Goal: Task Accomplishment & Management: Manage account settings

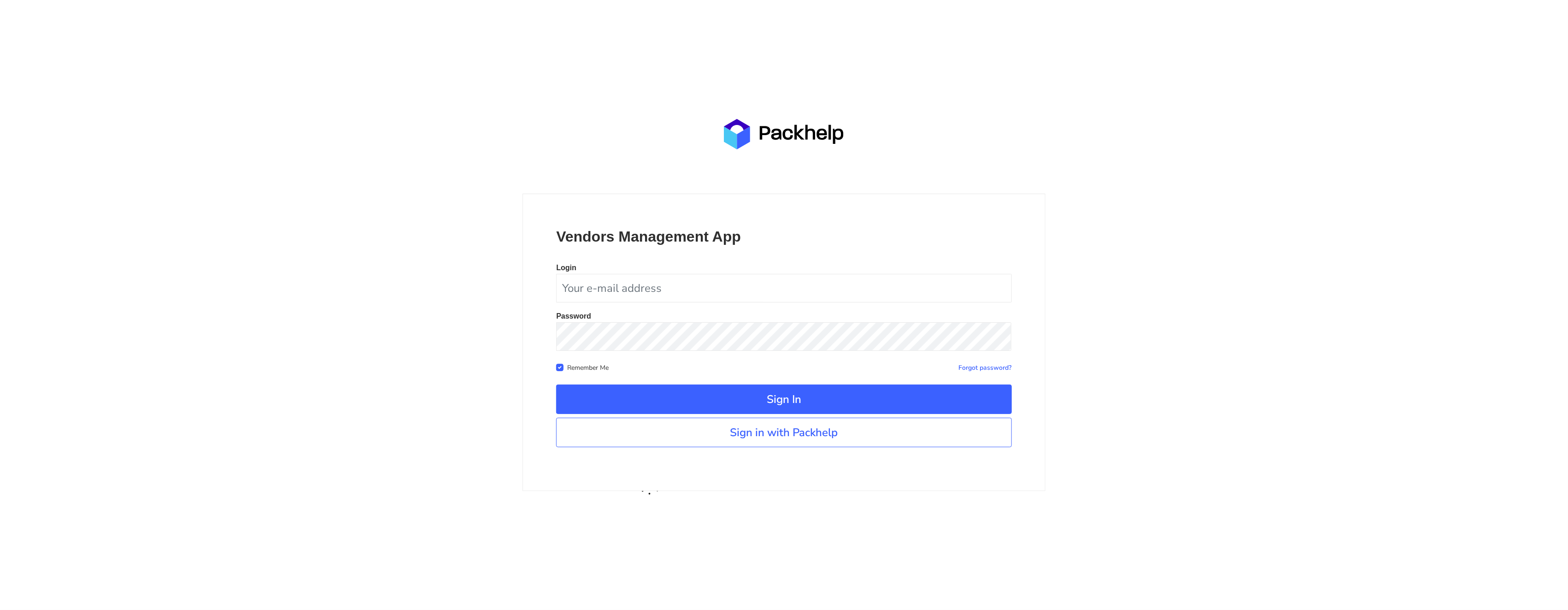
click at [777, 448] on div "Vendors Management App Login Password Remember Me Forgot password? Sign In" at bounding box center [783, 342] width 522 height 297
click at [782, 441] on link "Sign in with Packhelp" at bounding box center [784, 432] width 455 height 29
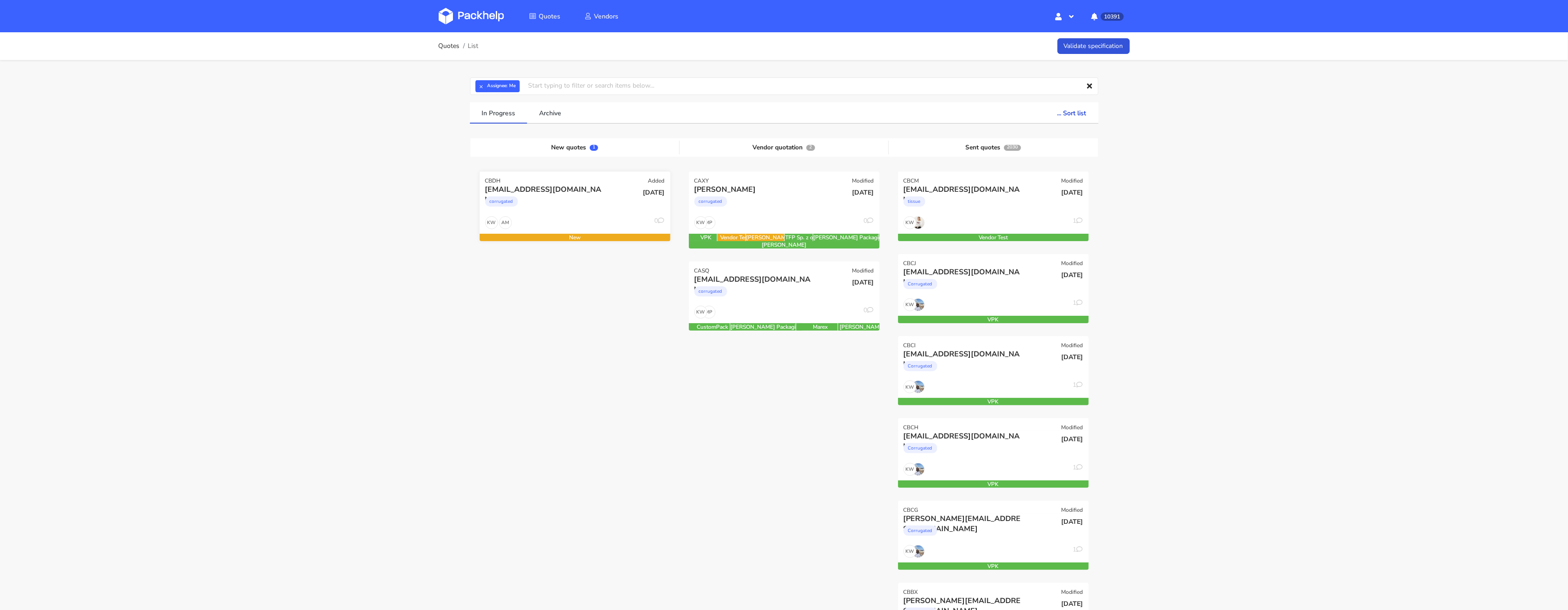
click at [552, 222] on div "AM KW 0" at bounding box center [575, 225] width 191 height 18
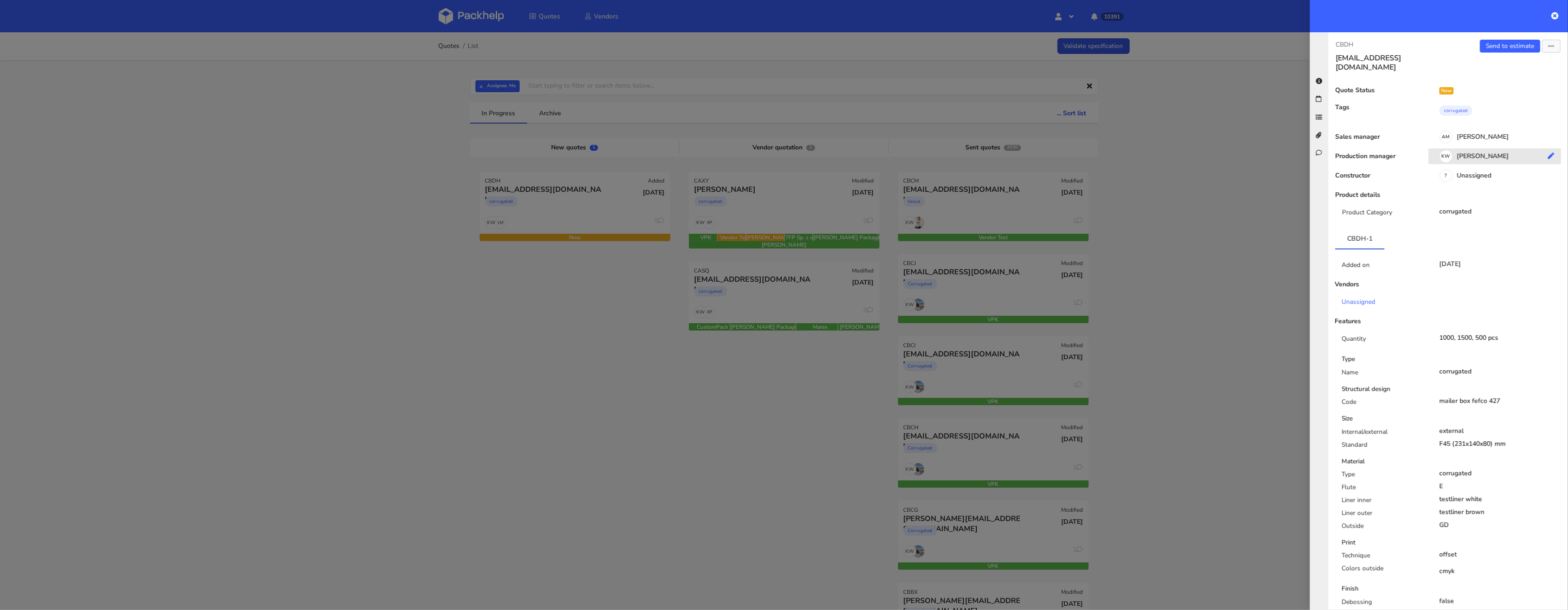
click at [1479, 153] on div "KW Klaudia Wiśniewska" at bounding box center [1498, 158] width 140 height 10
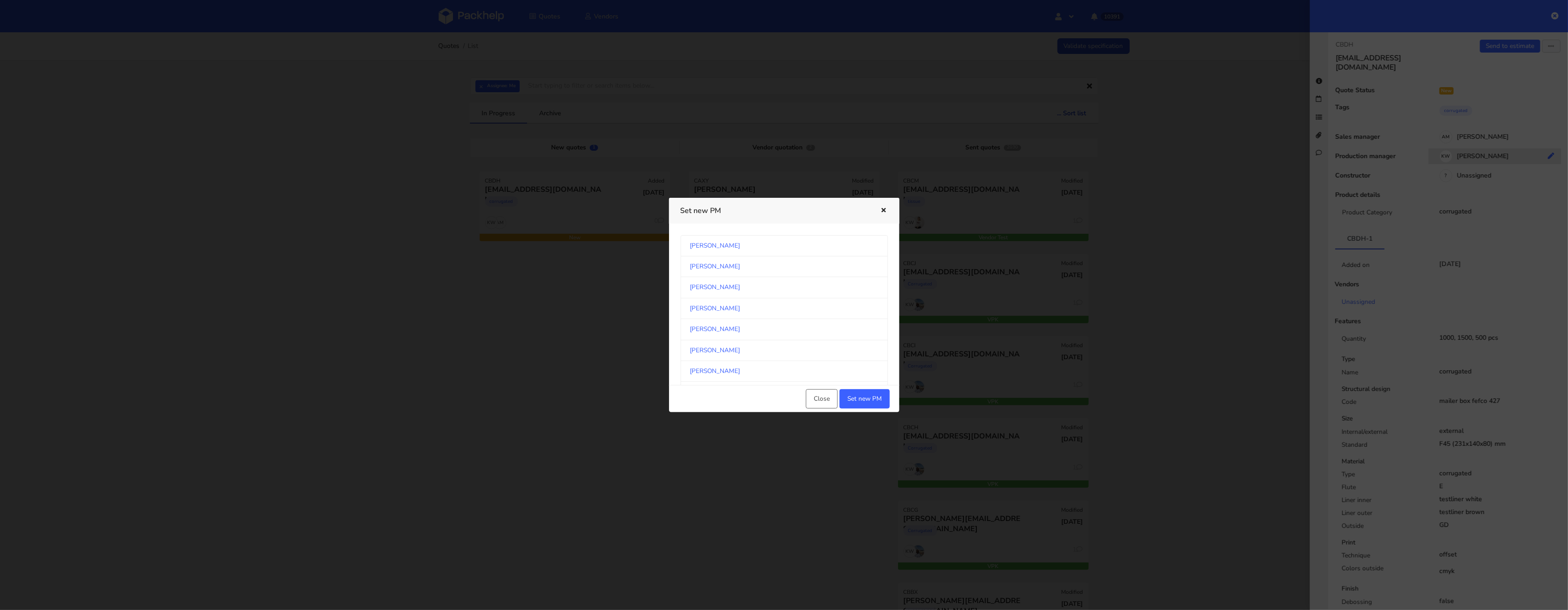
scroll to position [490, 0]
click at [835, 309] on link "[PERSON_NAME]" at bounding box center [784, 298] width 207 height 20
click at [862, 403] on button "Set new PM" at bounding box center [865, 399] width 50 height 20
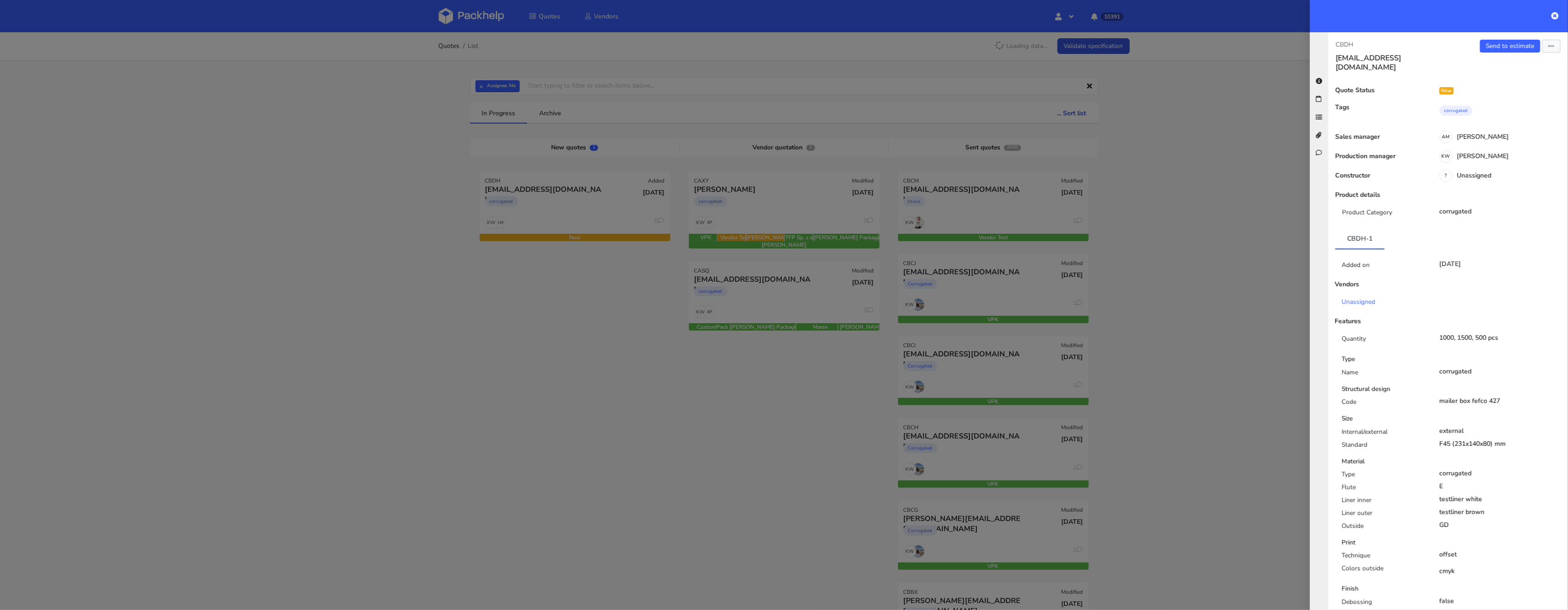
click at [553, 383] on div at bounding box center [784, 305] width 1568 height 610
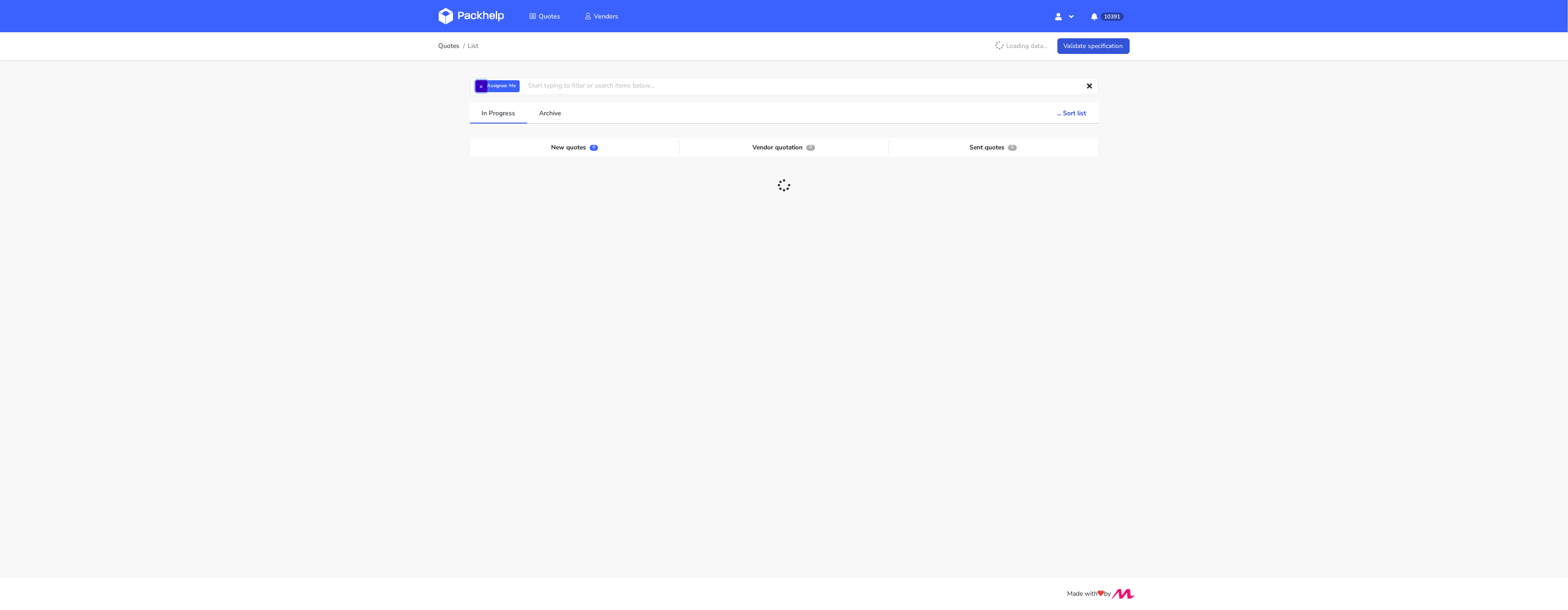
click at [481, 86] on button "×" at bounding box center [481, 86] width 12 height 12
click at [481, 86] on input "text" at bounding box center [784, 86] width 629 height 18
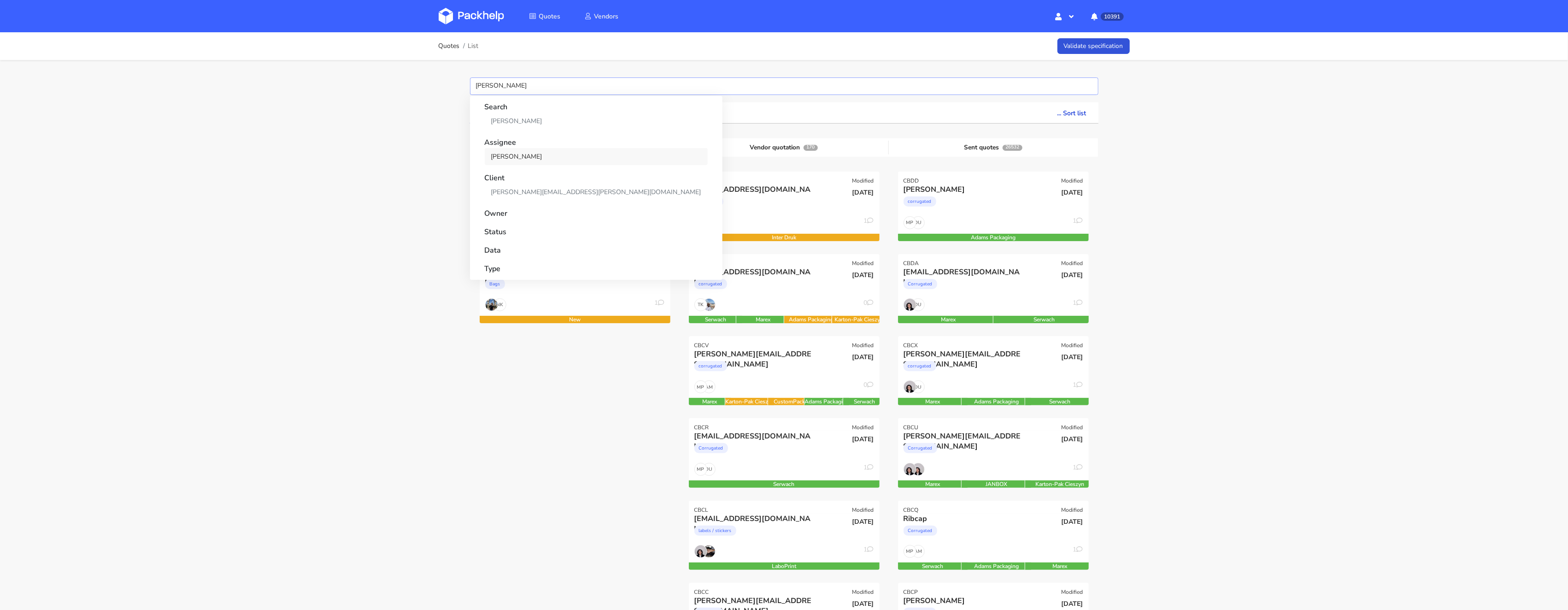
type input "sikora"
click at [520, 159] on link "[PERSON_NAME]" at bounding box center [596, 156] width 223 height 17
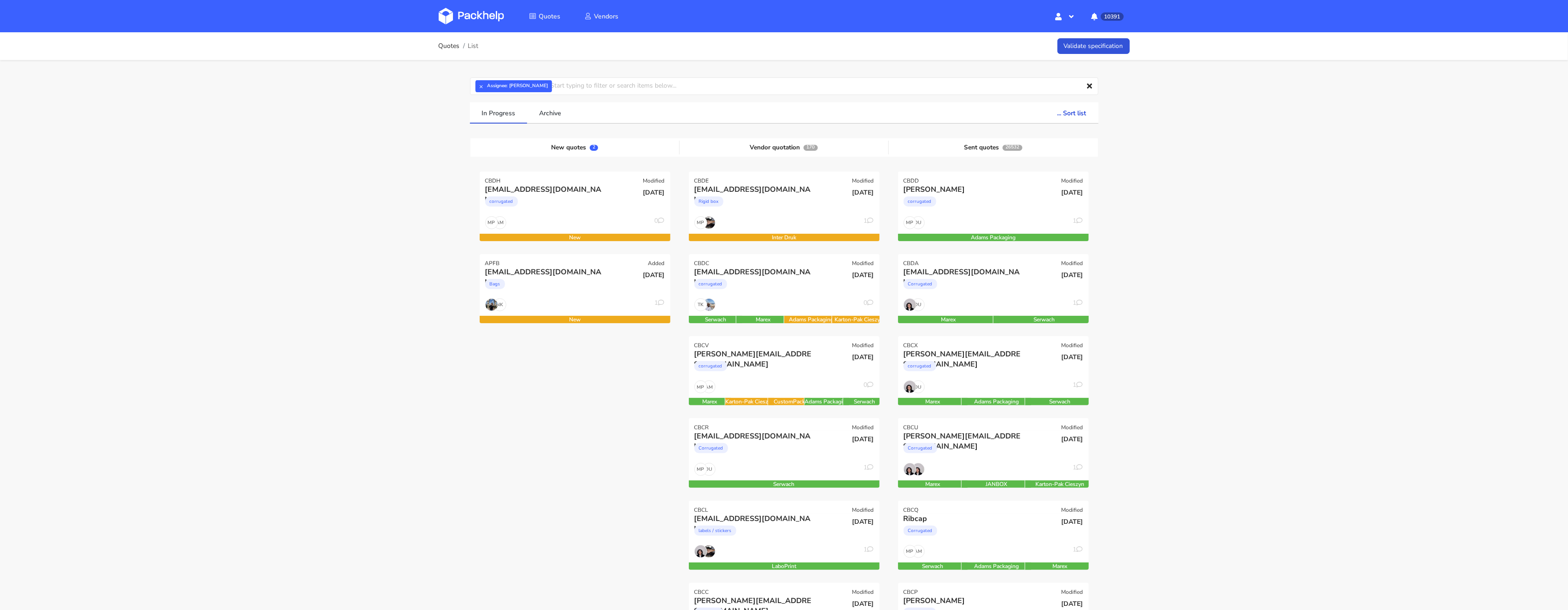
click at [392, 220] on div "Quotes List Validate specification × Assignee: Maciej Sikora Assignee Me Dylan …" at bounding box center [784, 544] width 1568 height 1024
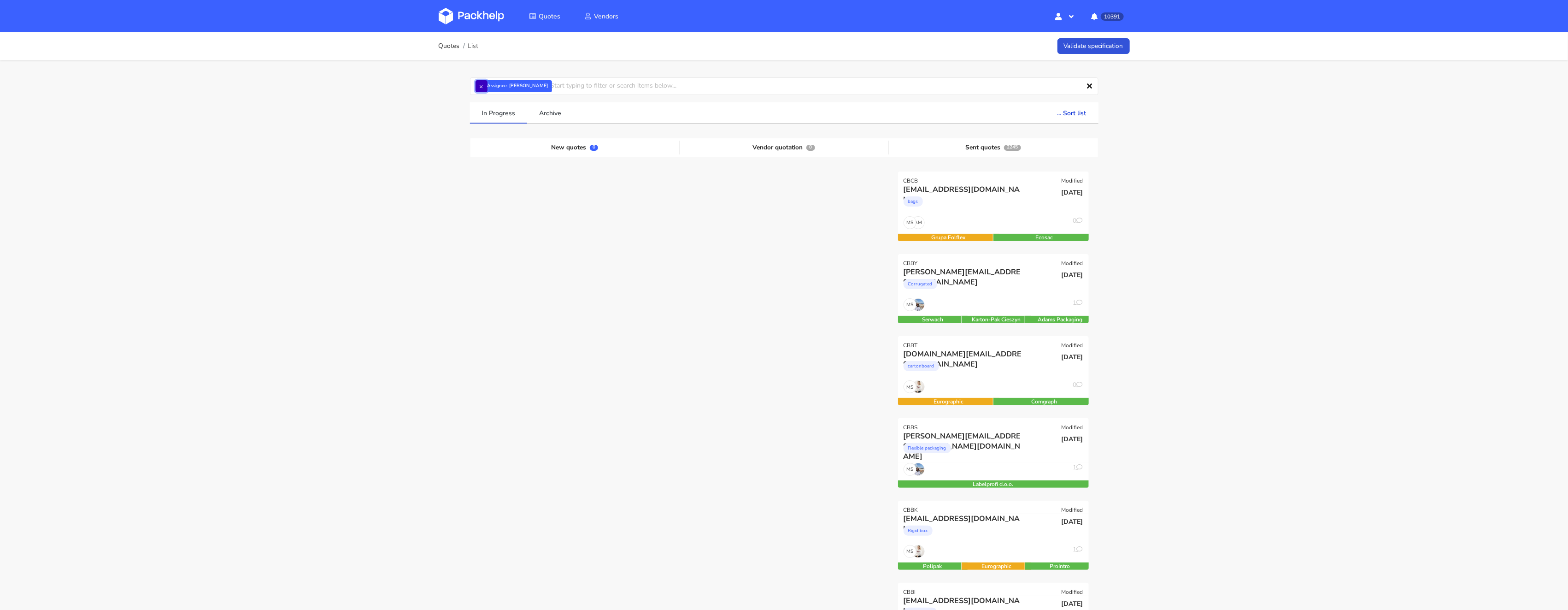
click at [481, 89] on button "×" at bounding box center [481, 86] width 12 height 12
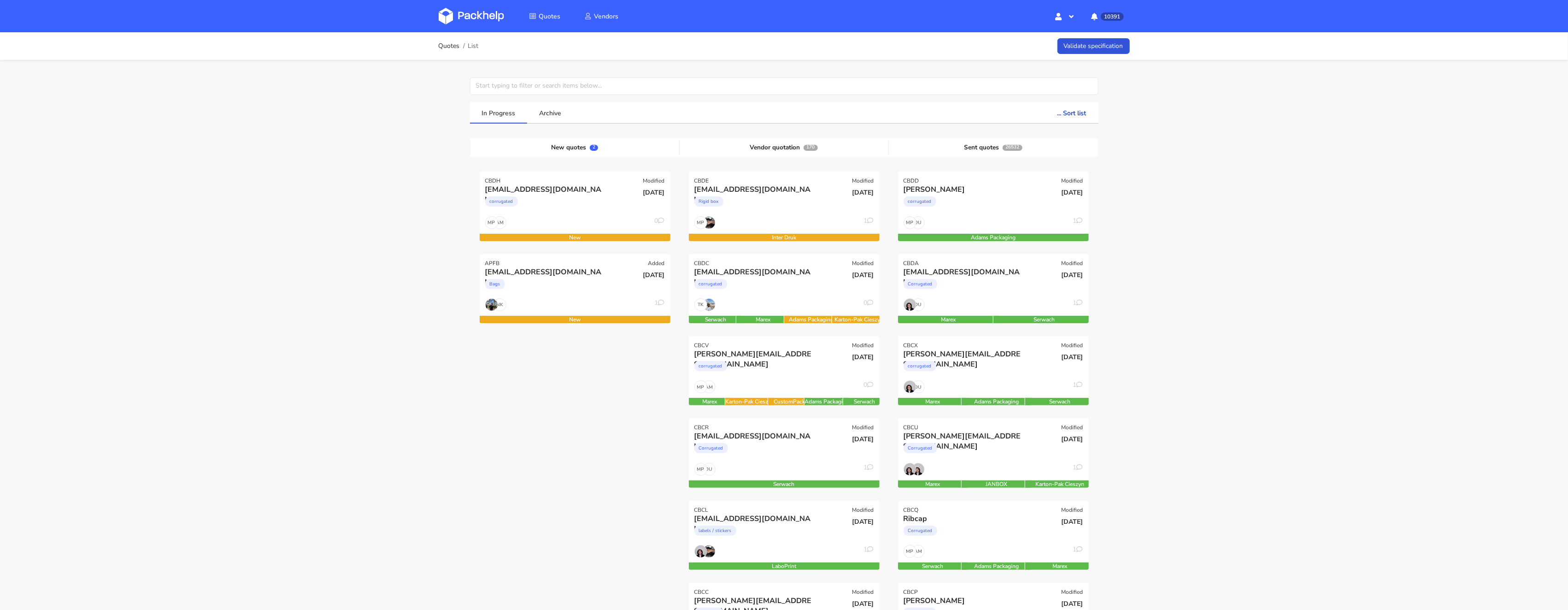
click at [320, 175] on div "Quotes List Validate specification Assignee Me Dylan Dewit Natalia Misiewicz An…" at bounding box center [784, 544] width 1568 height 1024
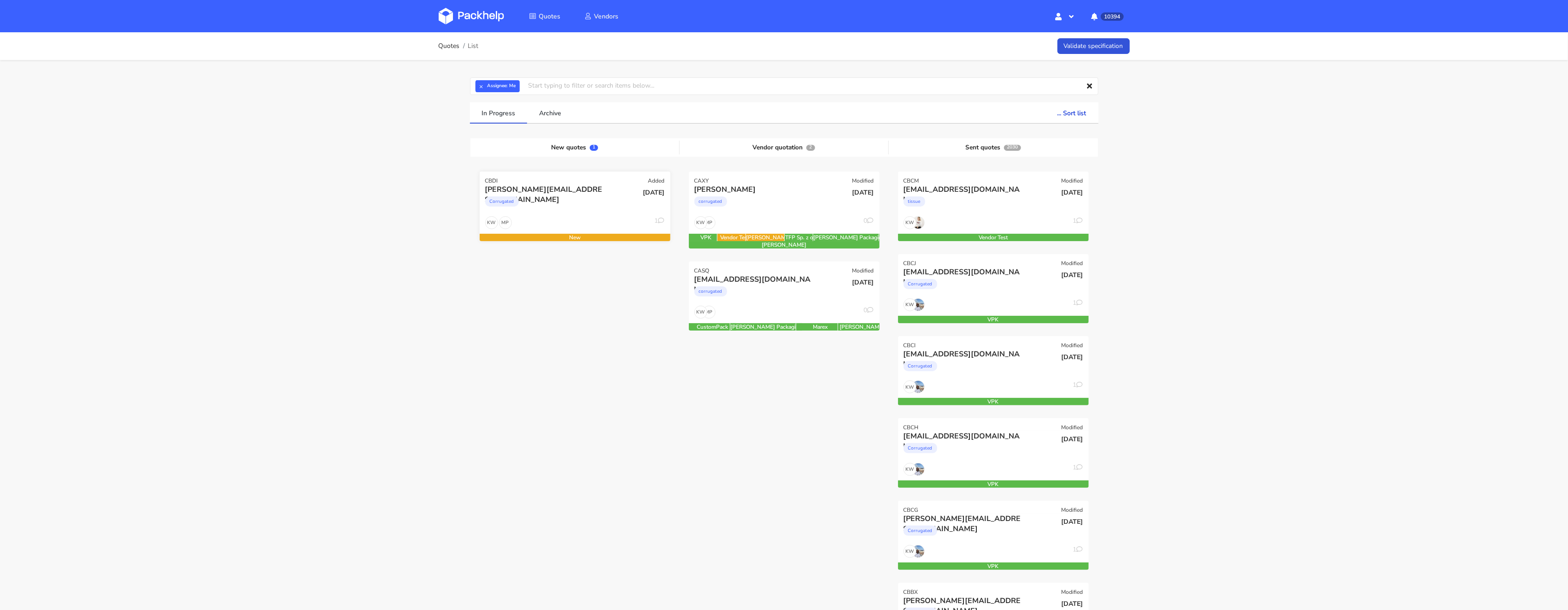
click at [586, 206] on div "Corrugated" at bounding box center [547, 203] width 122 height 19
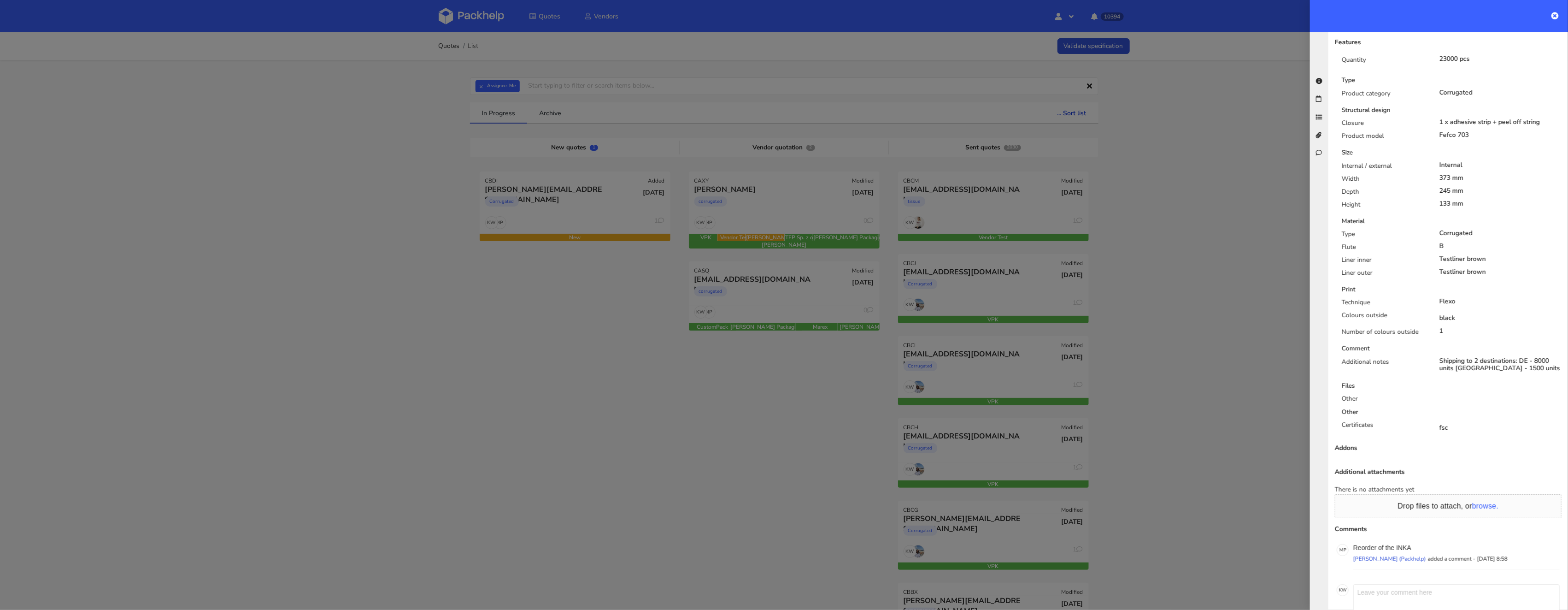
scroll to position [306, 0]
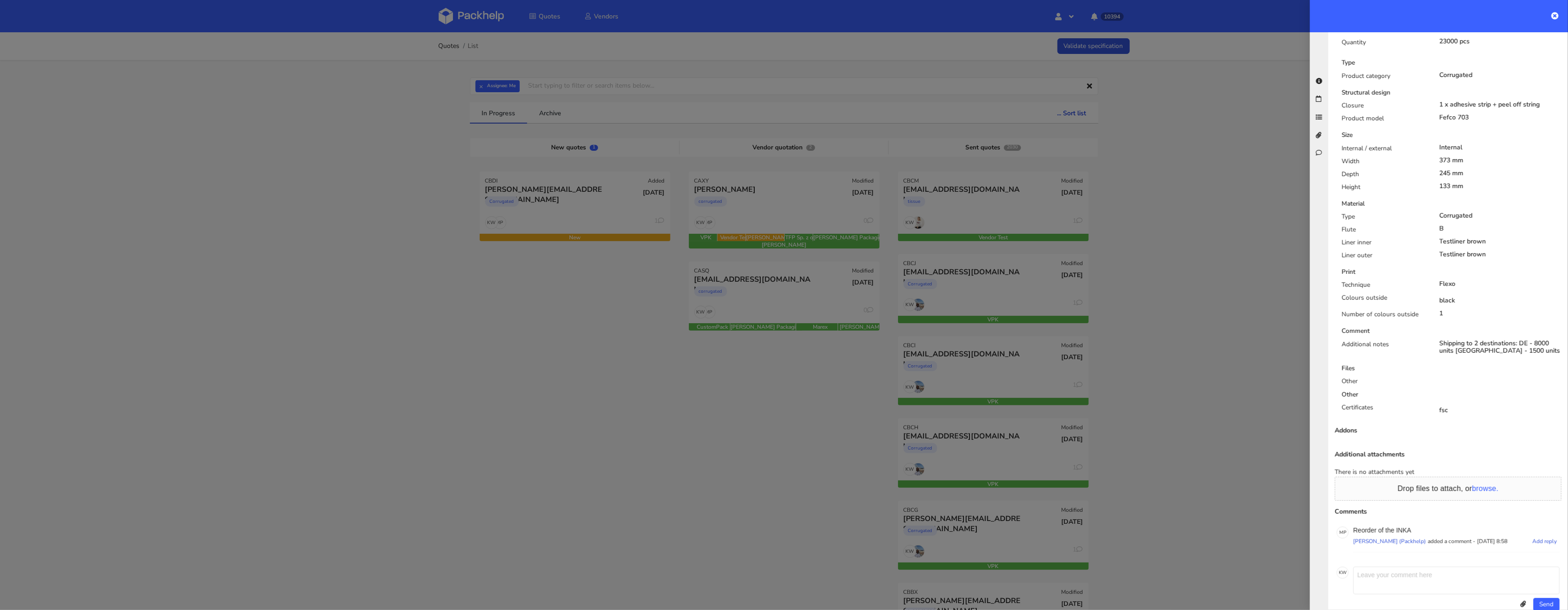
click at [1407, 526] on p "Reorder of the INKA" at bounding box center [1457, 529] width 207 height 7
copy p "INKA"
click at [1500, 364] on div "Files" at bounding box center [1452, 368] width 234 height 9
click at [1415, 212] on div "Type" at bounding box center [1383, 219] width 98 height 13
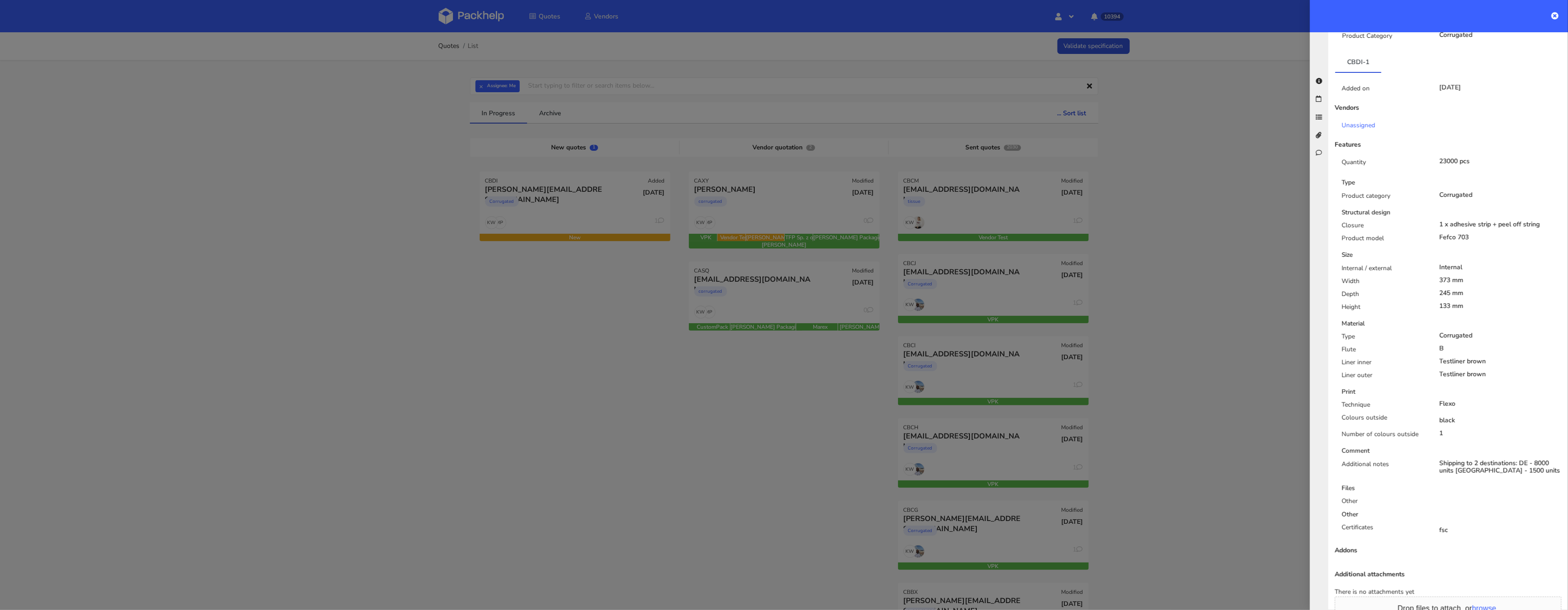
scroll to position [0, 0]
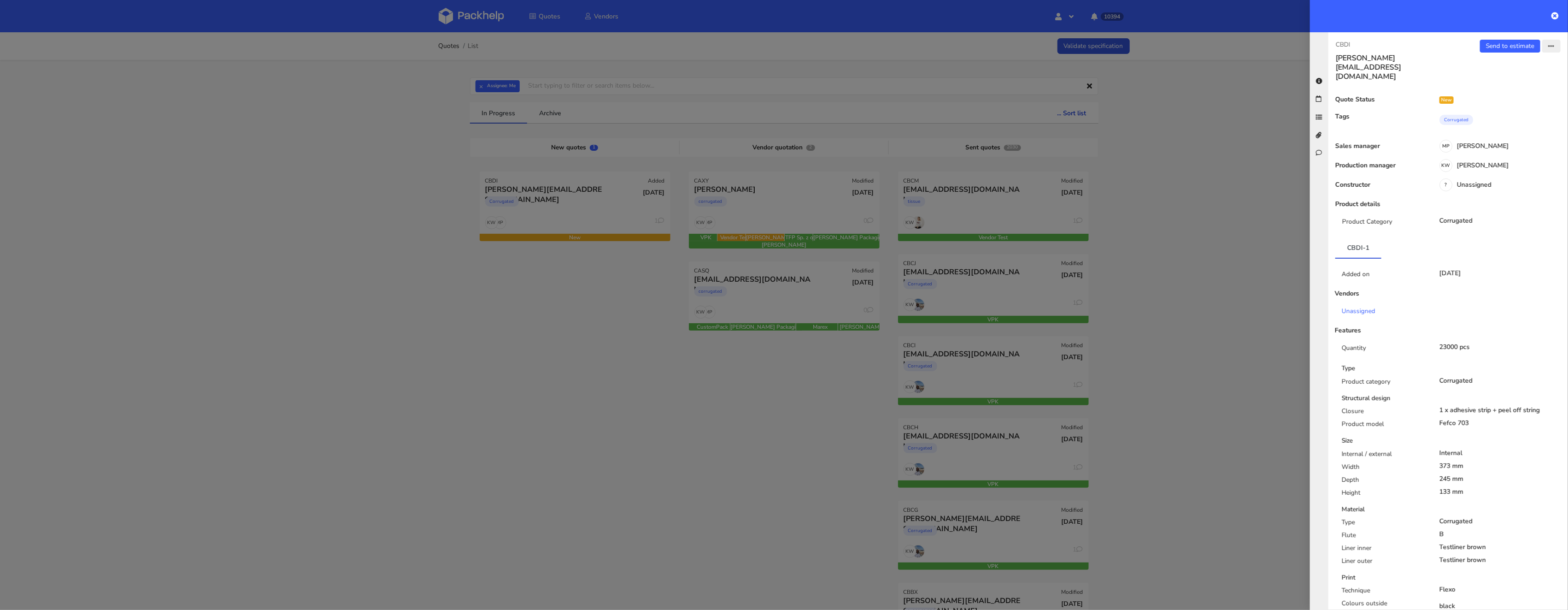
click at [1550, 47] on icon "button" at bounding box center [1552, 46] width 7 height 7
click at [1533, 81] on link "Edit quote" at bounding box center [1522, 82] width 81 height 15
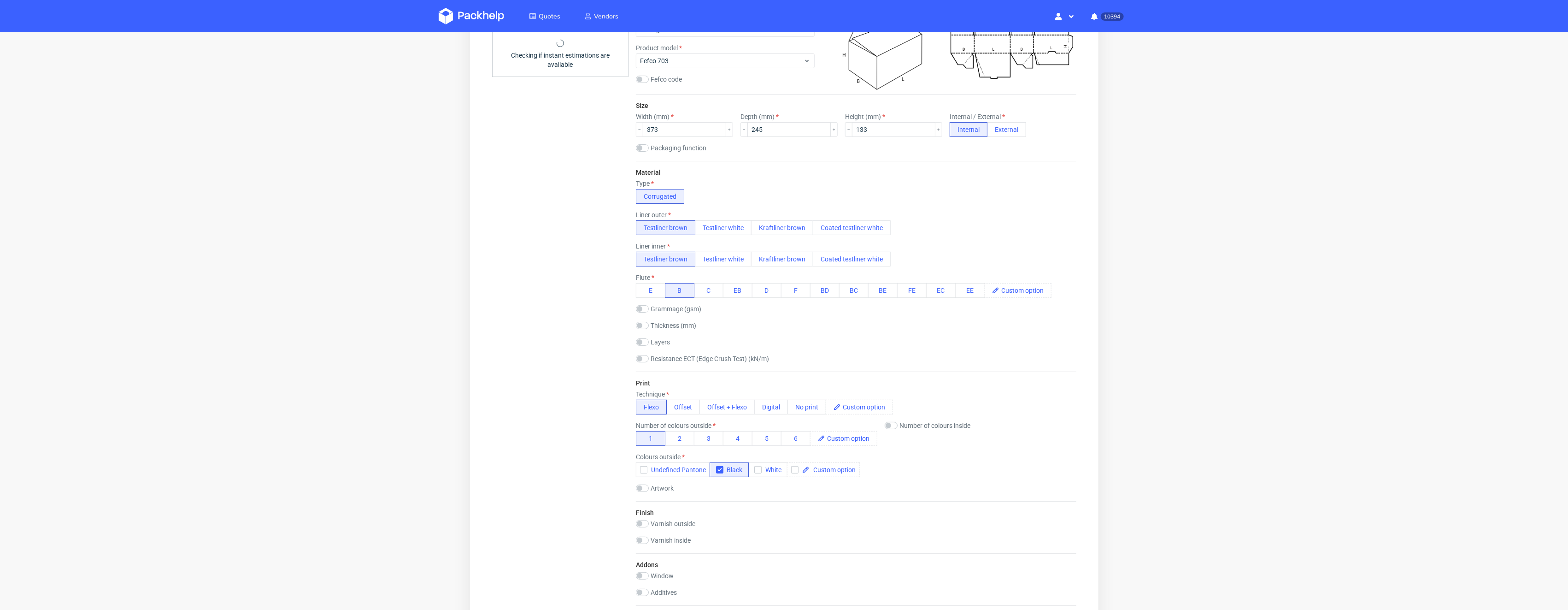
scroll to position [715, 0]
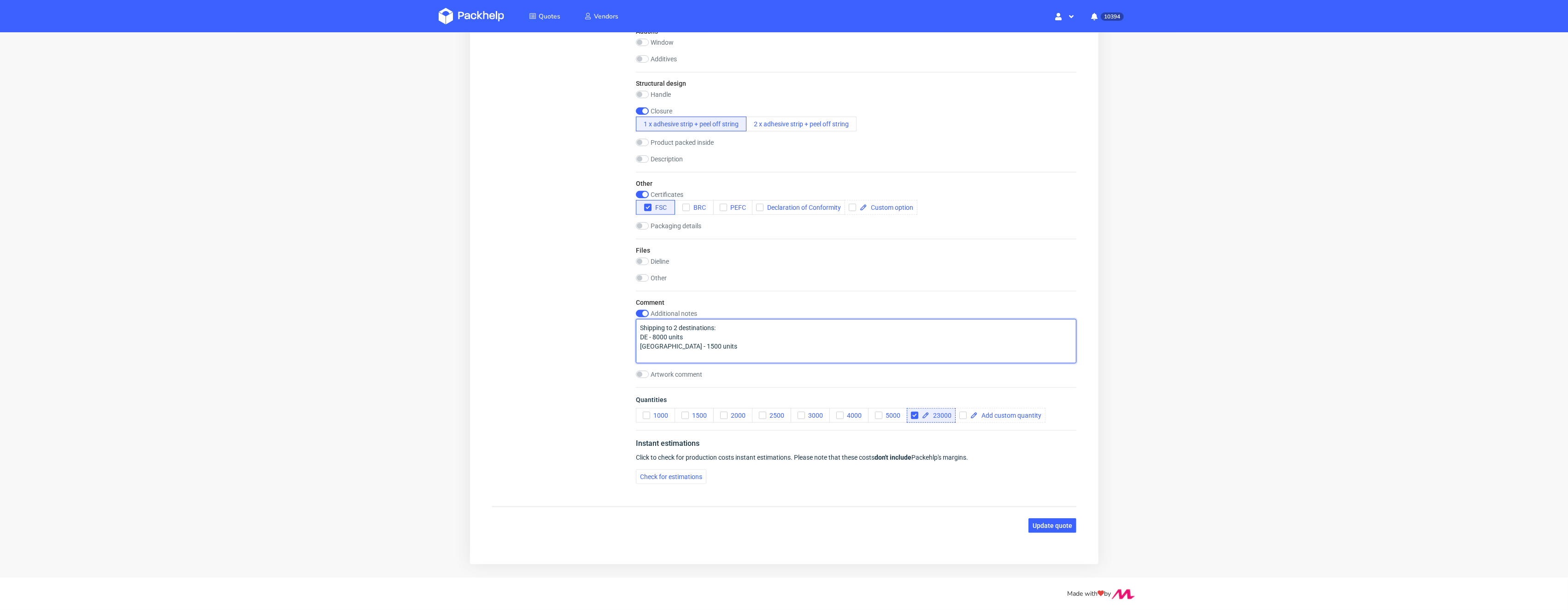
click at [660, 344] on textarea "Shipping to 2 destinations: DE - 8000 units [GEOGRAPHIC_DATA] - 1500 units" at bounding box center [856, 342] width 441 height 44
type textarea "Shipping to 2 destinations: DE - 8 000 units [GEOGRAPHIC_DATA] - 15 000 units"
click at [1056, 530] on button "Update quote" at bounding box center [1052, 525] width 48 height 15
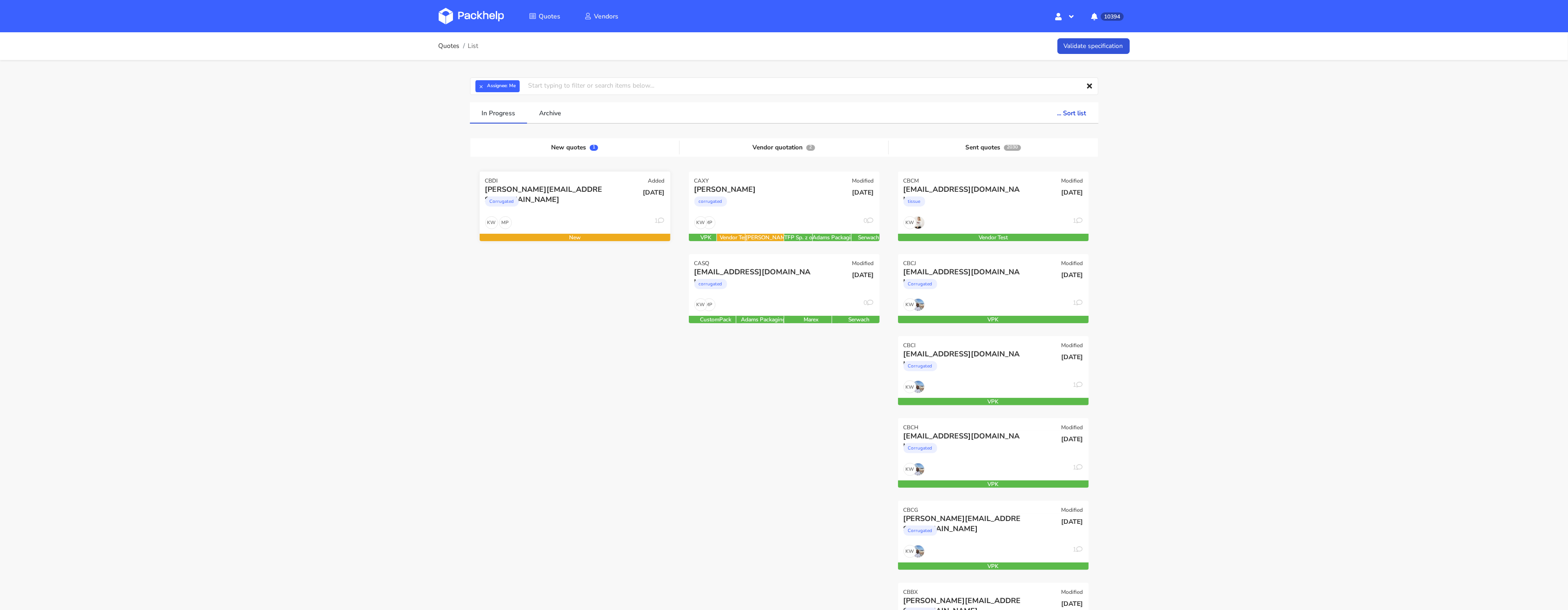
click at [545, 207] on div "Corrugated" at bounding box center [547, 203] width 122 height 19
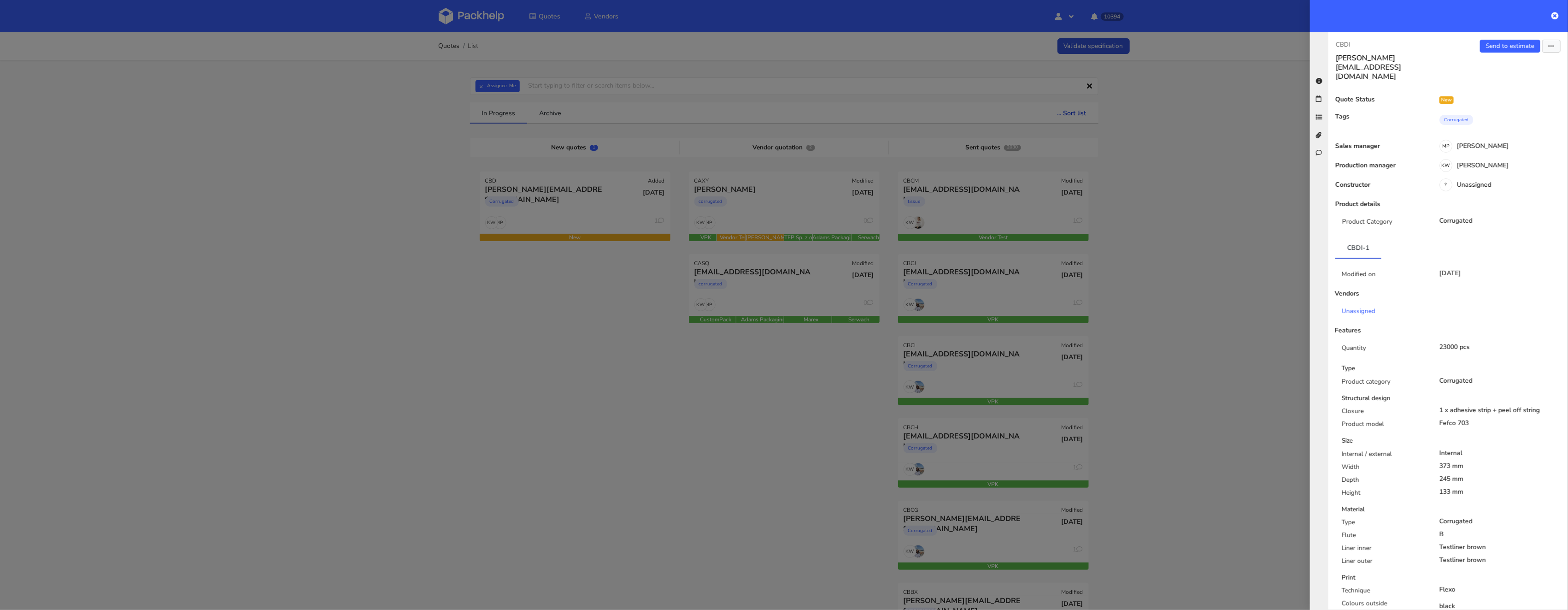
click at [1496, 54] on div "Send to estimate View quote Edit quote Missing data Reject quote Export to PDF" at bounding box center [1508, 60] width 120 height 41
click at [1543, 50] on button "button" at bounding box center [1551, 46] width 19 height 13
click at [1515, 46] on link "Send to estimate" at bounding box center [1510, 46] width 60 height 13
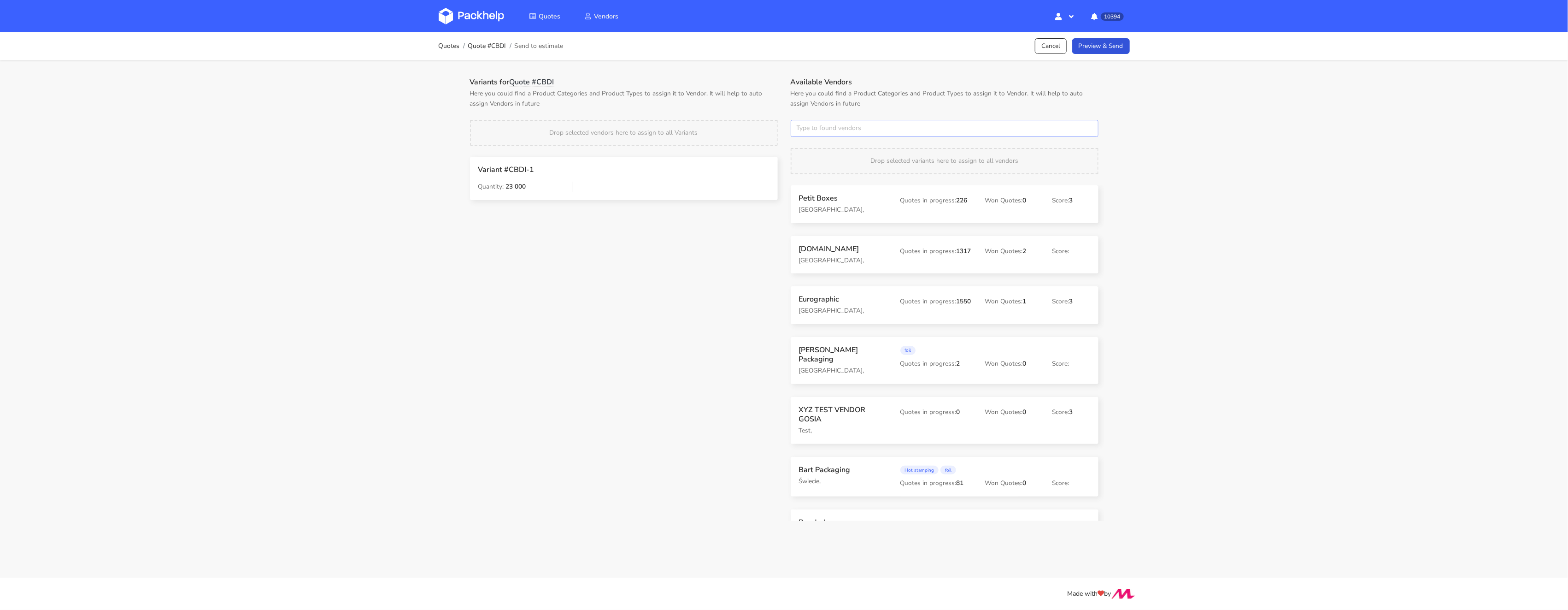
click at [806, 133] on input "text" at bounding box center [944, 129] width 307 height 18
type input "[PERSON_NAME]"
click at [802, 158] on div "Search [PERSON_NAME]" at bounding box center [848, 155] width 108 height 36
click at [811, 159] on link "adams" at bounding box center [847, 163] width 85 height 17
click at [722, 115] on div "Variants for Quote #CBDI Here you could find a Product Categories and Product T…" at bounding box center [624, 145] width 320 height 136
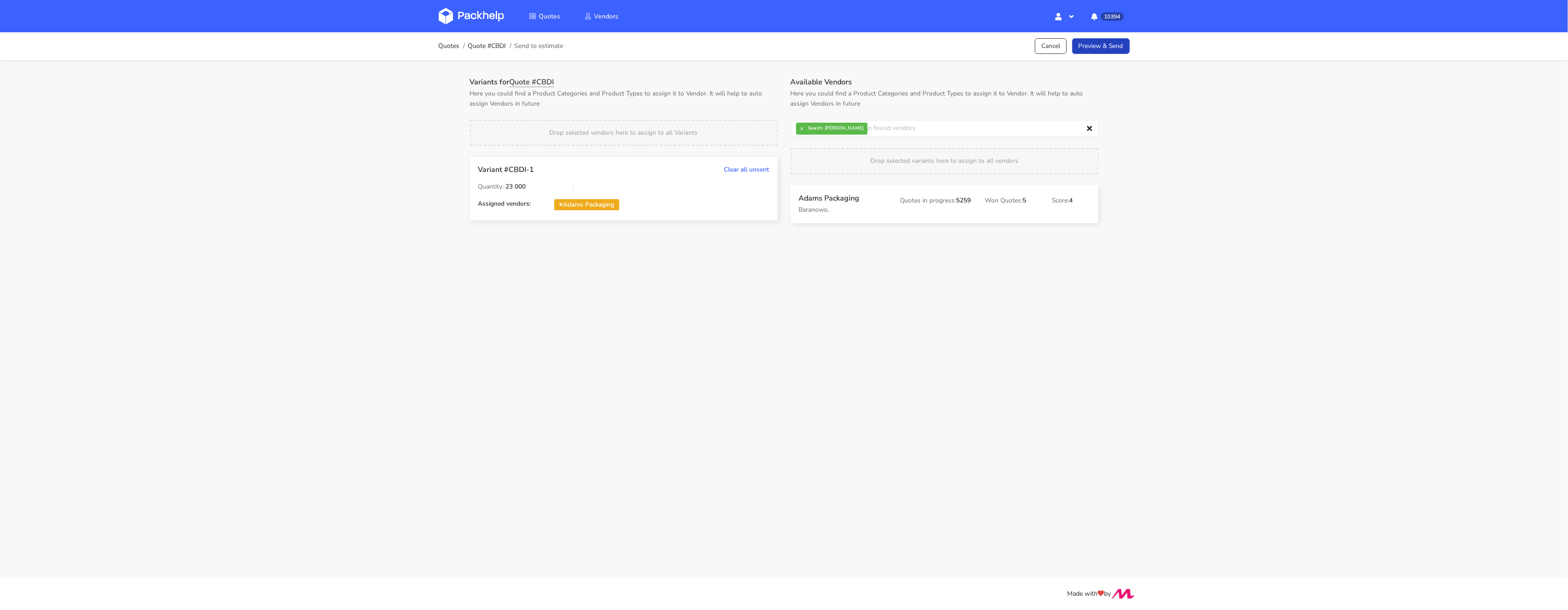
click at [1113, 43] on link "Preview & Send" at bounding box center [1100, 46] width 58 height 16
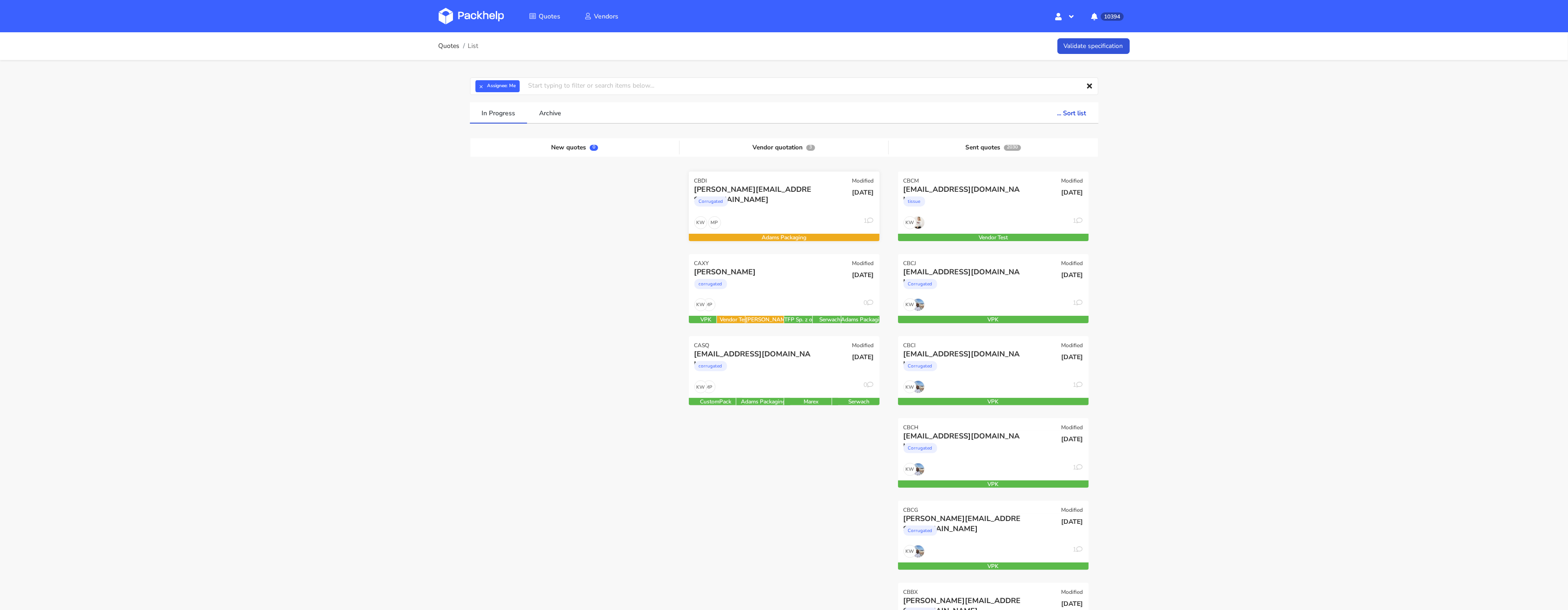
click at [756, 230] on div "MP KW 1" at bounding box center [784, 225] width 191 height 18
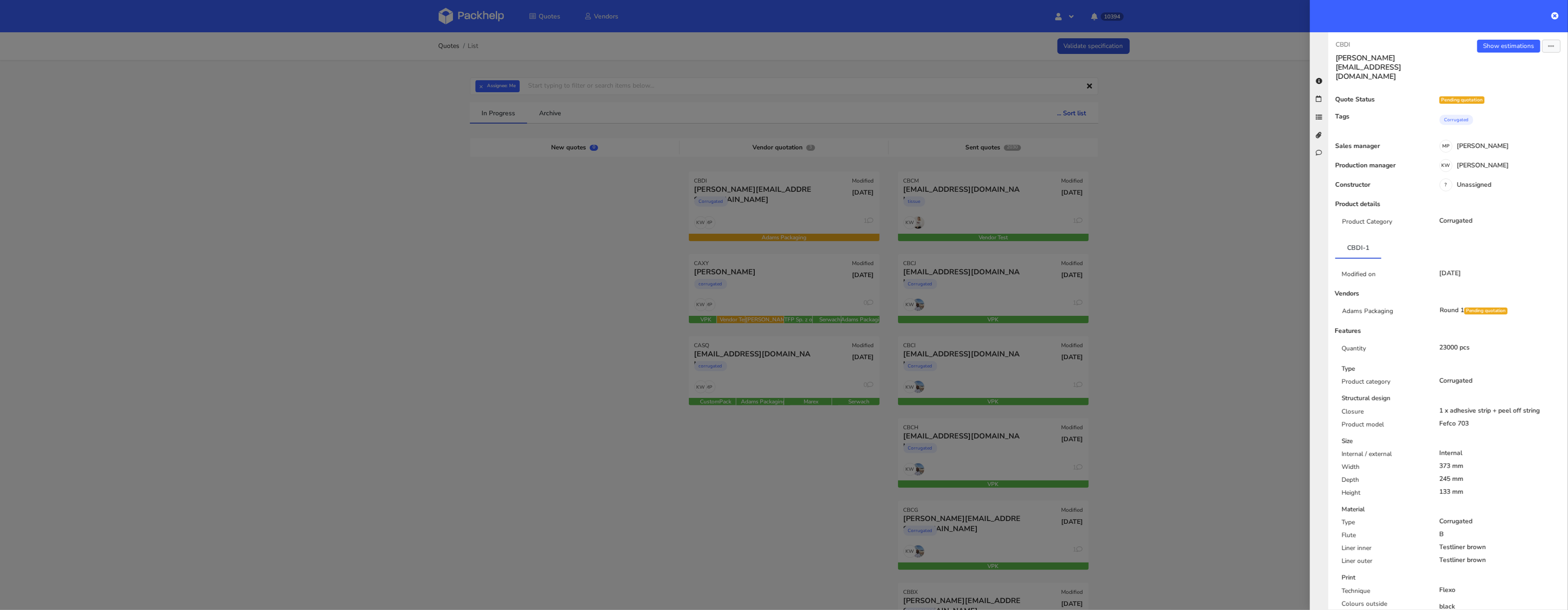
click at [1511, 55] on div "Show estimations Send to estimate View quote Edit quote Missing data Reject quo…" at bounding box center [1508, 60] width 120 height 41
click at [1500, 45] on link "Show estimations" at bounding box center [1509, 46] width 63 height 13
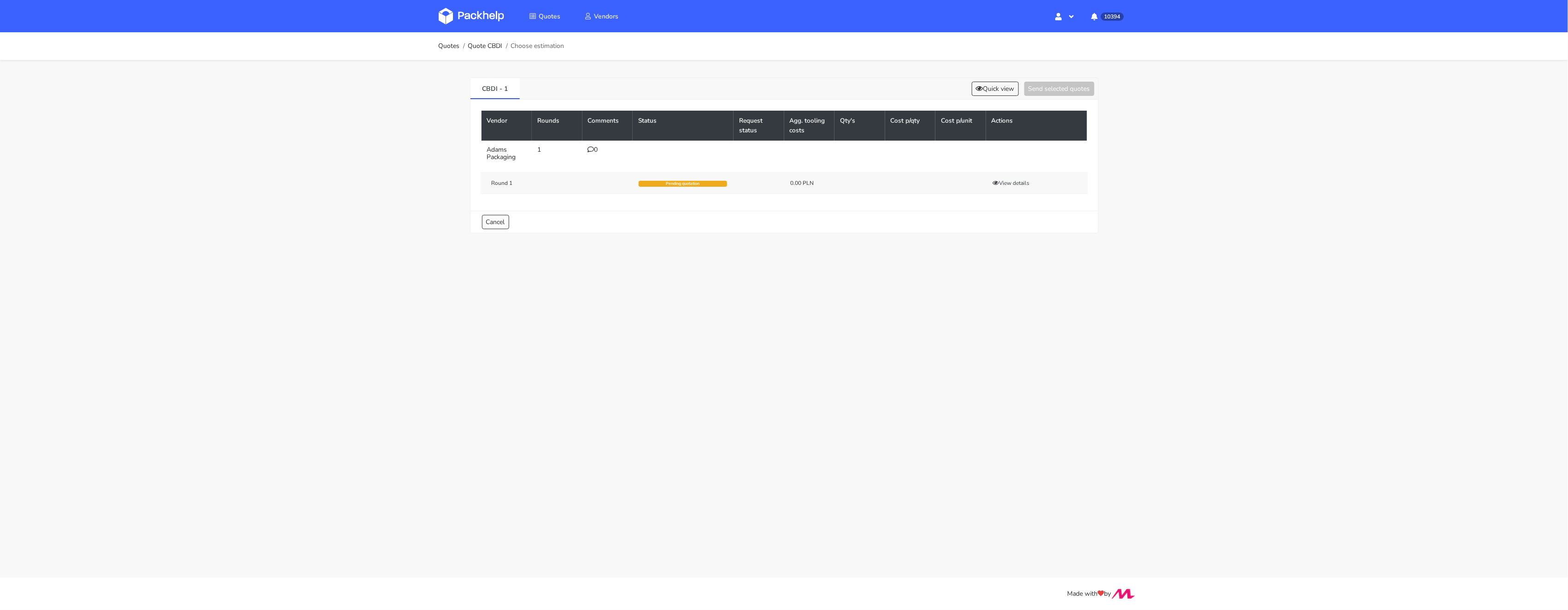
click at [595, 150] on div "0" at bounding box center [608, 150] width 40 height 7
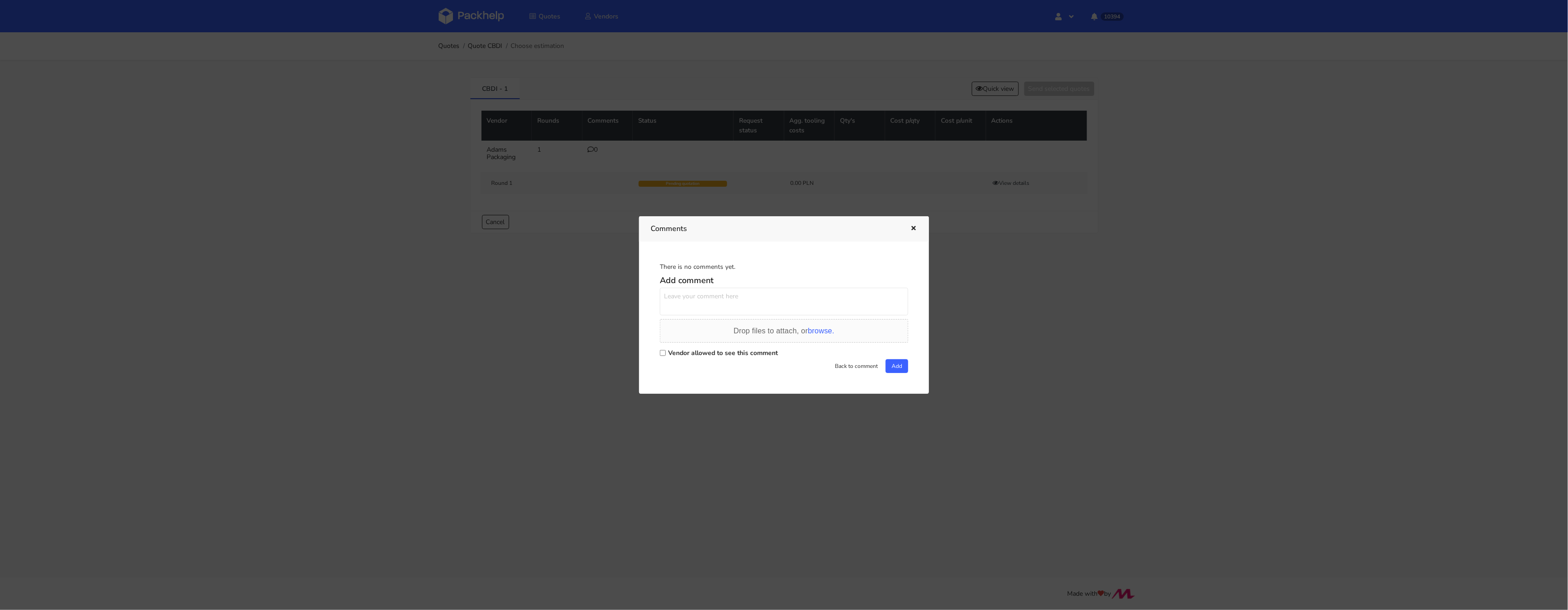
click at [665, 352] on input "Vendor allowed to see this comment" at bounding box center [662, 352] width 6 height 6
checkbox input "true"
click at [681, 281] on h5 "Add comment" at bounding box center [783, 280] width 248 height 11
click at [677, 297] on textarea at bounding box center [783, 302] width 248 height 28
type textarea "`"
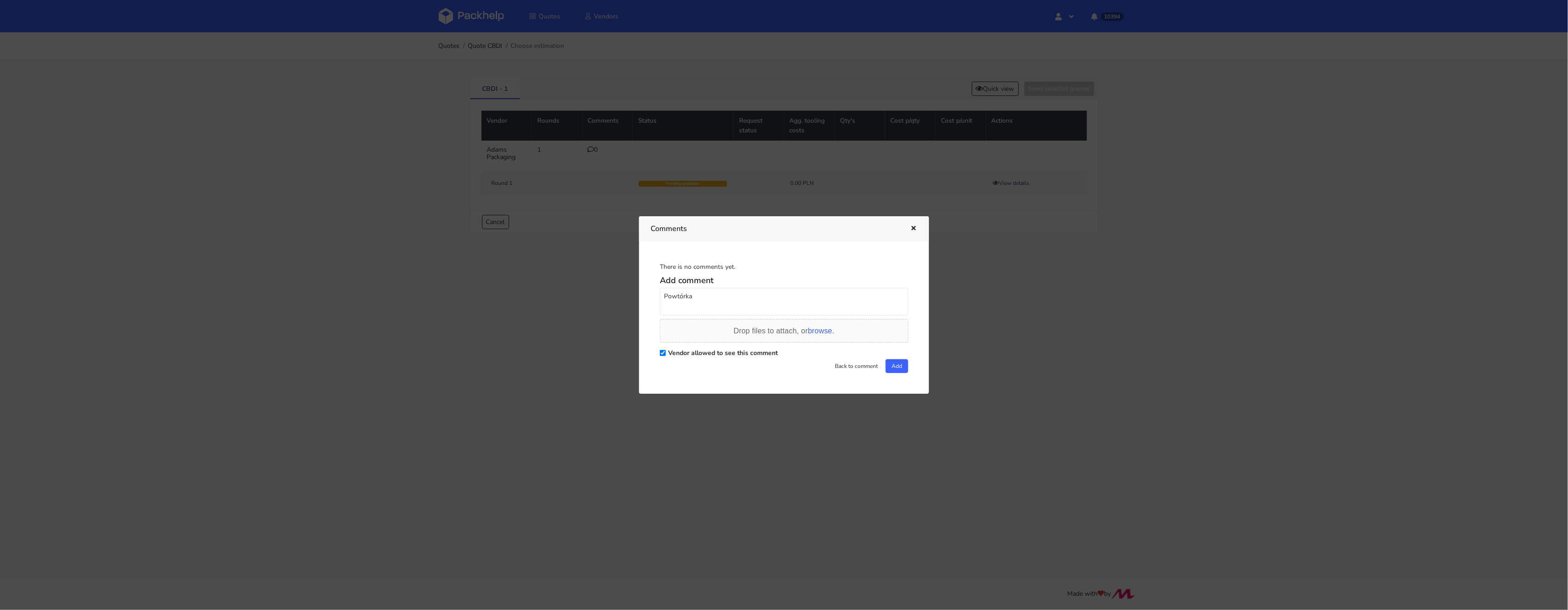
paste textarea "INKA i YNZL"
drag, startPoint x: 781, startPoint y: 294, endPoint x: 738, endPoint y: 295, distance: 43.0
click at [738, 295] on textarea "Powtórka INKA i YNZL (to" at bounding box center [783, 302] width 248 height 28
type textarea "Powtórka INKA i YNZL"
click at [899, 368] on button "Add" at bounding box center [897, 365] width 23 height 14
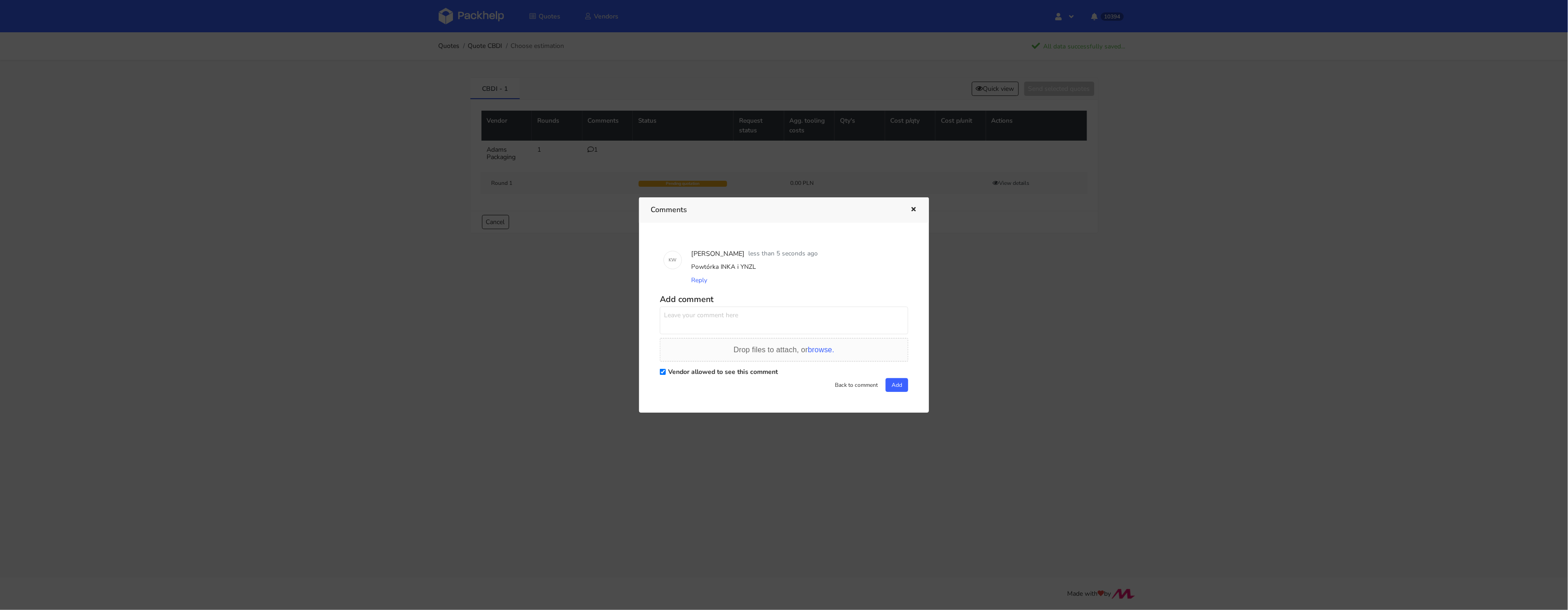
click at [407, 201] on div at bounding box center [784, 305] width 1568 height 610
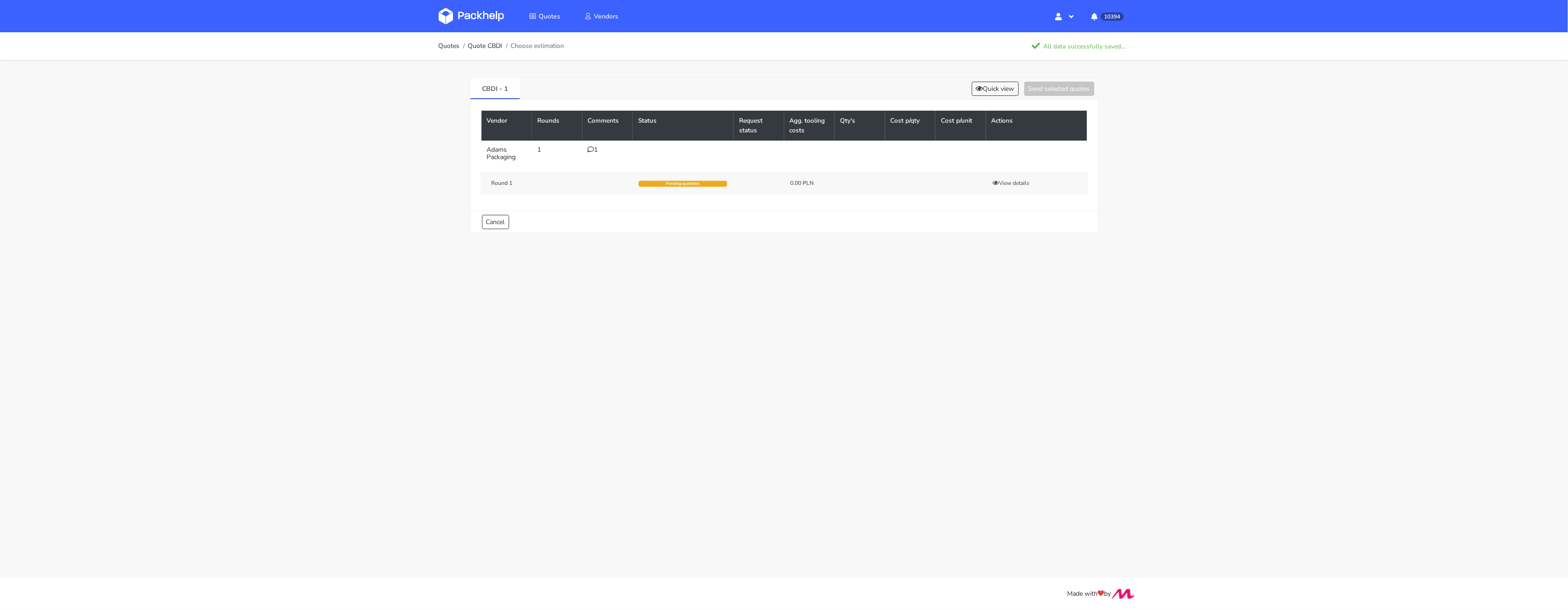
click at [590, 148] on icon at bounding box center [591, 150] width 7 height 7
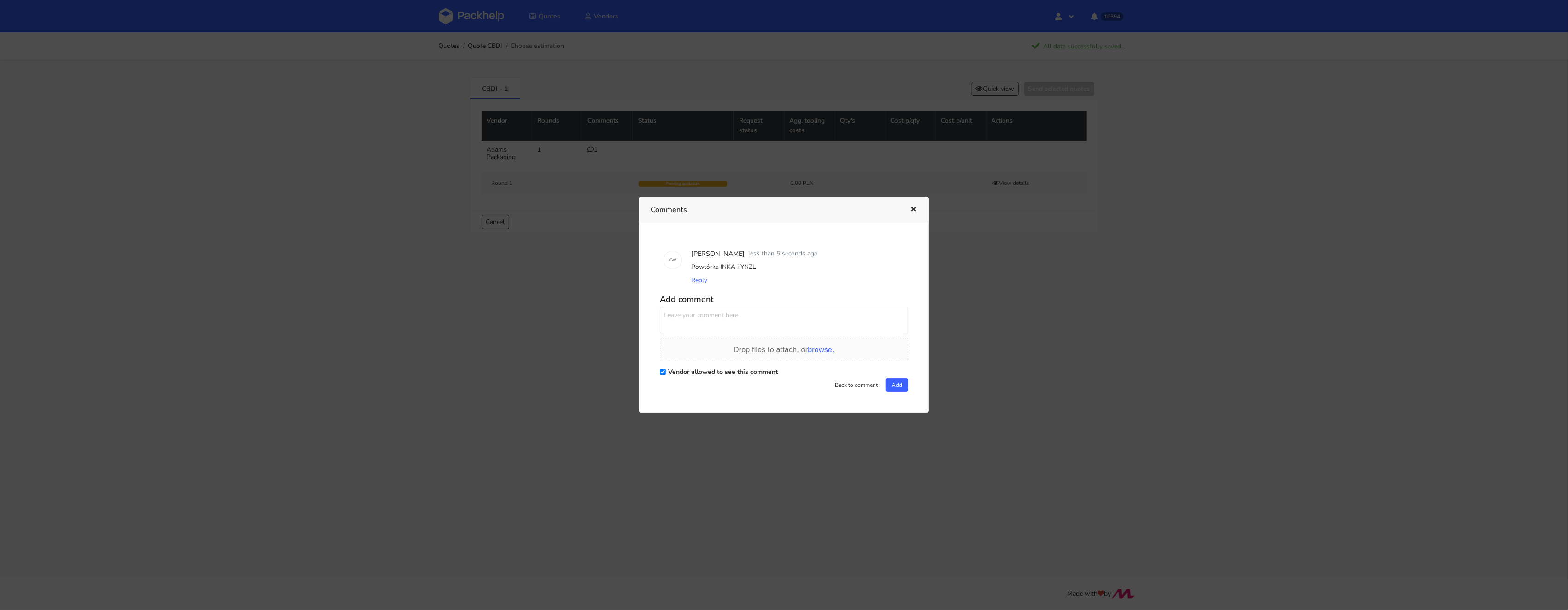
click at [682, 325] on textarea at bounding box center [783, 320] width 248 height 28
type textarea "Prośba o pilną wycenę"
click at [894, 383] on button "Add" at bounding box center [897, 385] width 23 height 14
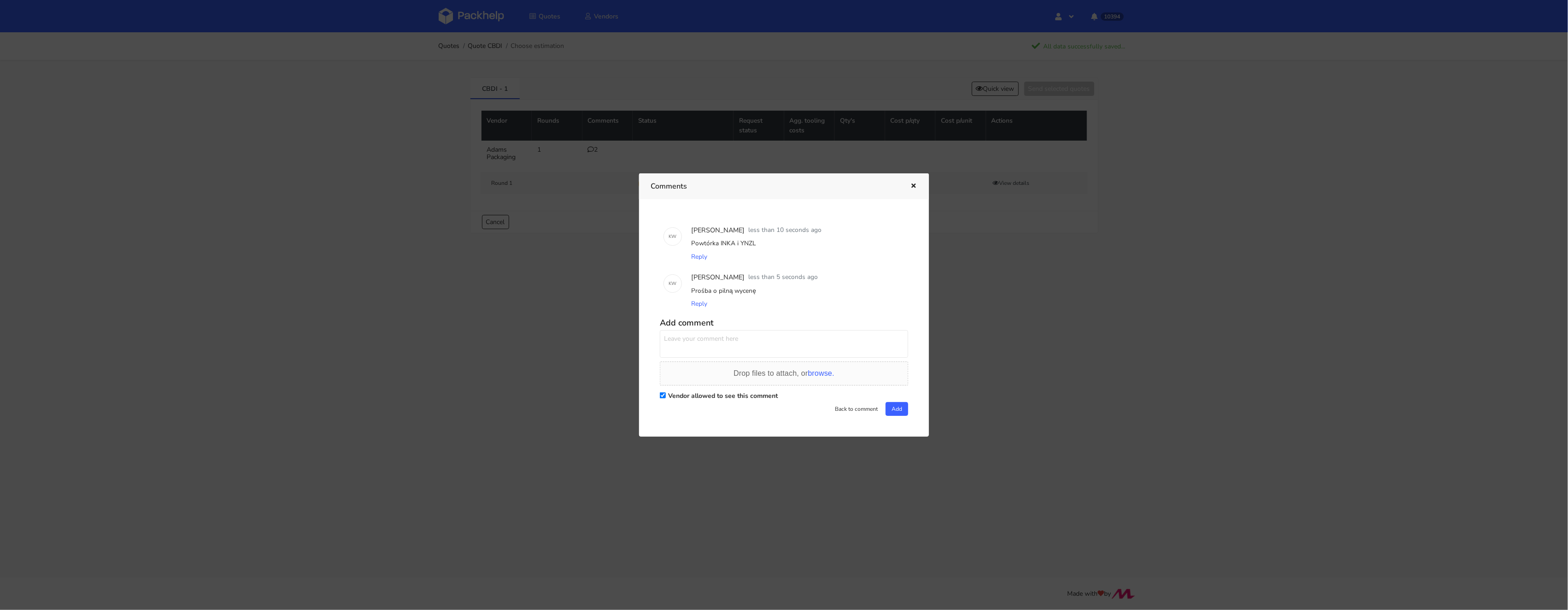
click at [481, 29] on div at bounding box center [784, 305] width 1568 height 610
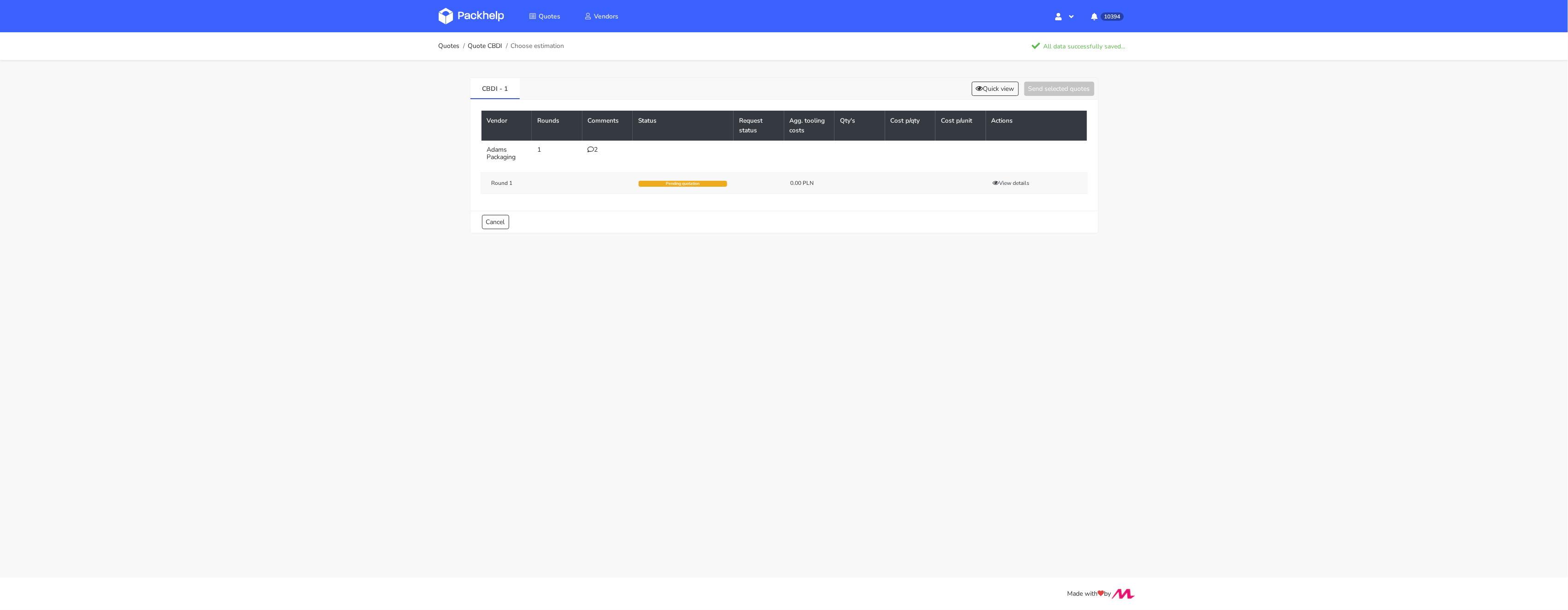
click at [481, 15] on img at bounding box center [471, 16] width 65 height 16
click at [1003, 85] on button "Quick view" at bounding box center [995, 89] width 47 height 15
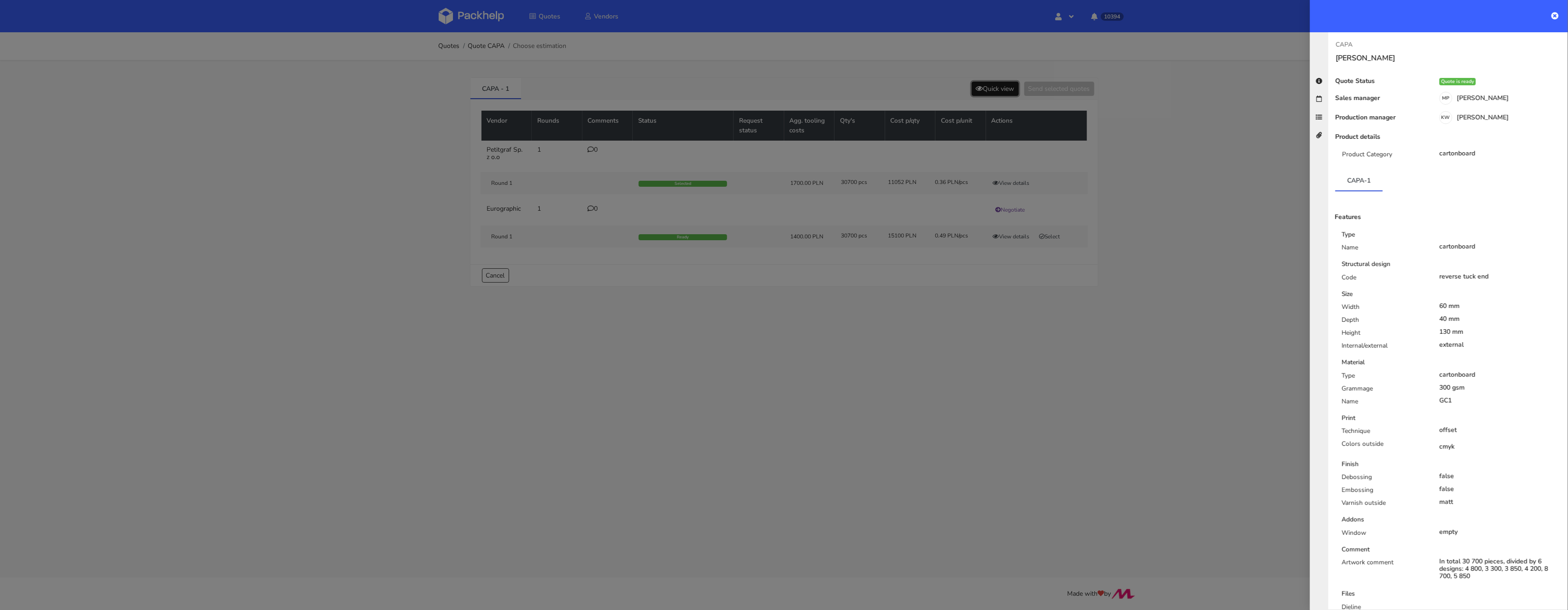
scroll to position [110, 0]
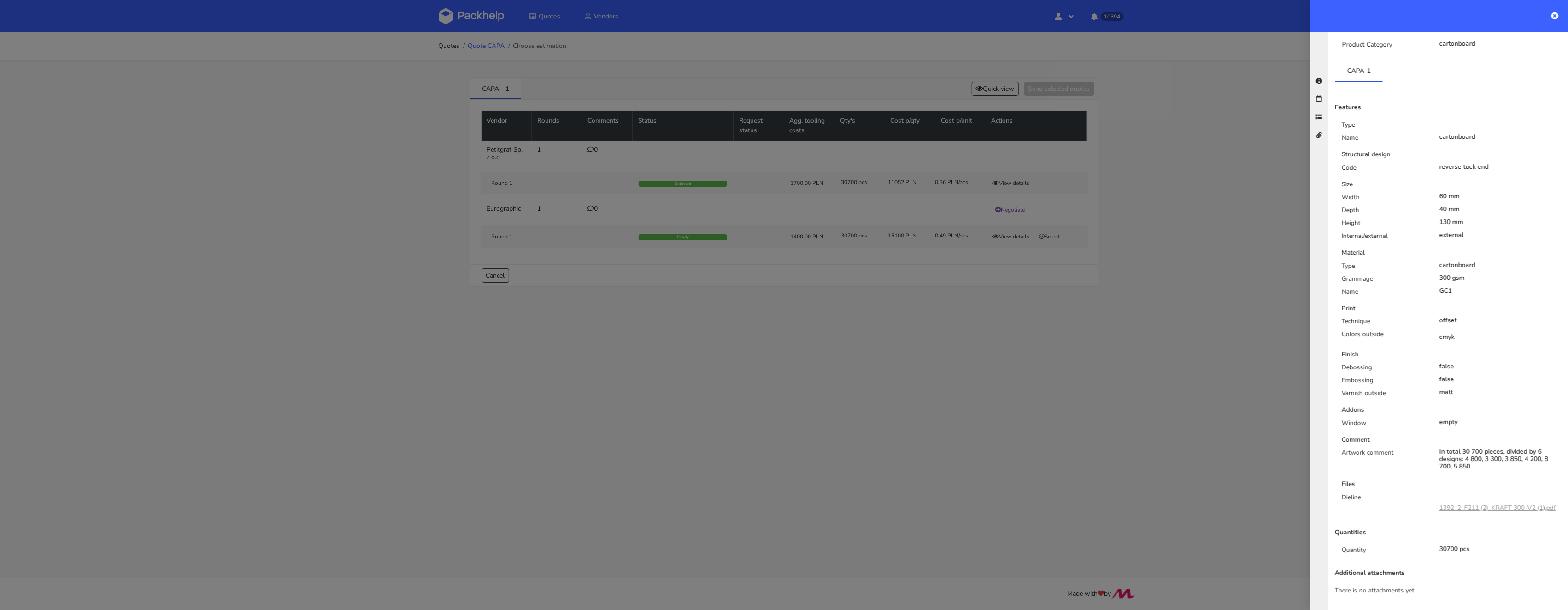
drag, startPoint x: 484, startPoint y: 42, endPoint x: 489, endPoint y: 42, distance: 5.0
click at [485, 42] on div at bounding box center [784, 305] width 1568 height 610
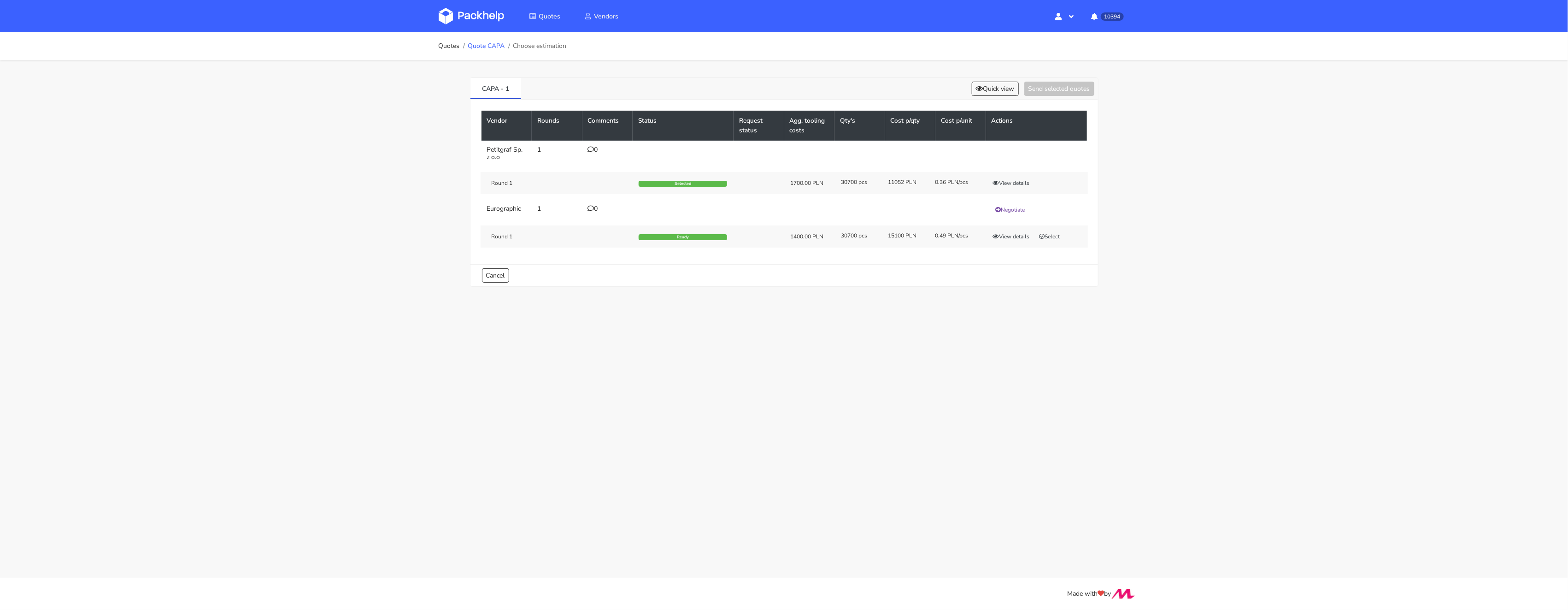
click at [489, 42] on link "Quote CAPA" at bounding box center [486, 46] width 37 height 7
click at [986, 86] on button "Quick view" at bounding box center [995, 89] width 47 height 15
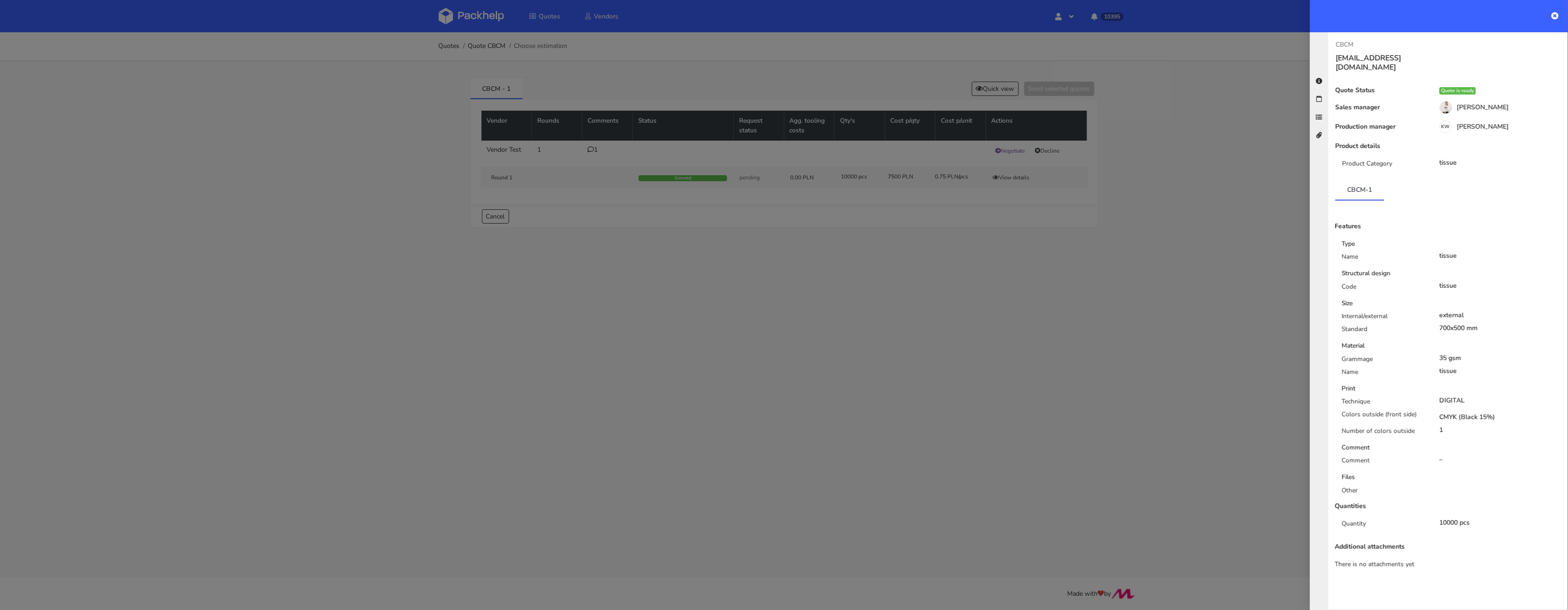
click at [691, 324] on div at bounding box center [784, 305] width 1568 height 610
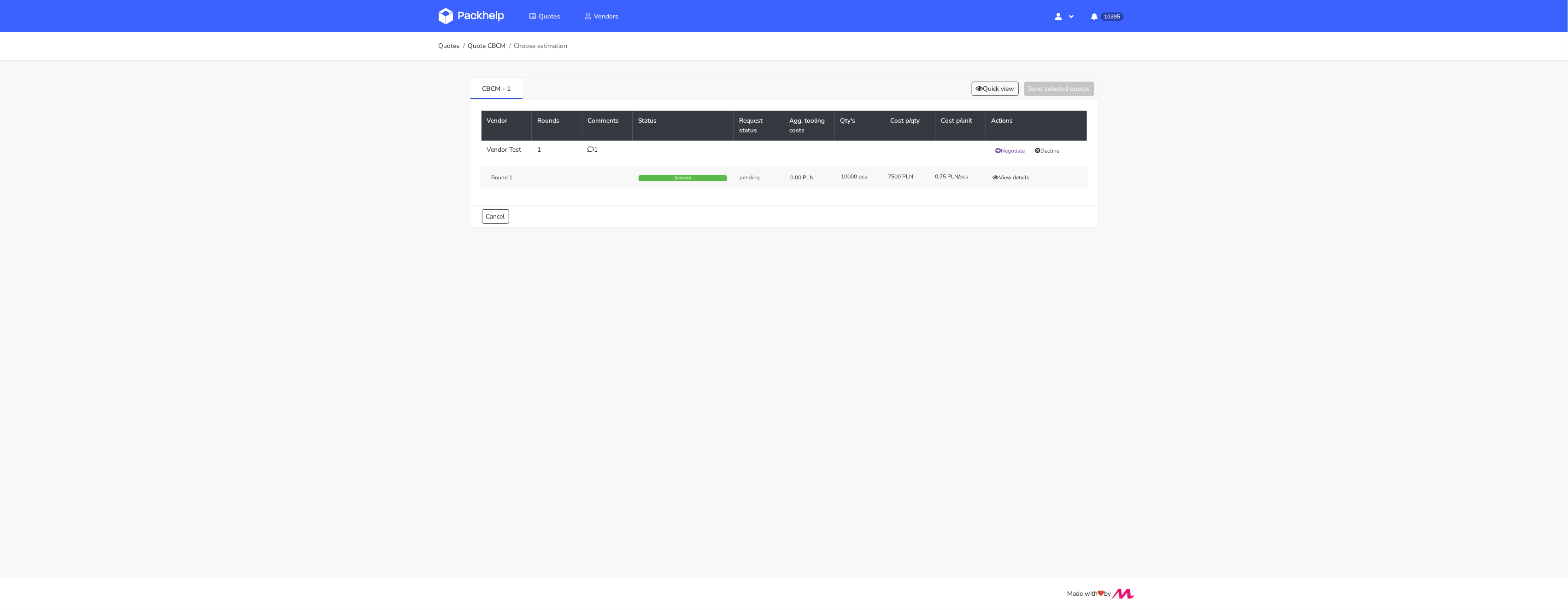
click at [592, 150] on icon at bounding box center [591, 150] width 7 height 7
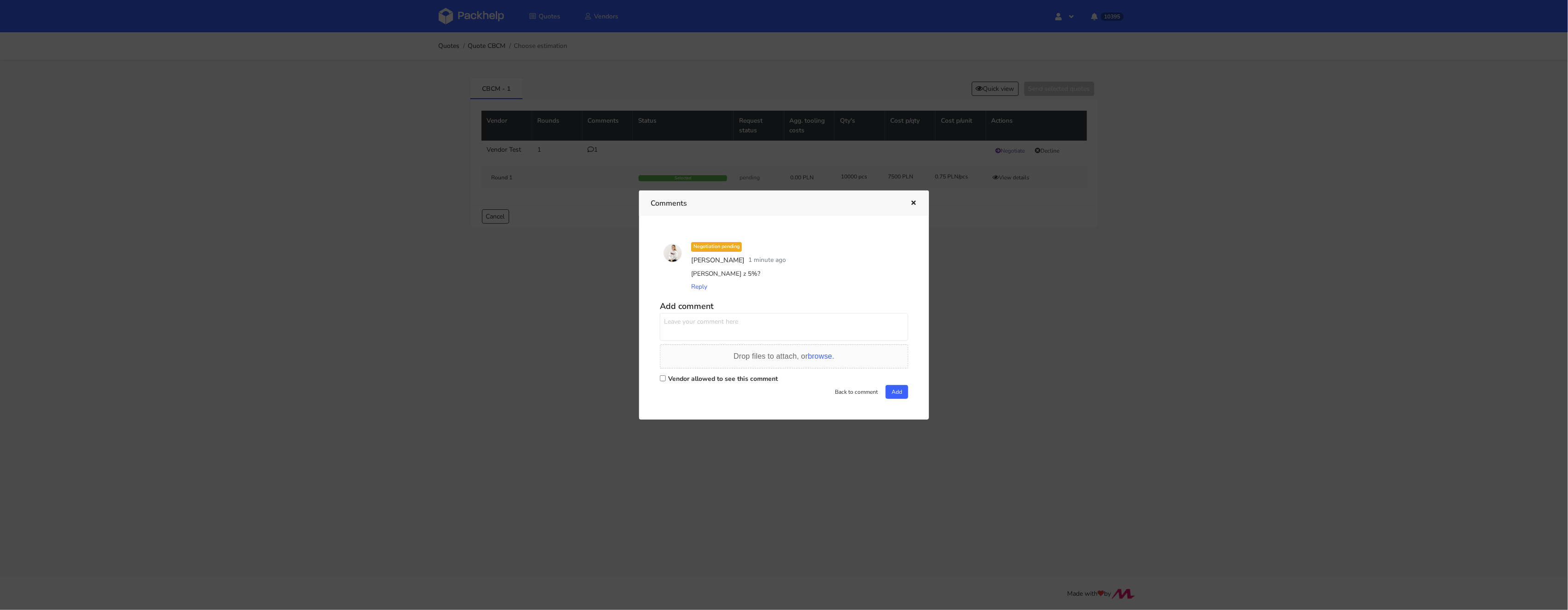
click at [518, 144] on div at bounding box center [784, 305] width 1568 height 610
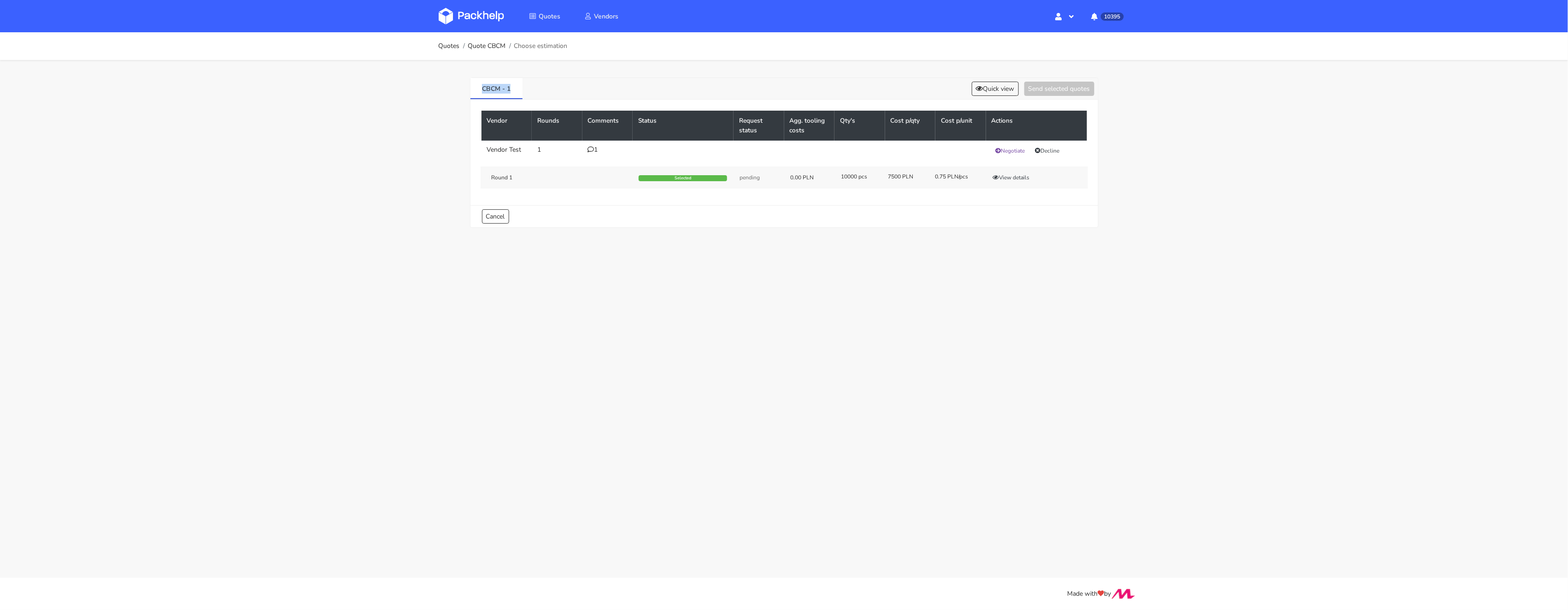
drag, startPoint x: 515, startPoint y: 92, endPoint x: 467, endPoint y: 89, distance: 48.1
click at [466, 91] on div "CBCM - 1 Quick view Send selected quotes Vendor Rounds Comments Status Request …" at bounding box center [784, 150] width 664 height 181
copy link "CBCM - 1"
click at [590, 150] on icon at bounding box center [591, 150] width 7 height 7
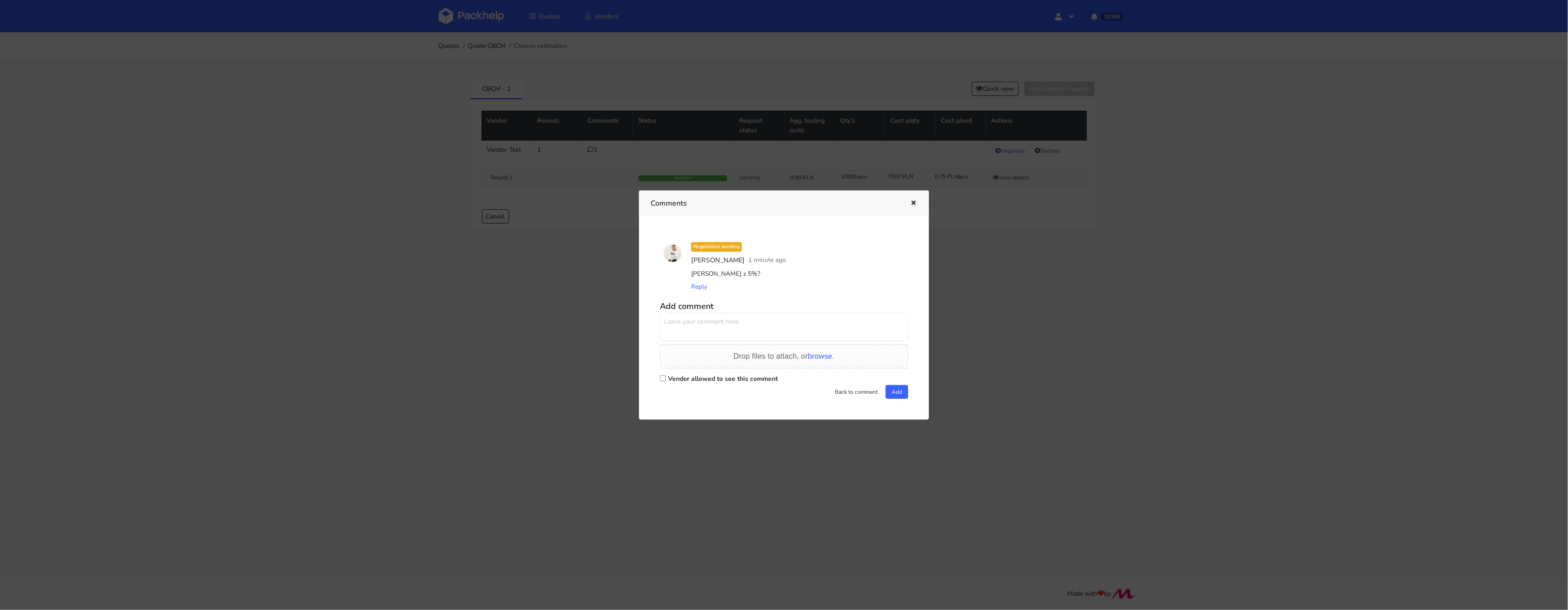
click at [560, 158] on div at bounding box center [784, 305] width 1568 height 610
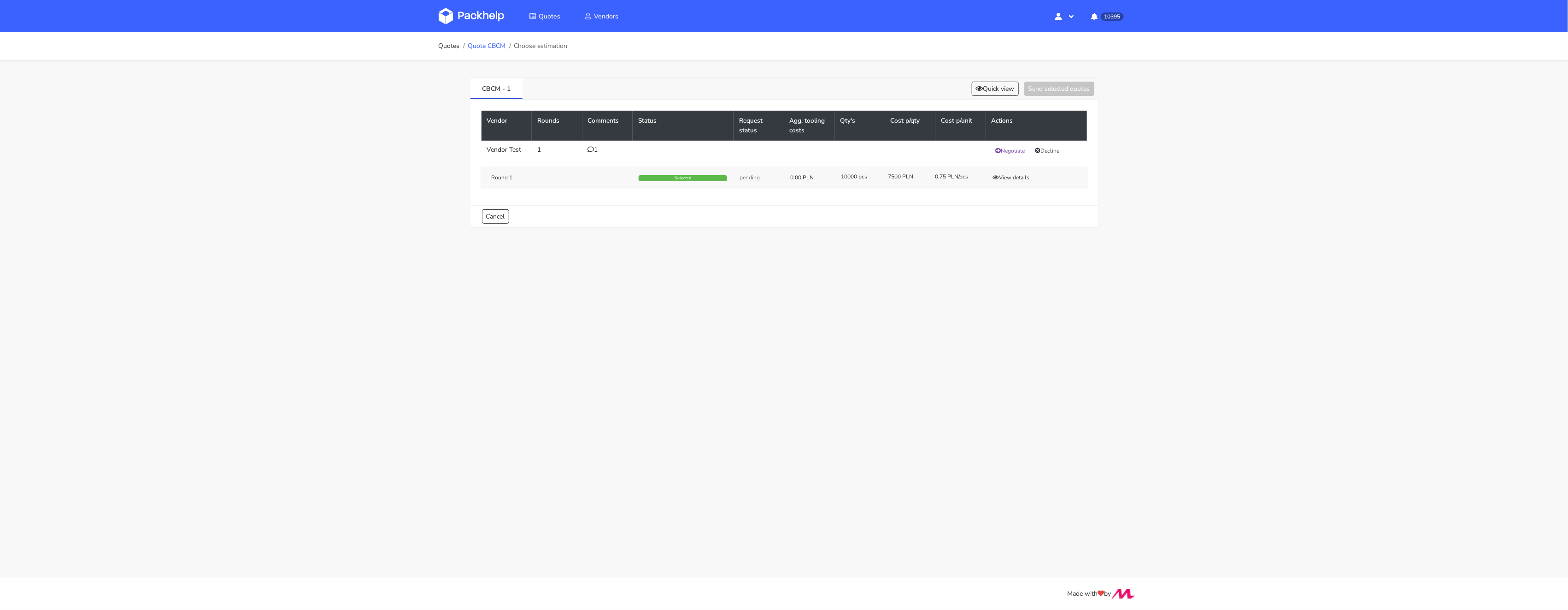
click at [489, 47] on link "Quote CBCM" at bounding box center [486, 46] width 37 height 7
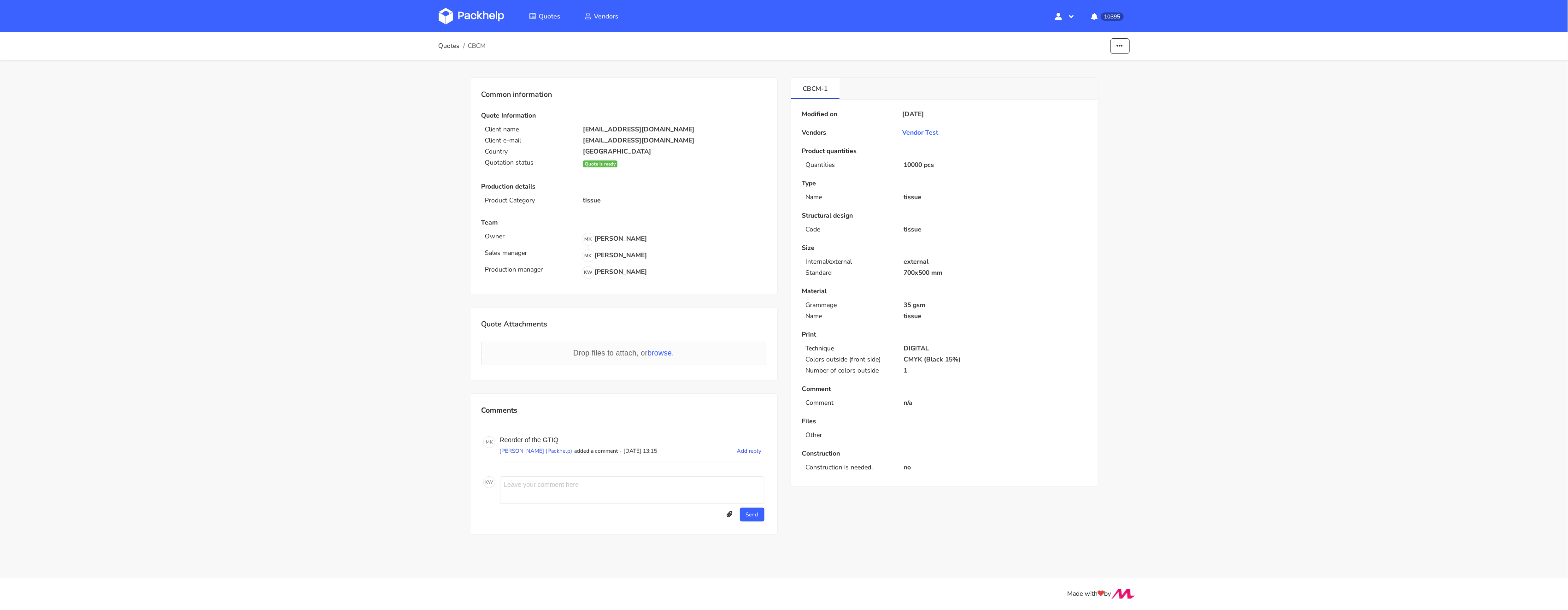
click at [551, 438] on p "Reorder of the GTIQ" at bounding box center [632, 439] width 264 height 7
copy p "GTIQ"
drag, startPoint x: 829, startPoint y: 83, endPoint x: 795, endPoint y: 82, distance: 34.0
click at [792, 85] on link "CBCM-1" at bounding box center [816, 88] width 49 height 20
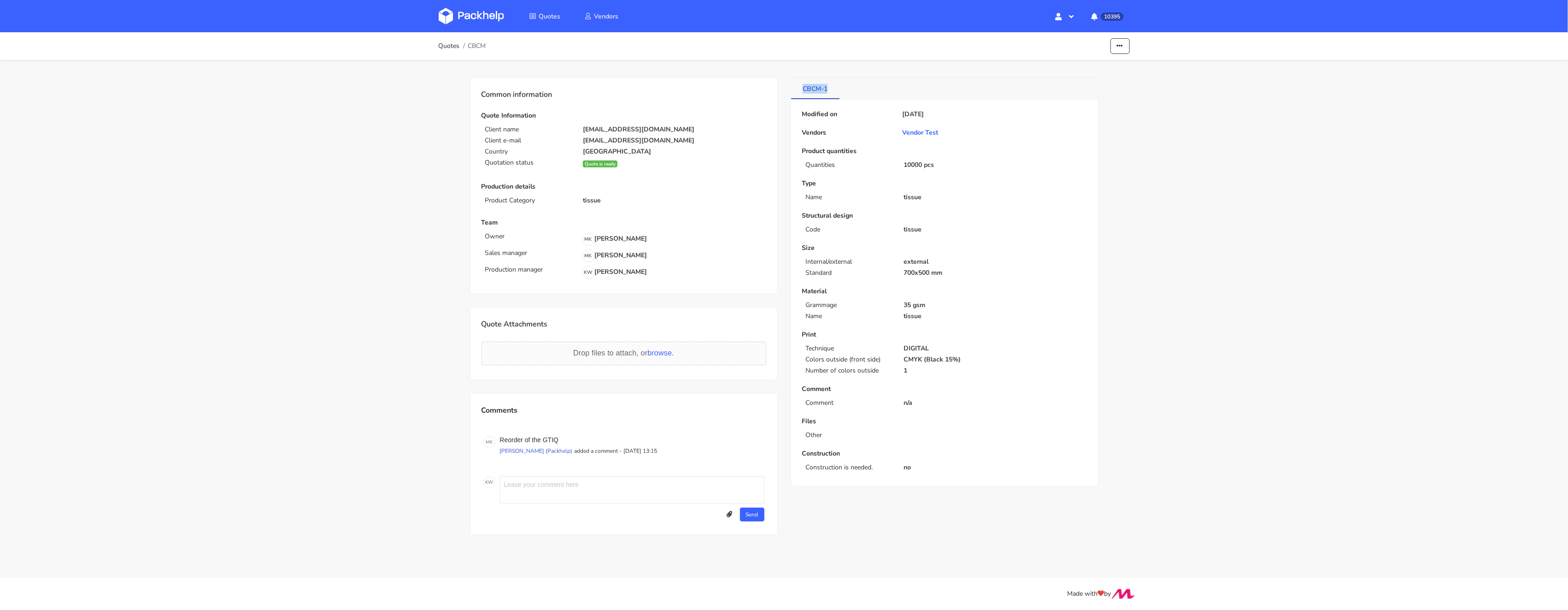
drag, startPoint x: 830, startPoint y: 89, endPoint x: 791, endPoint y: 88, distance: 39.0
click at [789, 89] on div "CBCM-1 Modified on [DATE] Vendors Vendor Test Product quantities Quantities 100…" at bounding box center [944, 312] width 320 height 470
copy link "CBCM-1"
click at [471, 8] on img at bounding box center [471, 16] width 65 height 16
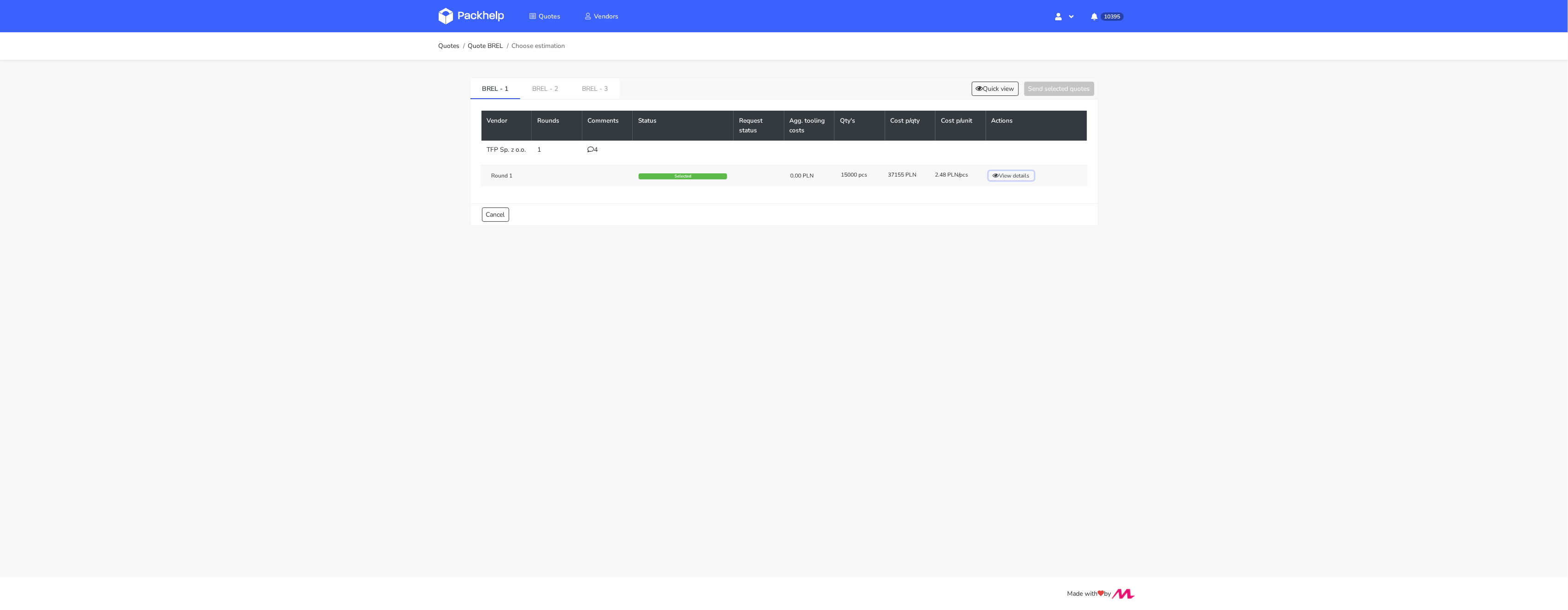
click at [1013, 181] on button "View details" at bounding box center [1012, 175] width 46 height 9
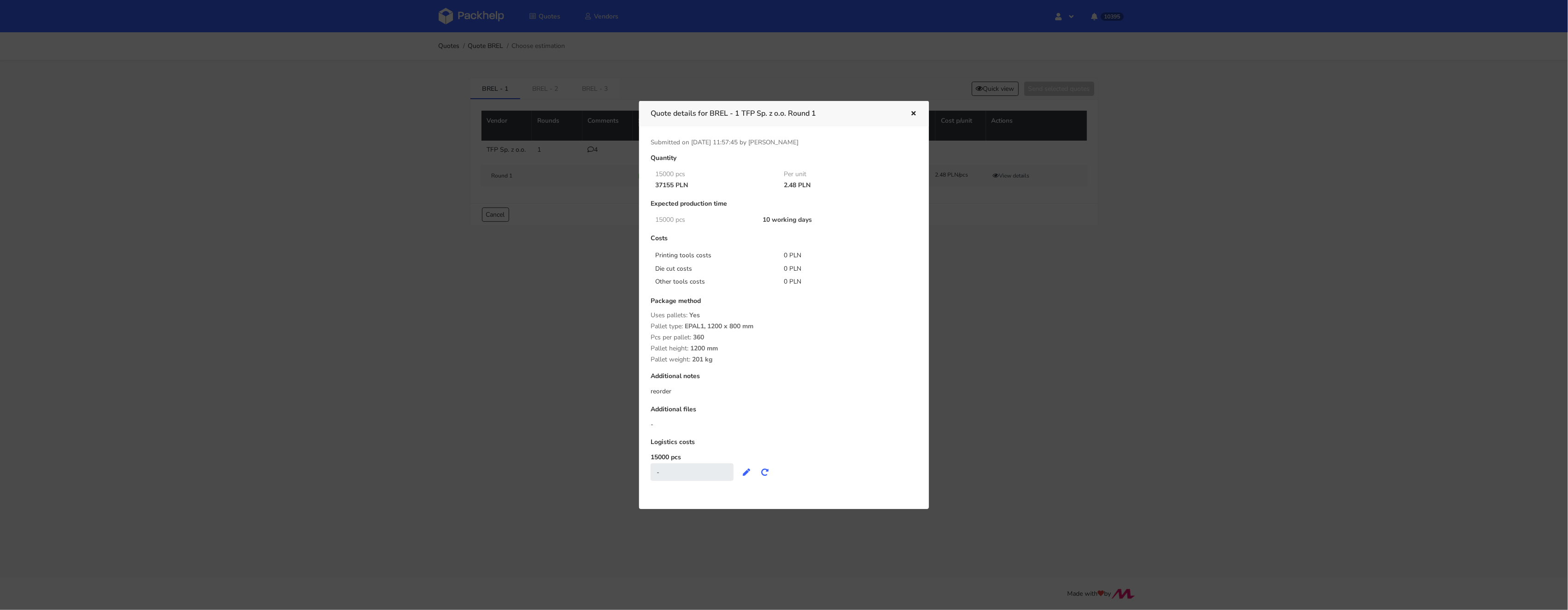
click at [949, 268] on div at bounding box center [784, 305] width 1568 height 610
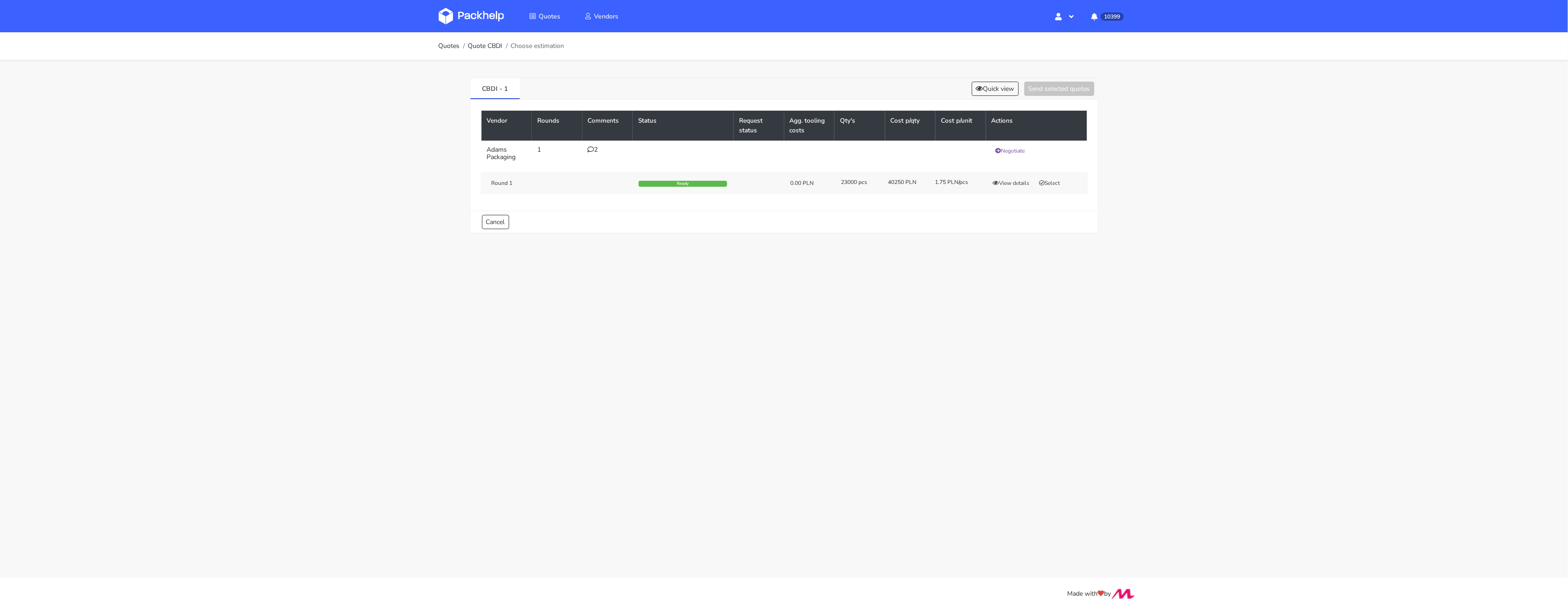
click at [602, 153] on div "2" at bounding box center [608, 150] width 40 height 7
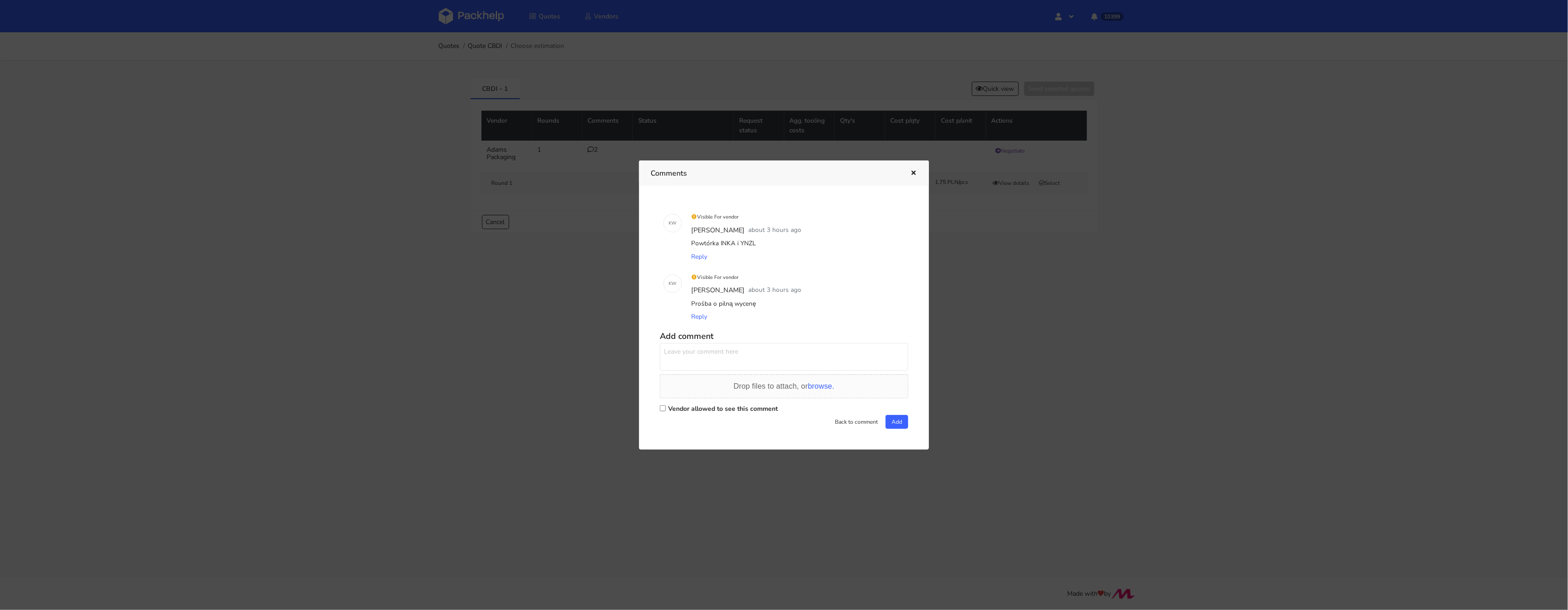
click at [750, 245] on div "Powtórka INKA i YNZL" at bounding box center [797, 243] width 216 height 13
copy div "YNZL"
click at [1015, 309] on div at bounding box center [784, 305] width 1568 height 610
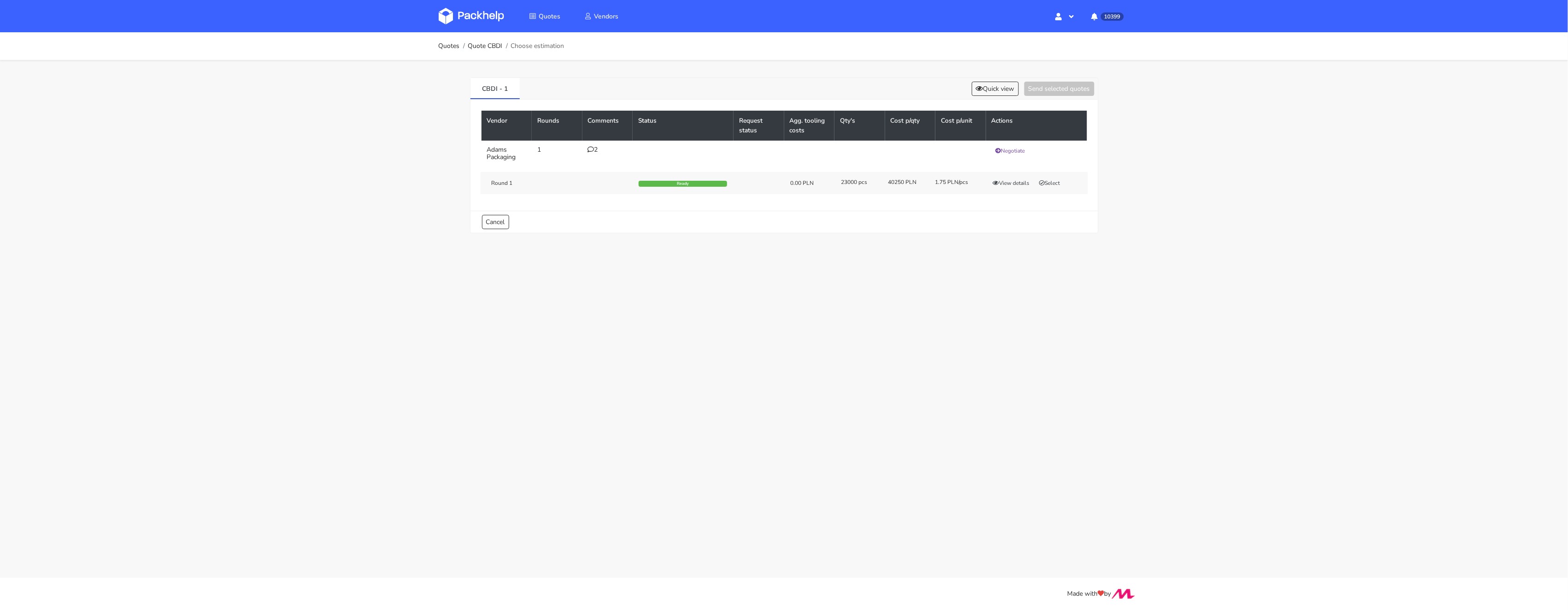
click at [833, 244] on div "CBDI - 1 Quick view Send selected quotes Vendor Rounds Comments Status Request …" at bounding box center [784, 153] width 664 height 186
click at [1012, 149] on button "Negotiate" at bounding box center [1010, 150] width 37 height 9
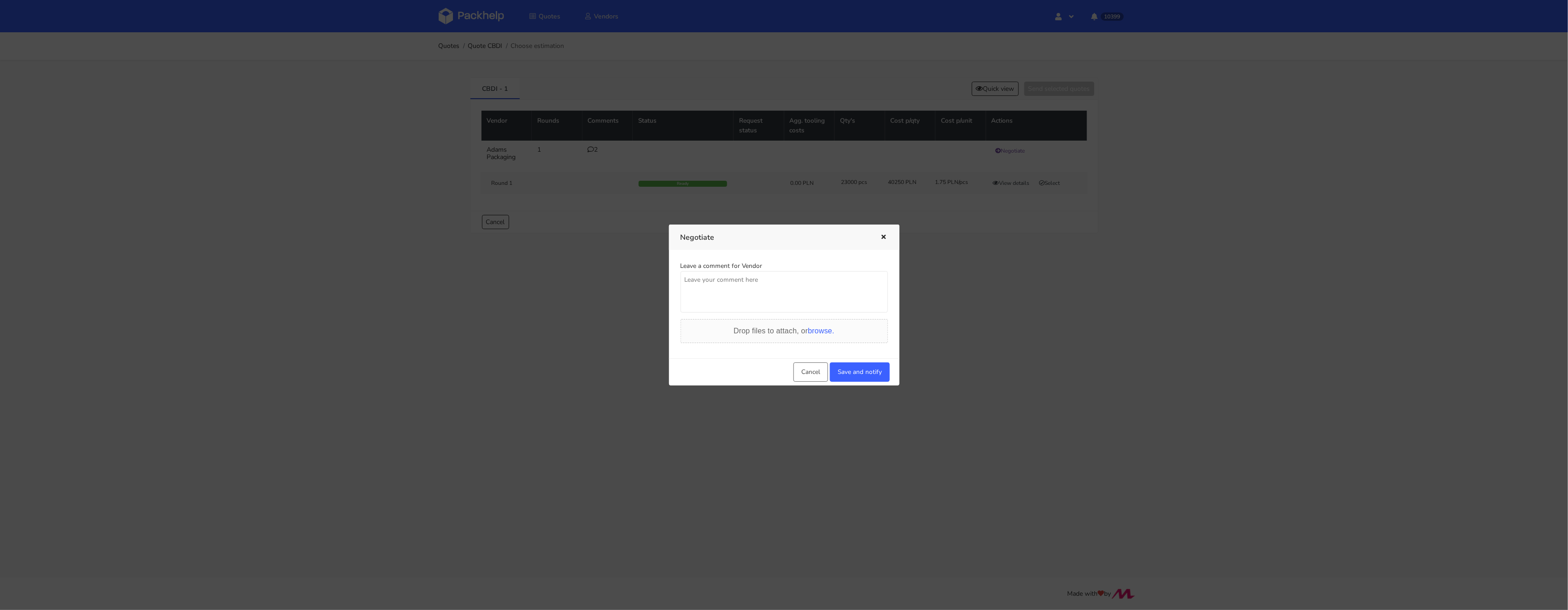
click at [732, 285] on textarea at bounding box center [784, 291] width 207 height 41
click at [964, 248] on div at bounding box center [784, 305] width 1568 height 610
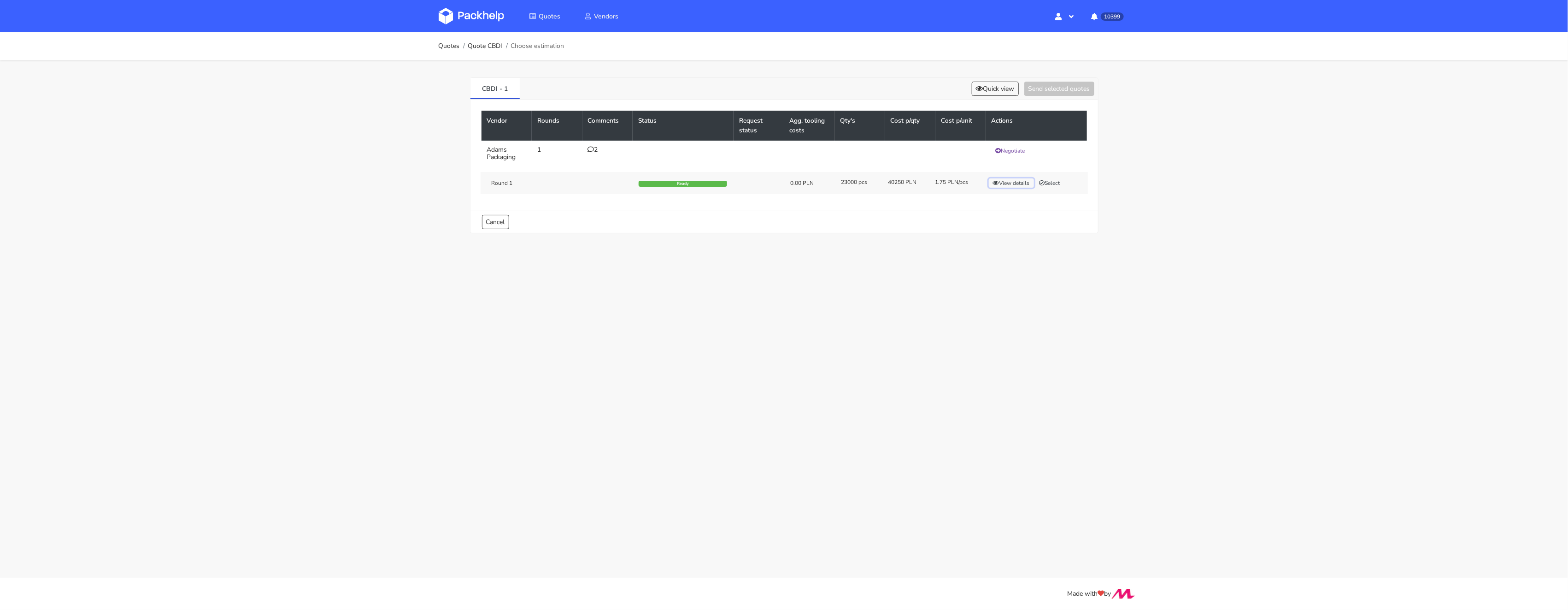
click at [1012, 188] on button "View details" at bounding box center [1012, 182] width 46 height 9
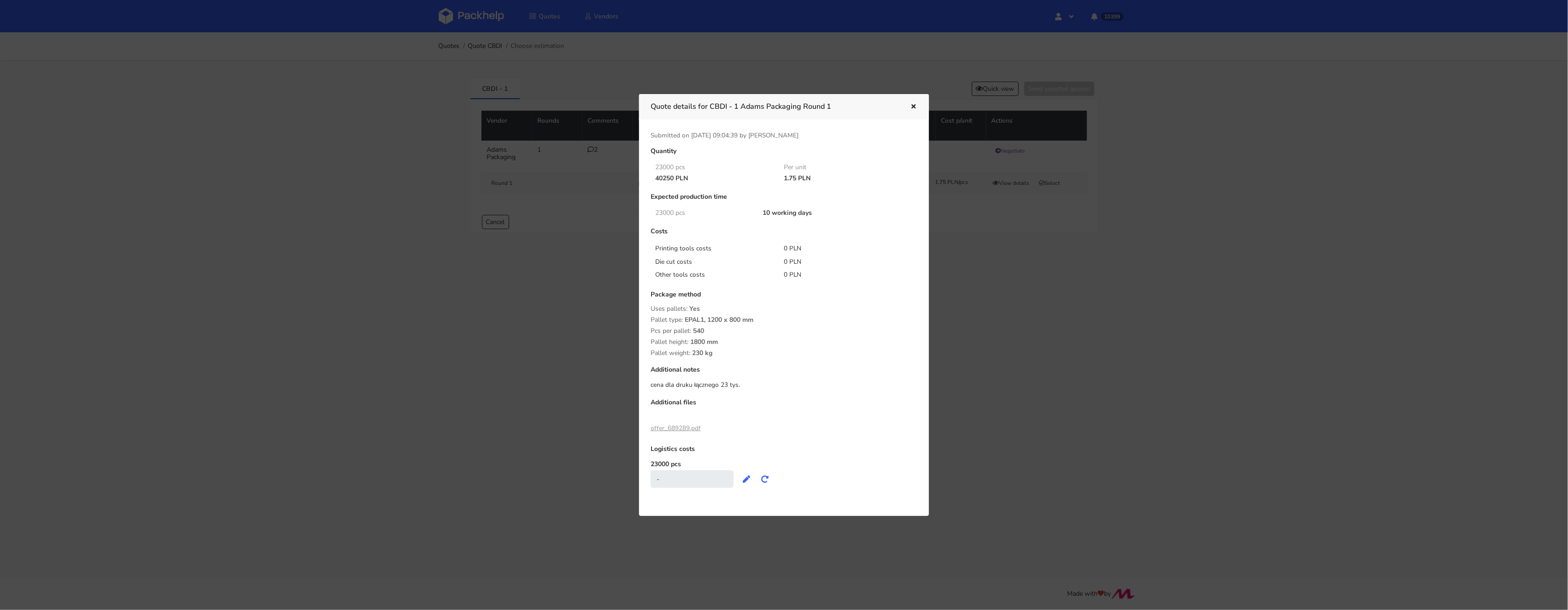
click at [1002, 263] on div at bounding box center [784, 305] width 1568 height 610
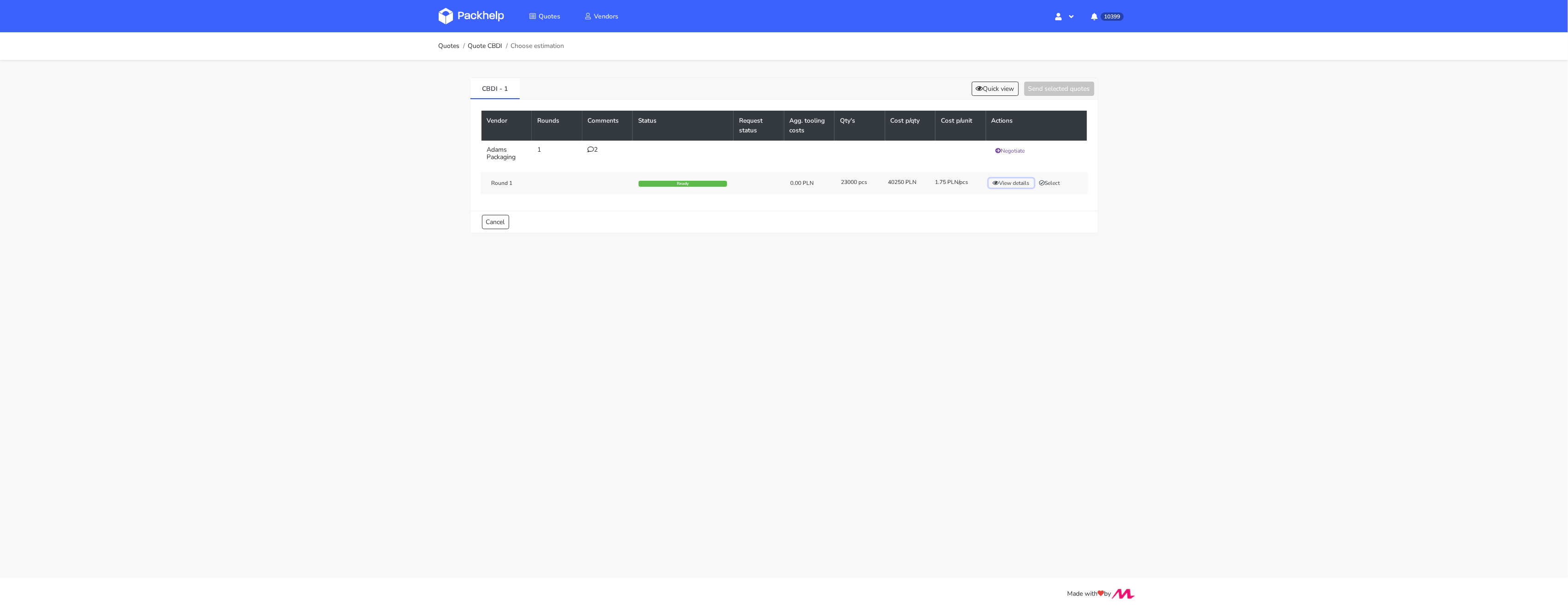
click at [1013, 185] on button "View details" at bounding box center [1012, 182] width 46 height 9
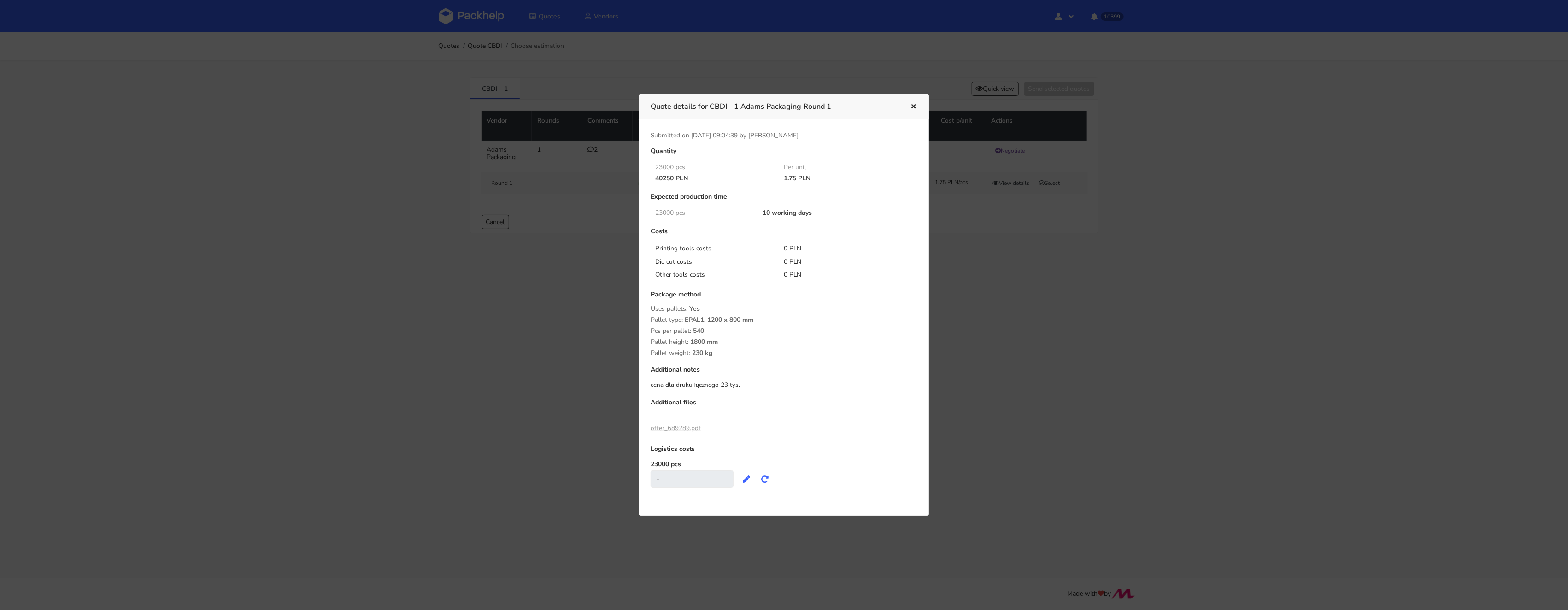
click at [682, 429] on link "offer_689289.pdf" at bounding box center [676, 428] width 50 height 9
click at [958, 288] on div at bounding box center [784, 305] width 1568 height 610
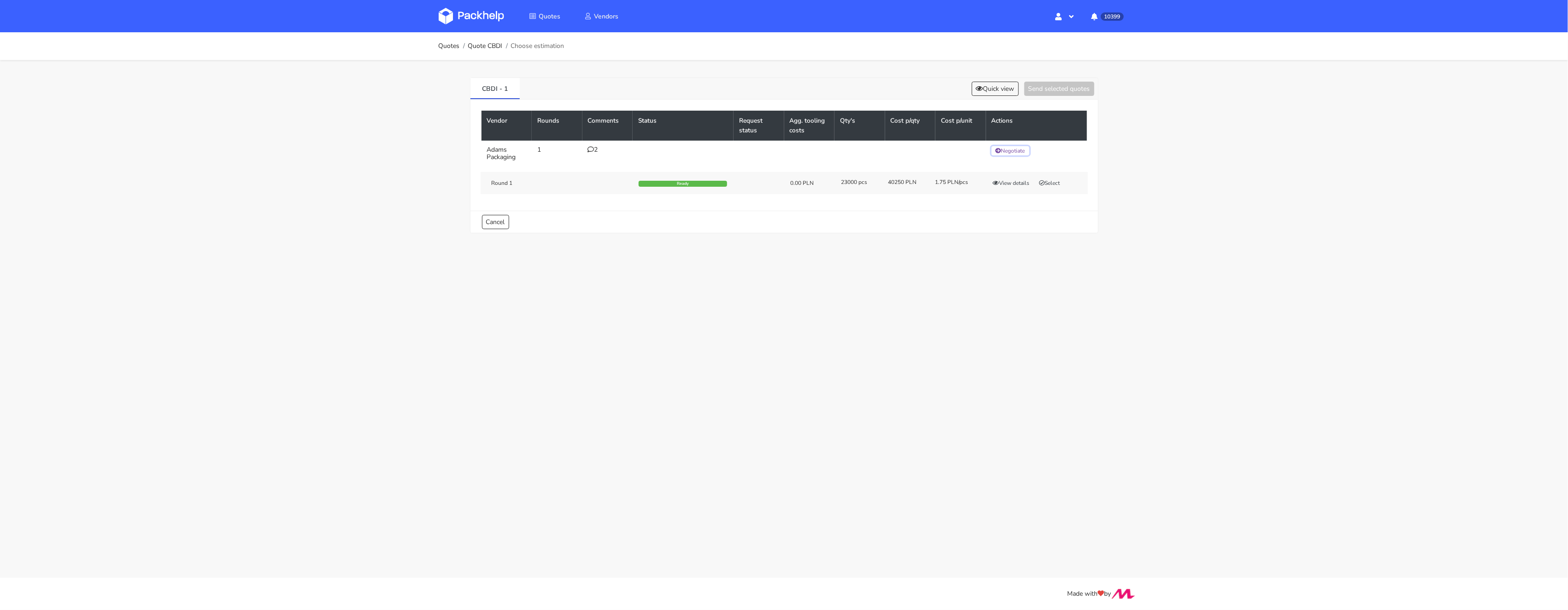
click at [1009, 151] on button "Negotiate" at bounding box center [1010, 150] width 37 height 9
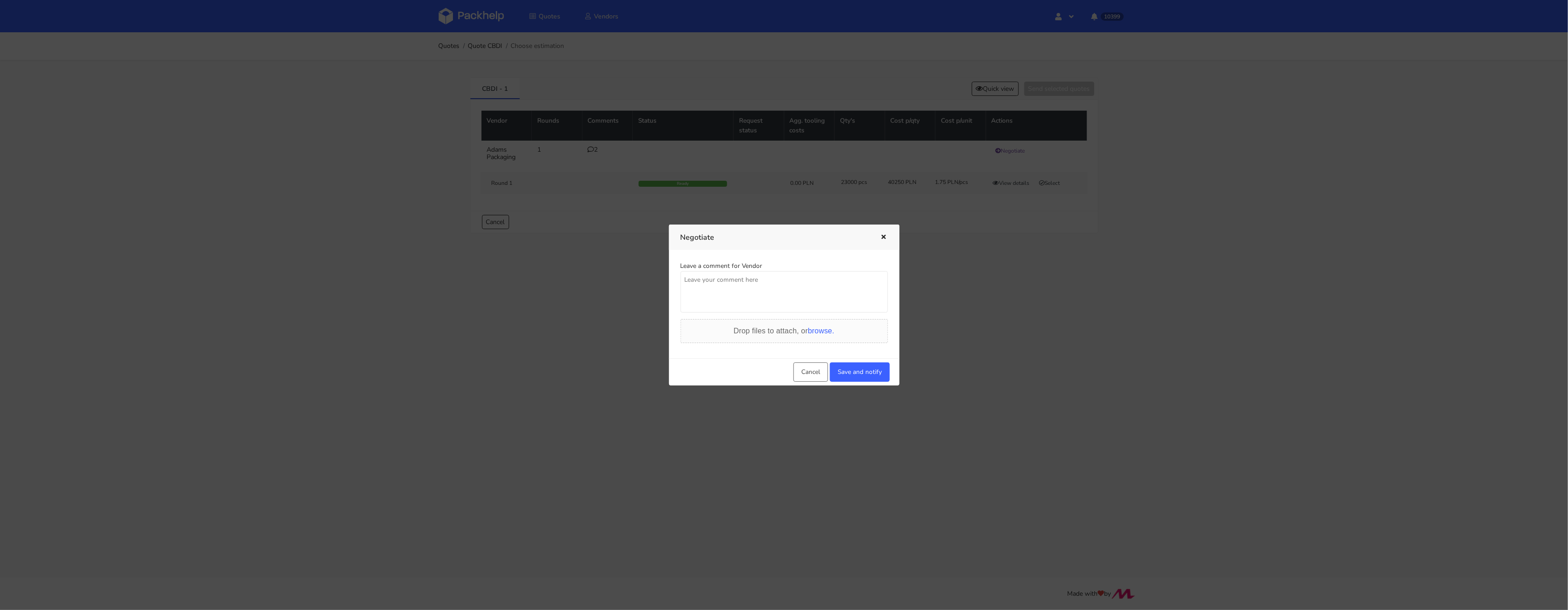
click at [769, 290] on textarea at bounding box center [784, 291] width 207 height 41
click at [769, 275] on textarea "Martyna, uda nam się" at bounding box center [784, 291] width 207 height 41
type textarea "Martyna, uda nam się tutaj zejść do ceny 1,65 pln/szt?"
click at [873, 368] on button "Save and notify" at bounding box center [860, 372] width 60 height 20
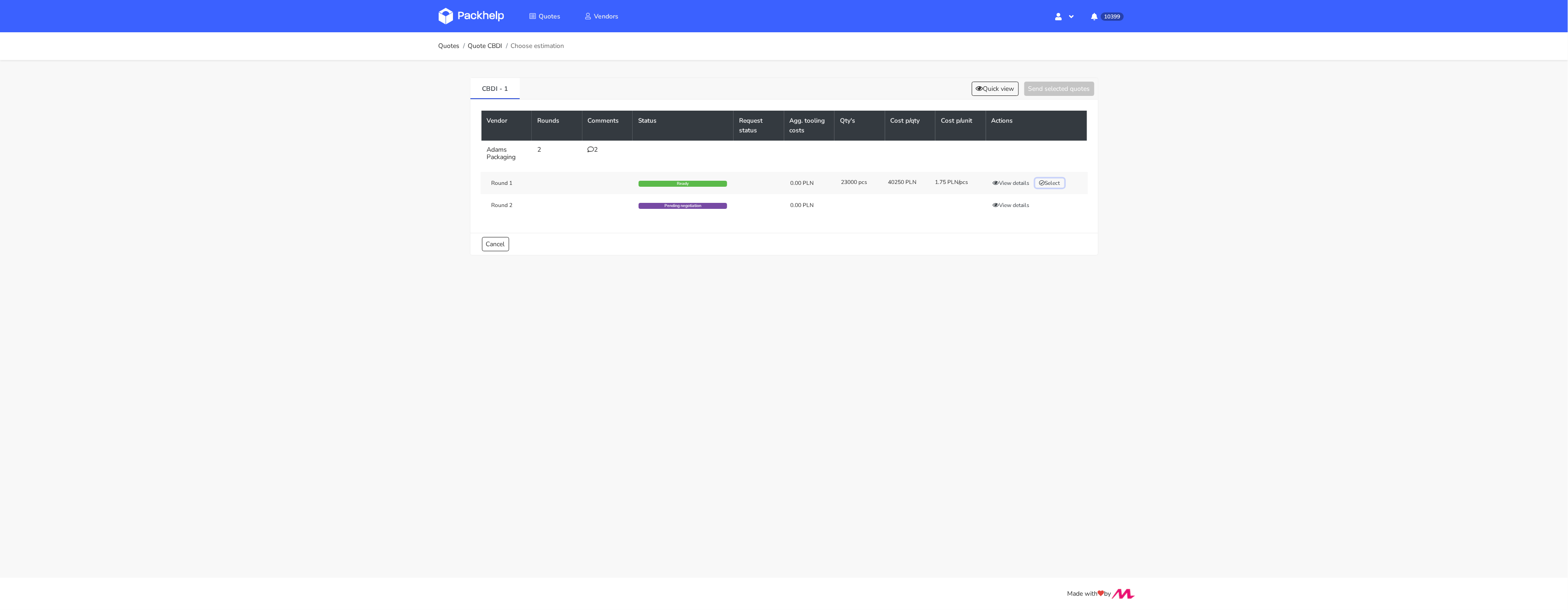
click at [1053, 185] on button "Select" at bounding box center [1050, 182] width 29 height 9
click at [1057, 89] on button "Send selected quotes ( 1 )" at bounding box center [1053, 89] width 83 height 15
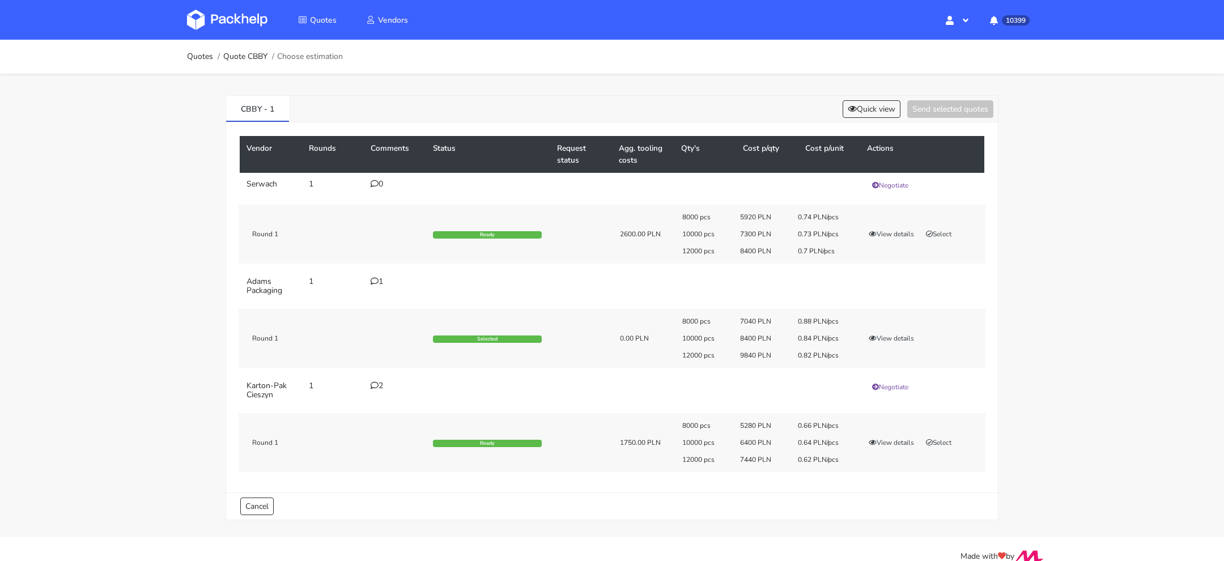
click at [374, 278] on icon at bounding box center [375, 281] width 8 height 8
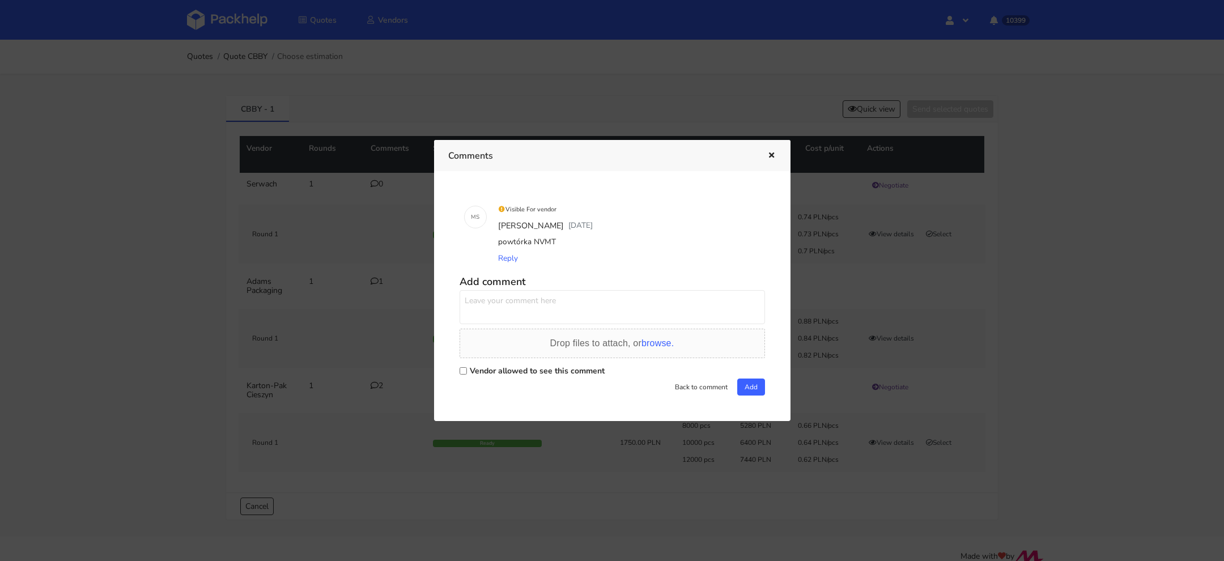
click at [372, 203] on div at bounding box center [612, 280] width 1224 height 561
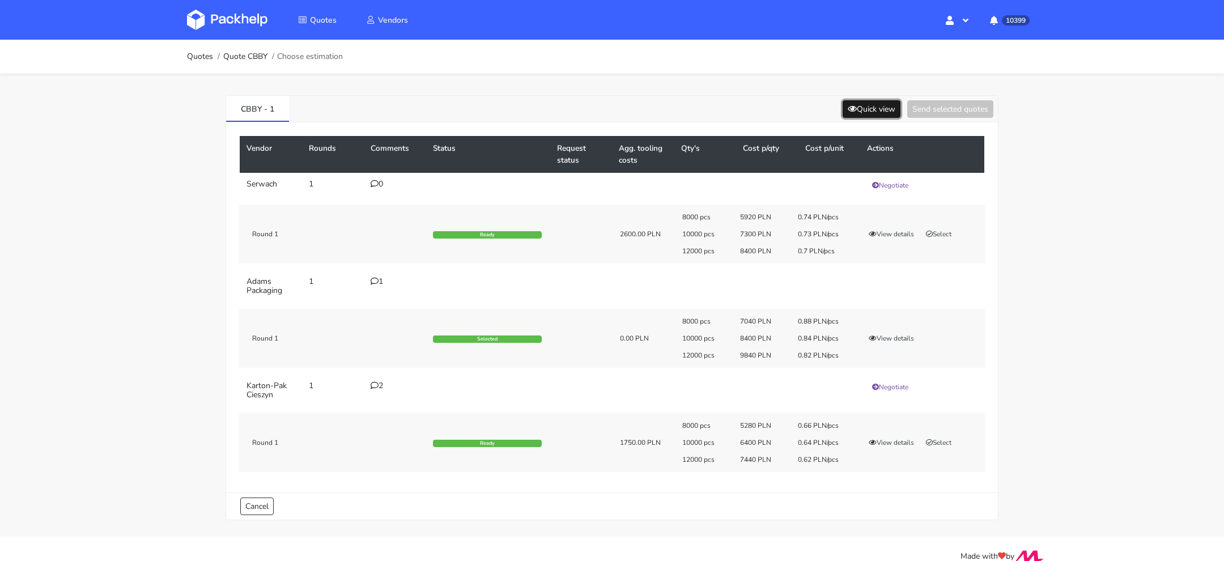
click at [854, 103] on button "Quick view" at bounding box center [871, 109] width 58 height 18
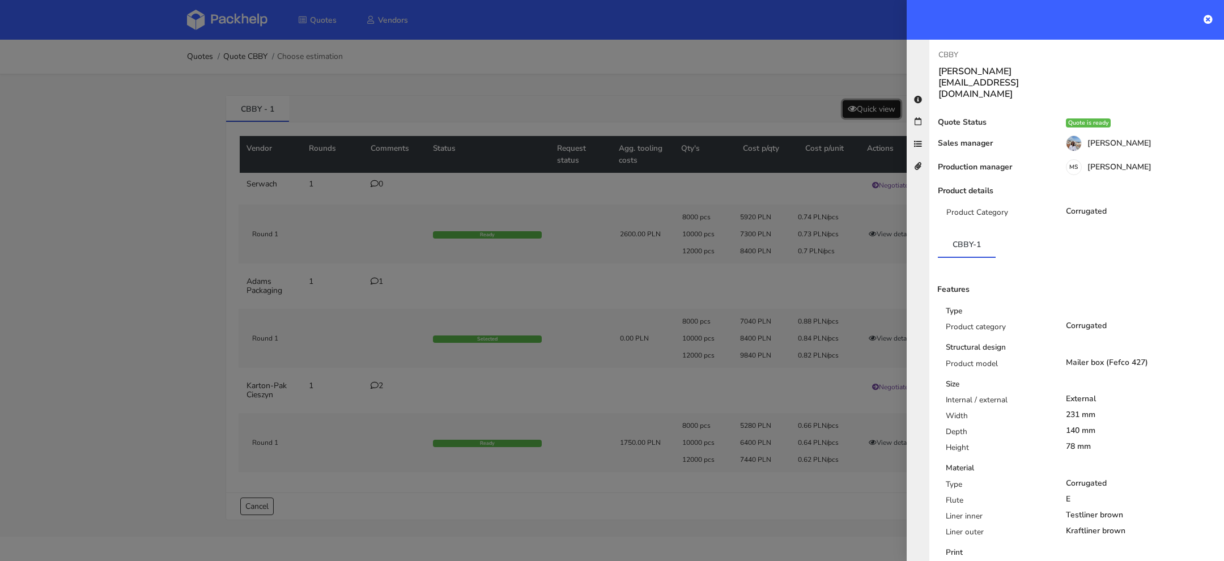
scroll to position [182, 0]
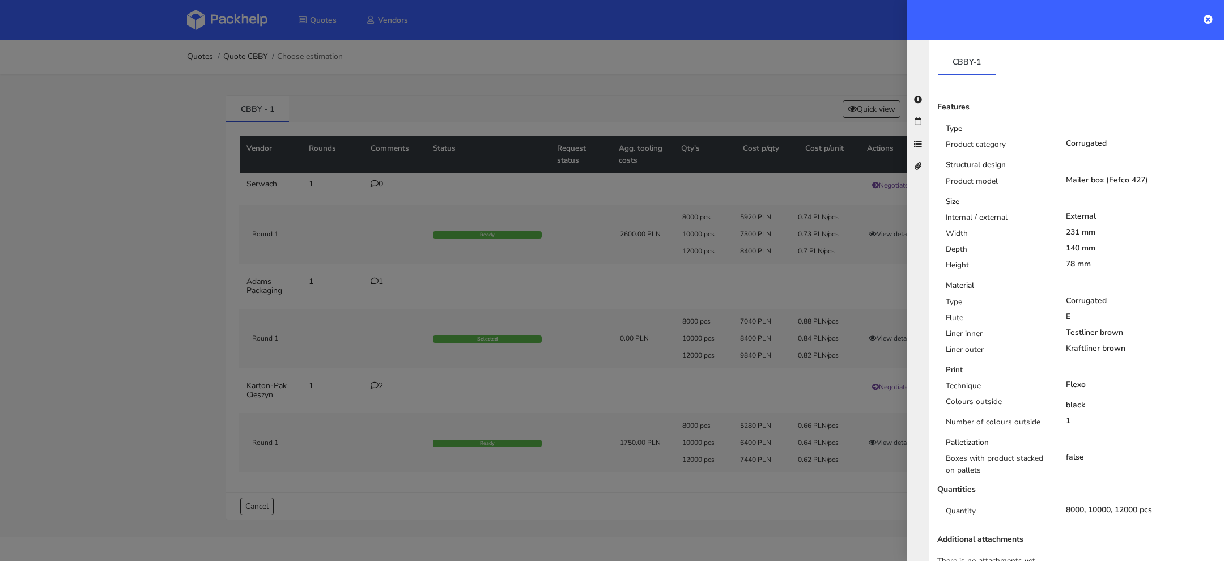
click at [374, 294] on div at bounding box center [612, 280] width 1224 height 561
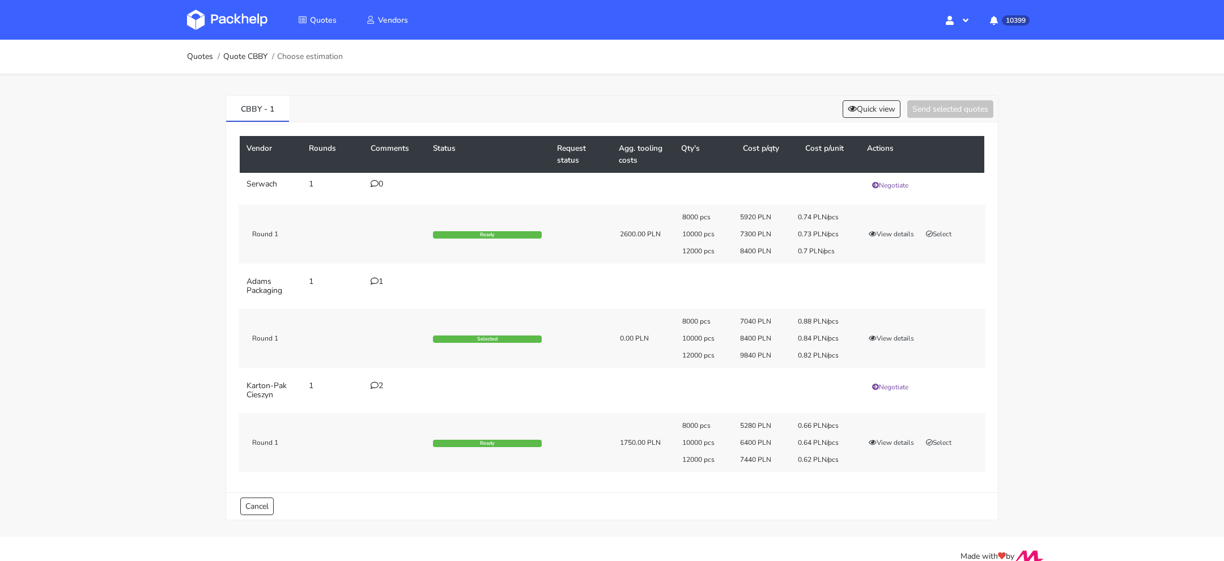
click at [374, 275] on td "1" at bounding box center [395, 286] width 62 height 32
click at [372, 282] on icon at bounding box center [375, 281] width 8 height 8
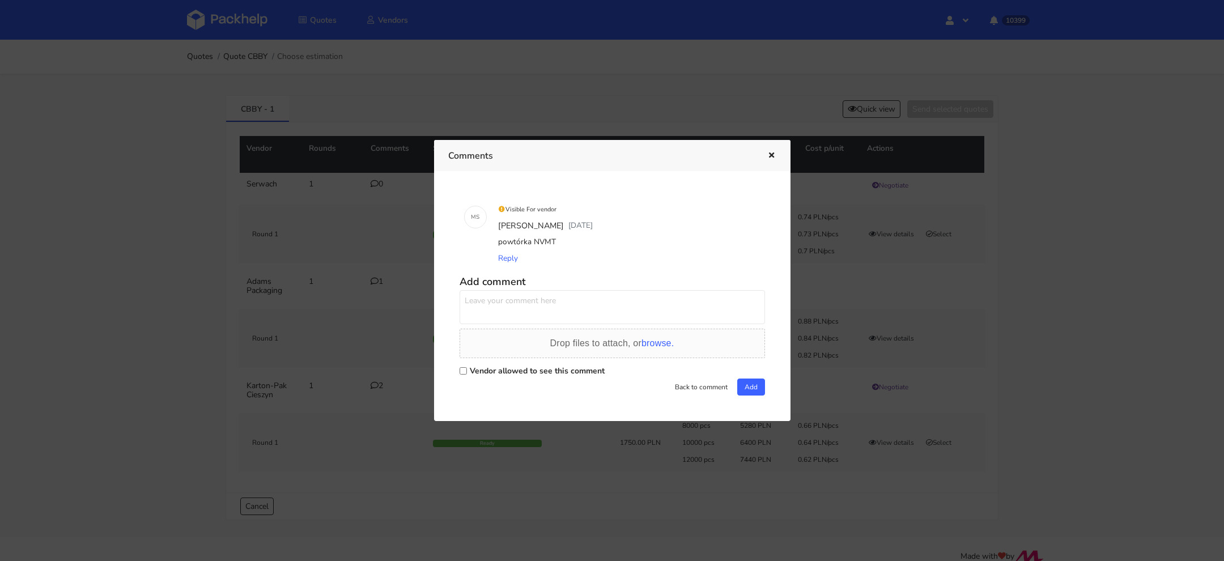
click at [346, 301] on div at bounding box center [612, 280] width 1224 height 561
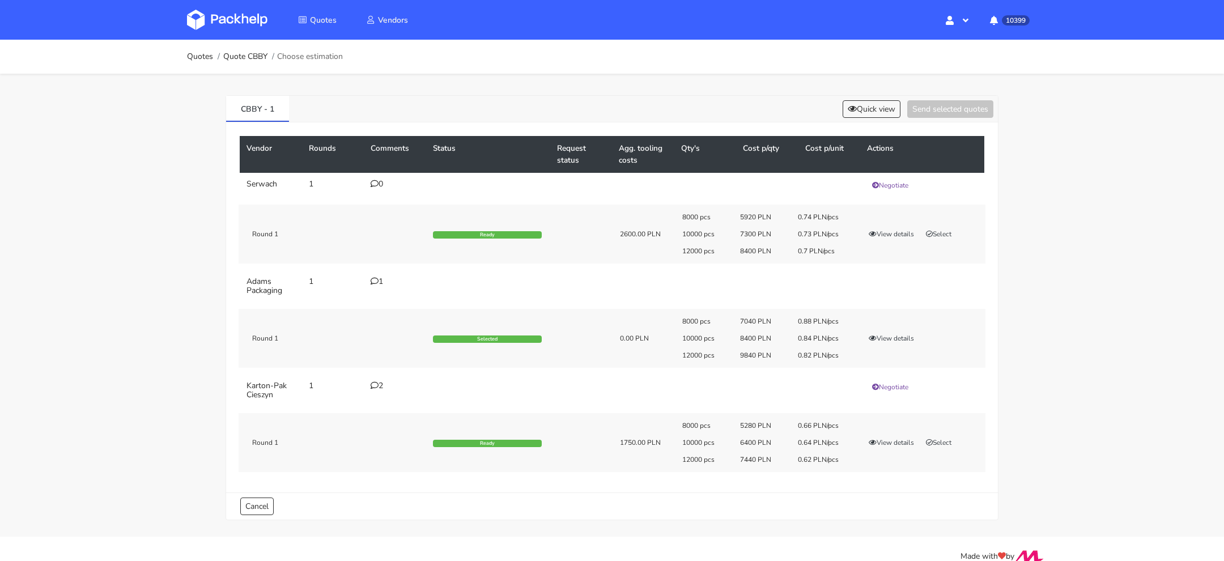
click at [380, 381] on div "2" at bounding box center [395, 385] width 49 height 9
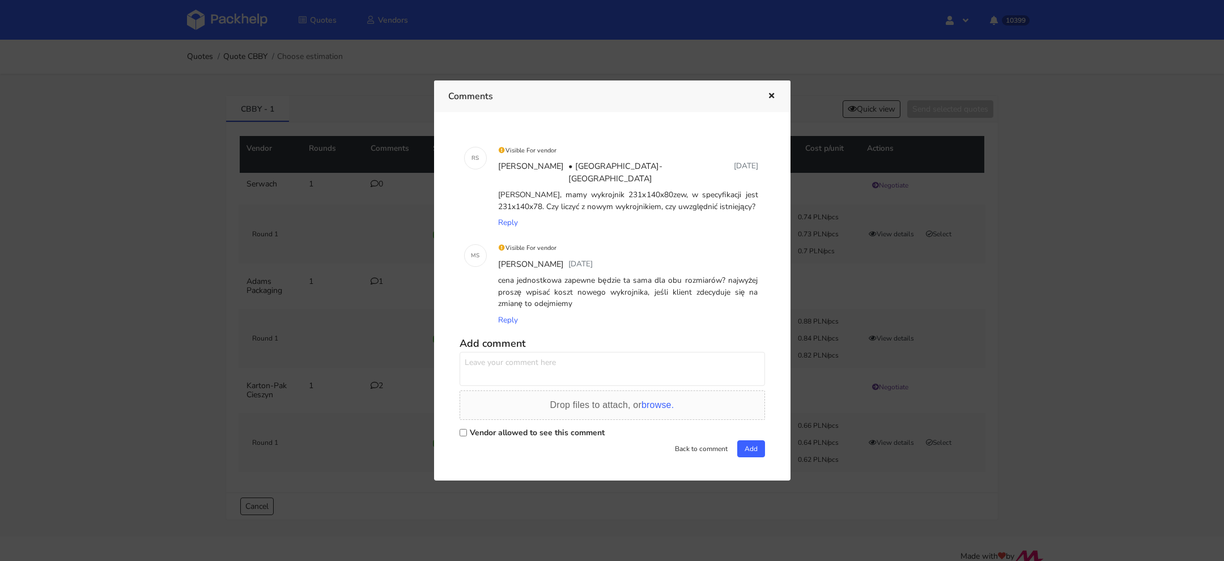
click at [356, 333] on div at bounding box center [612, 280] width 1224 height 561
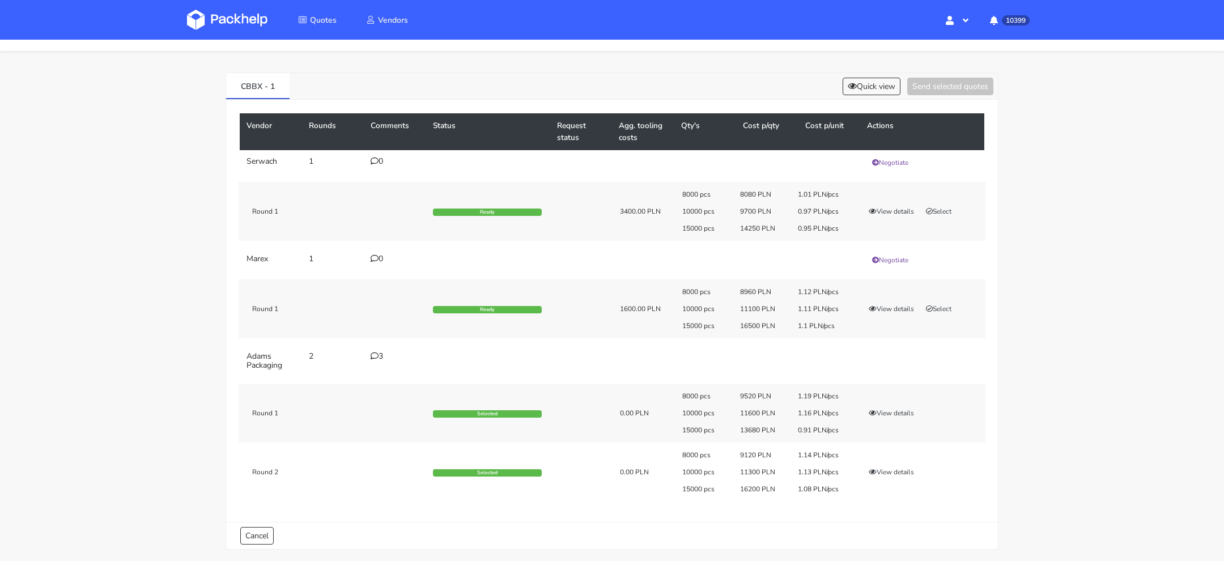
scroll to position [24, 0]
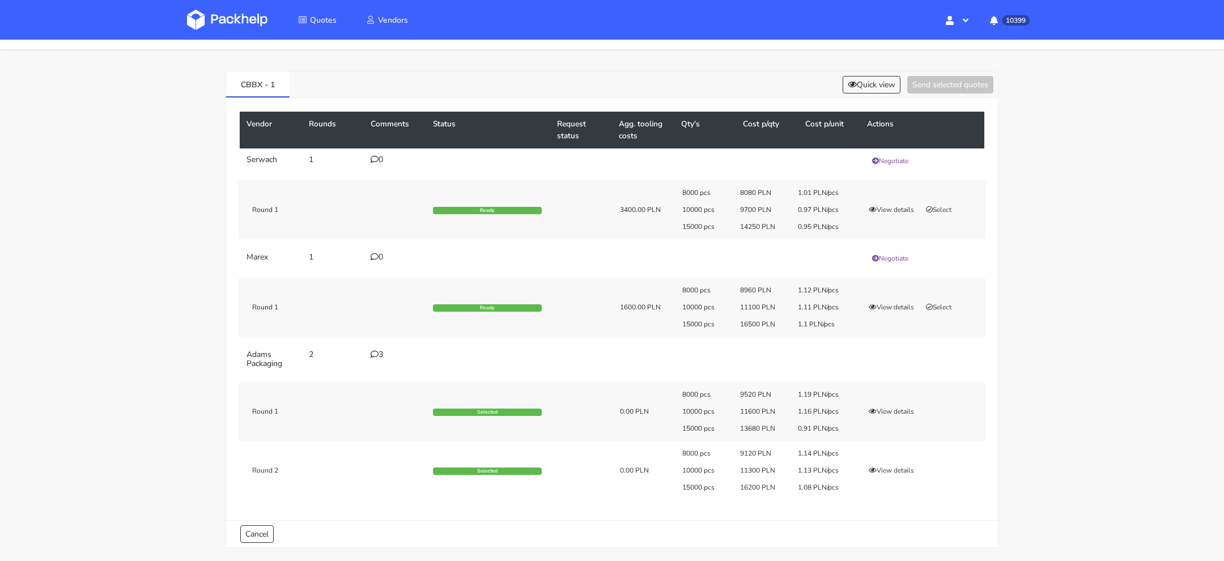
click at [373, 351] on icon at bounding box center [375, 354] width 8 height 8
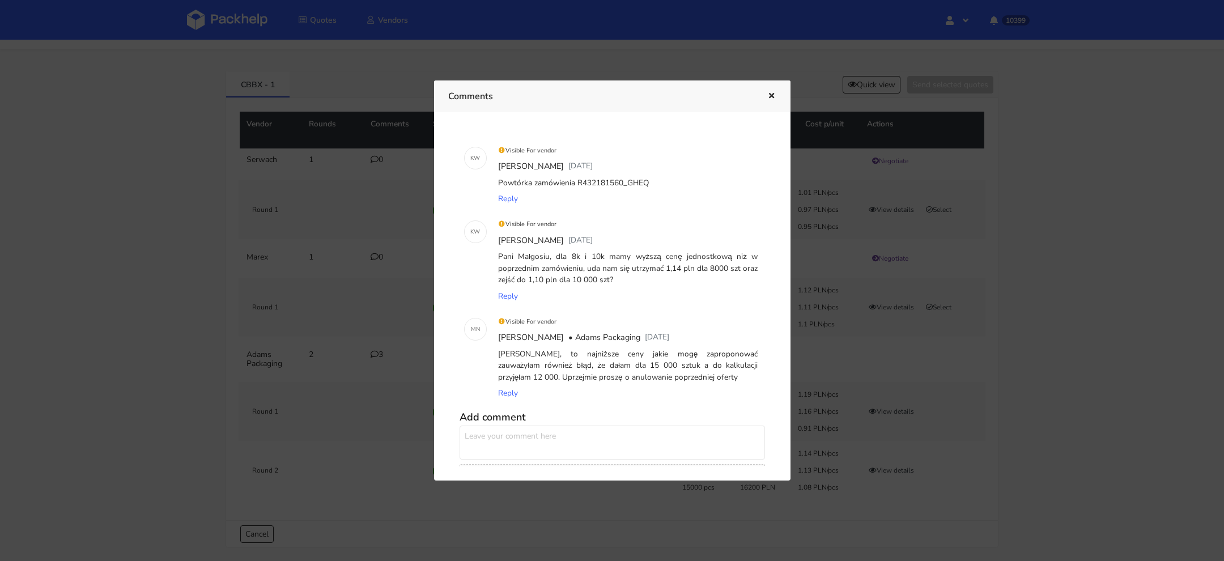
click at [979, 404] on div at bounding box center [612, 280] width 1224 height 561
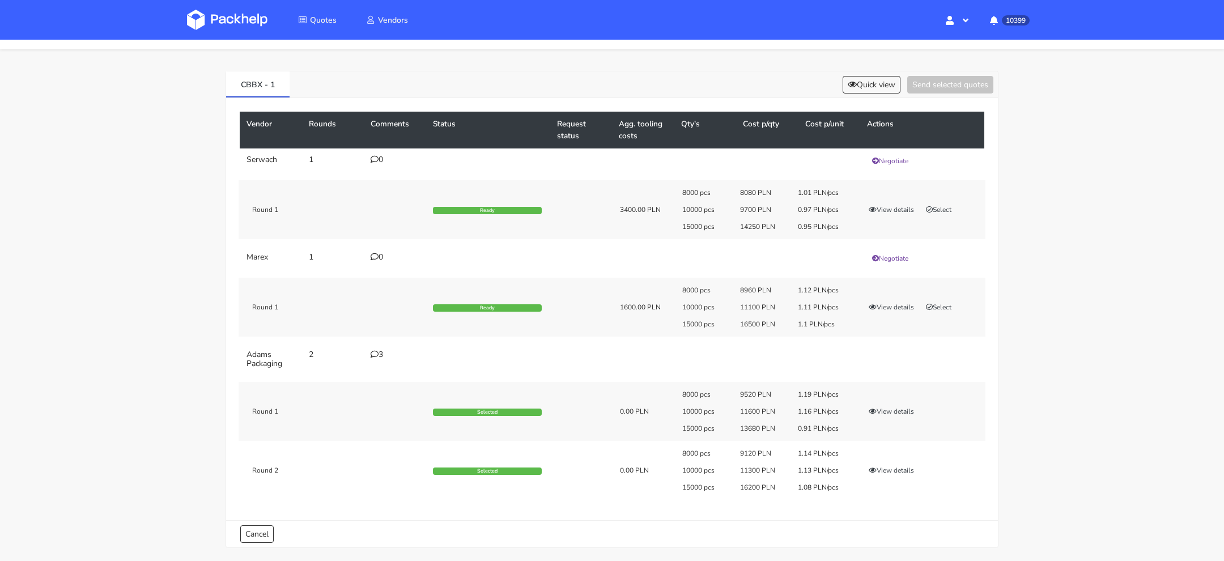
click at [217, 24] on img at bounding box center [227, 20] width 80 height 20
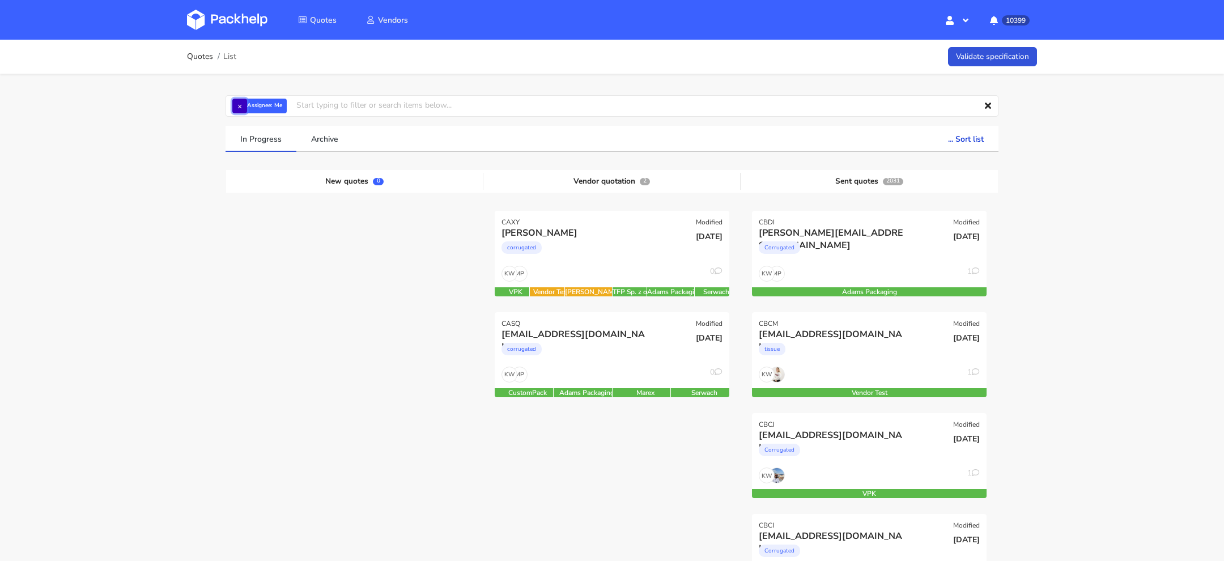
click at [242, 106] on button "×" at bounding box center [239, 106] width 15 height 15
click at [245, 106] on input "text" at bounding box center [611, 106] width 773 height 22
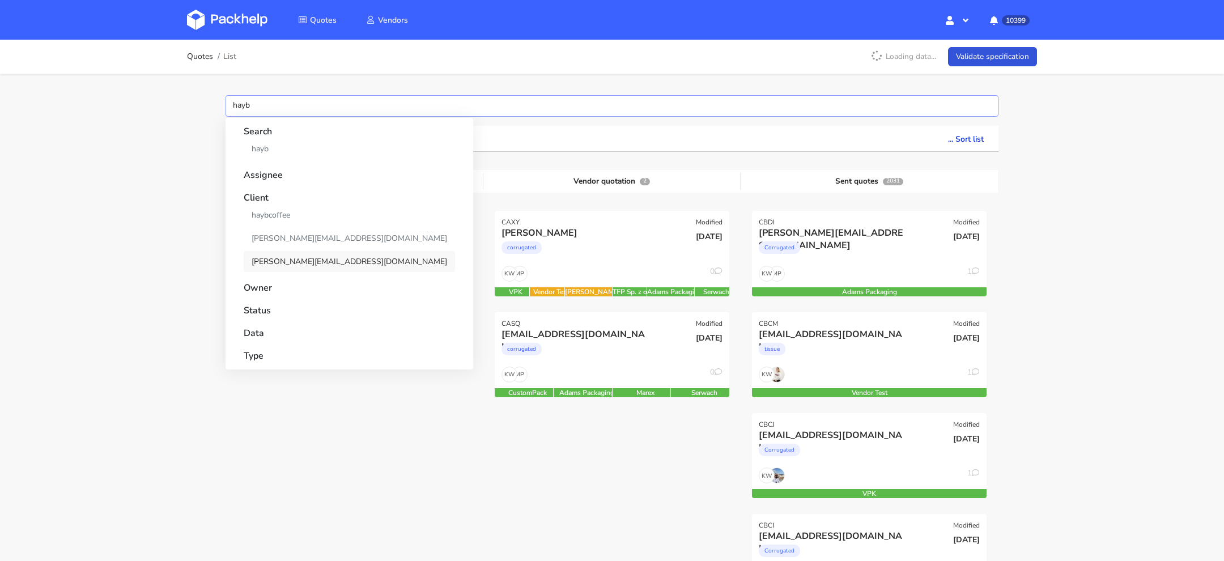
type input "hayb"
click at [275, 258] on link "[PERSON_NAME][EMAIL_ADDRESS][DOMAIN_NAME]" at bounding box center [349, 261] width 211 height 21
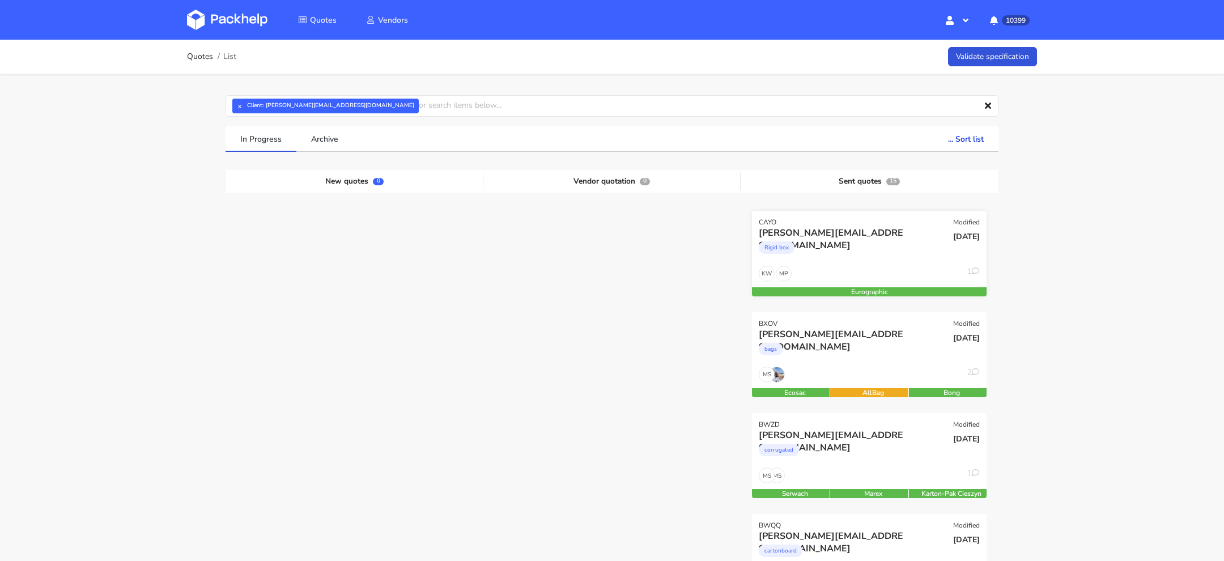
click at [852, 262] on div "l.wrzosek@haybcoffee.pl Rigid box" at bounding box center [830, 246] width 158 height 39
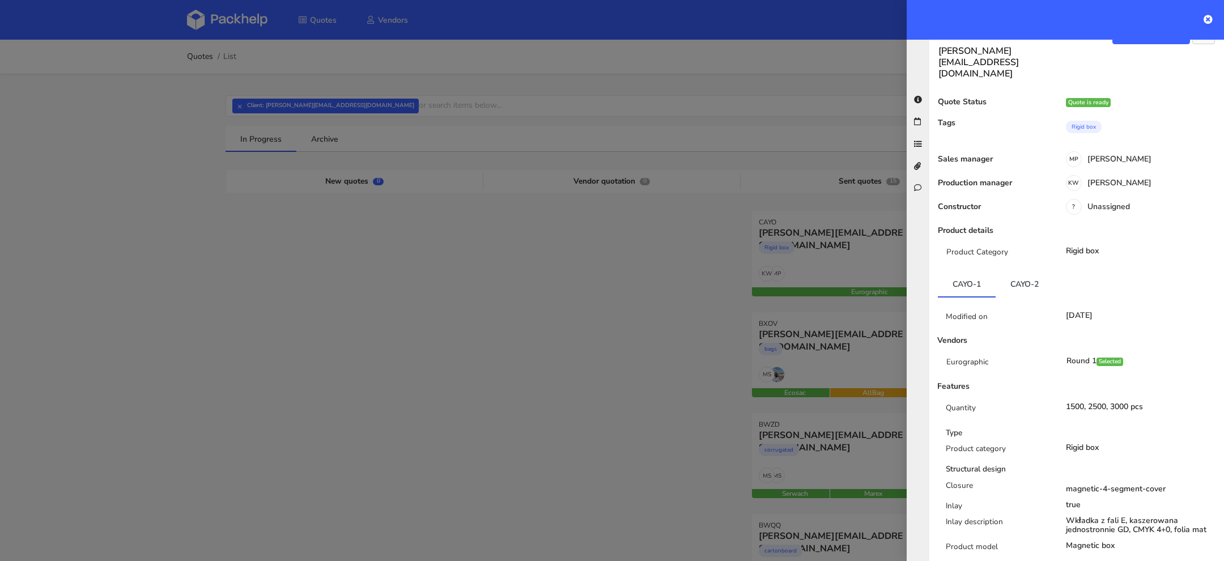
scroll to position [21, 0]
drag, startPoint x: 1046, startPoint y: 262, endPoint x: 1014, endPoint y: 263, distance: 31.7
click at [1012, 271] on link "CAYO-2" at bounding box center [1024, 283] width 58 height 25
copy link "CAYO-2"
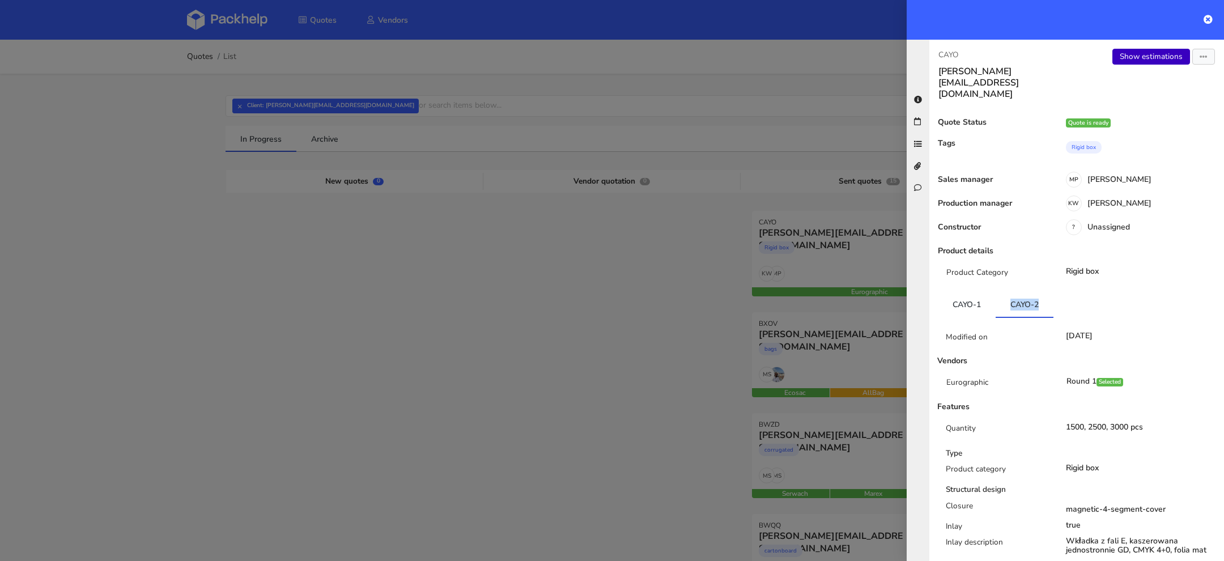
click at [1140, 56] on link "Show estimations" at bounding box center [1151, 57] width 78 height 16
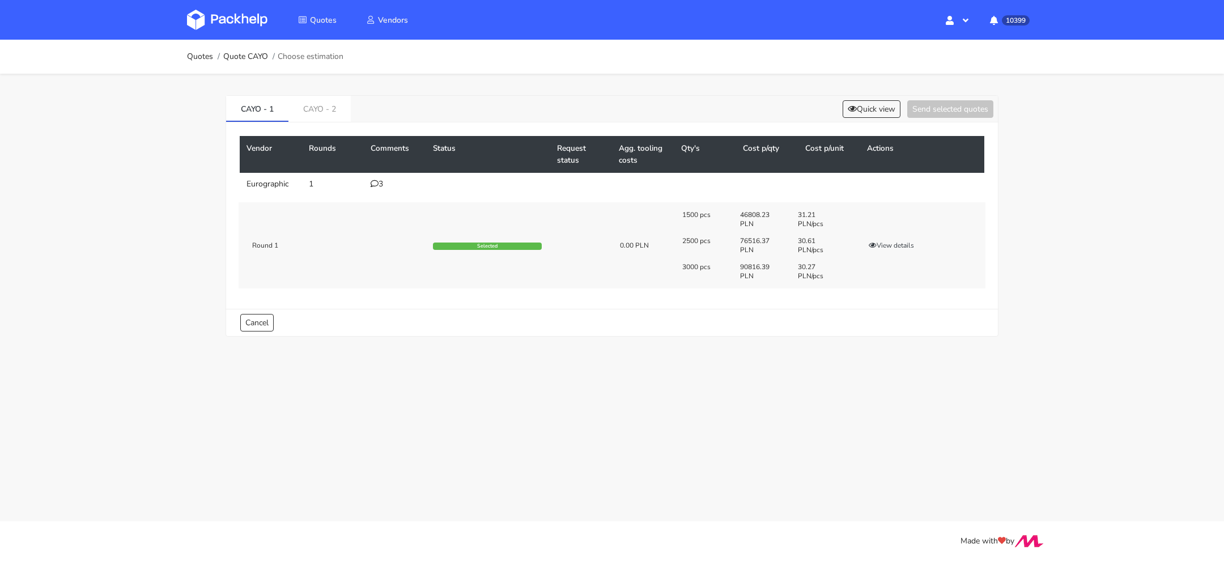
click at [377, 182] on icon at bounding box center [375, 184] width 8 height 8
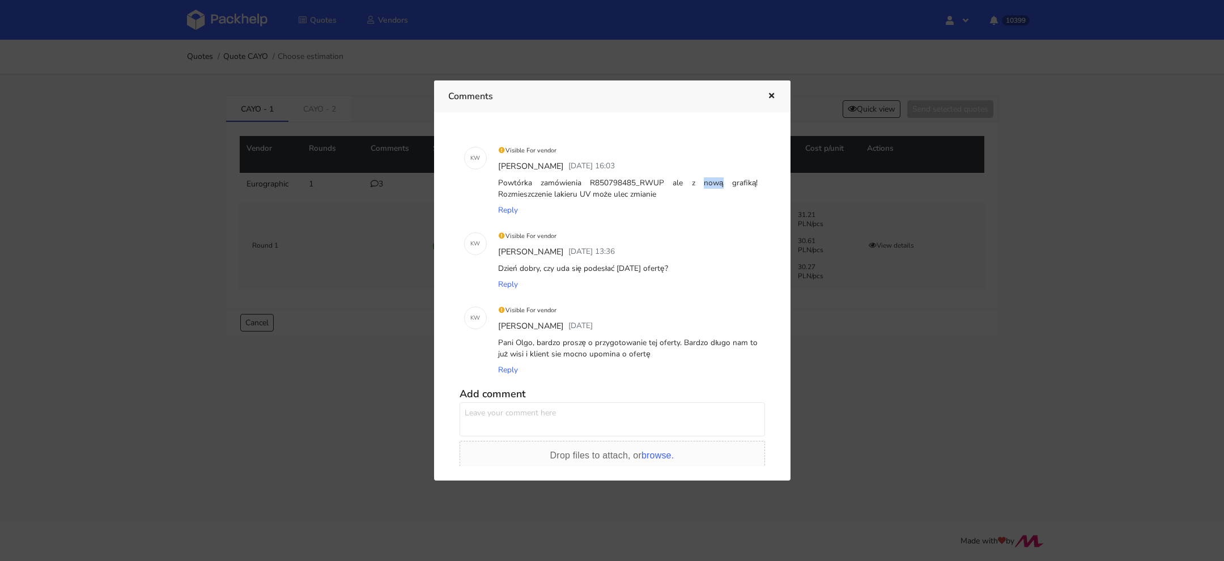
drag, startPoint x: 656, startPoint y: 184, endPoint x: 638, endPoint y: 185, distance: 17.6
click at [638, 185] on div "Powtórka zamówienia R850798485_RWUP ale z nową grafiką! Rozmieszczenie lakieru …" at bounding box center [628, 189] width 265 height 28
copy div "RWUP"
click at [917, 349] on div at bounding box center [612, 280] width 1224 height 561
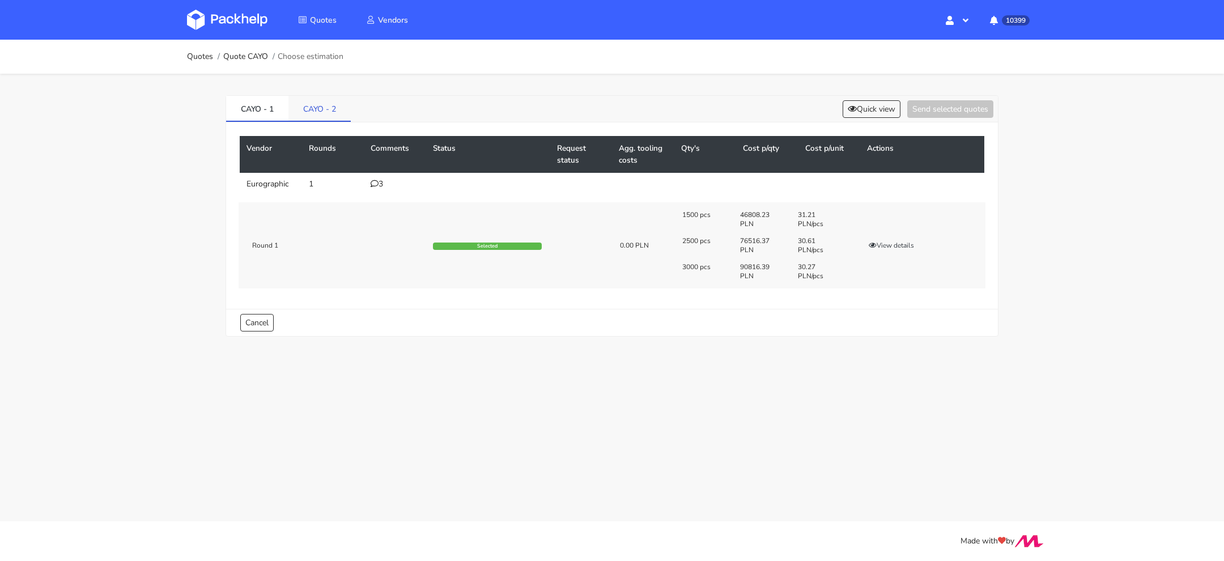
click at [319, 109] on link "CAYO - 2" at bounding box center [319, 108] width 62 height 25
click at [373, 181] on icon at bounding box center [375, 184] width 8 height 8
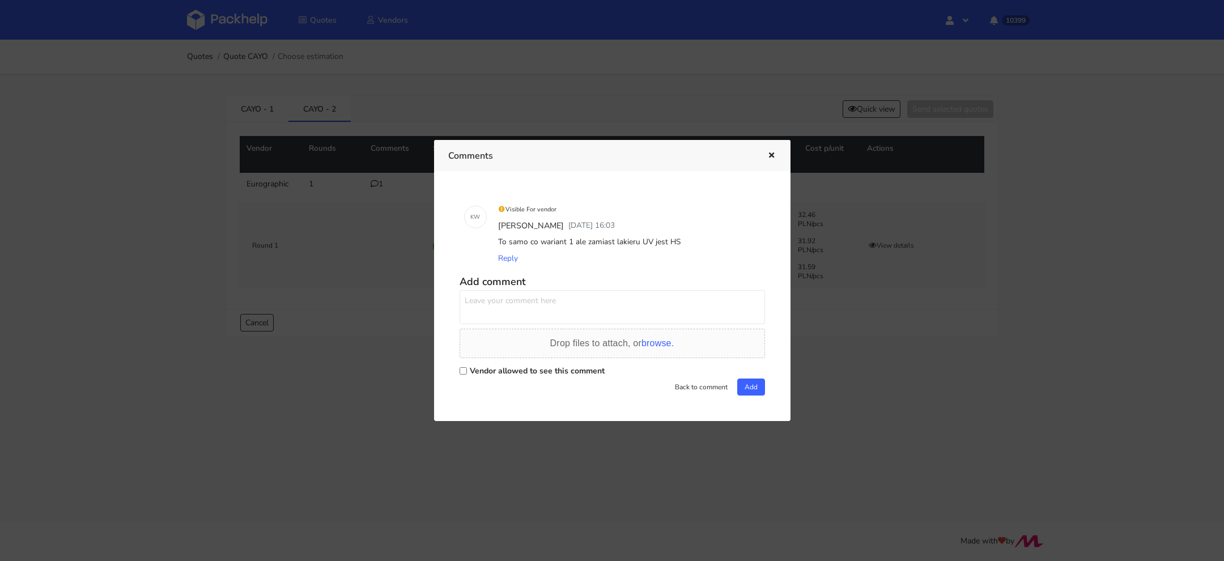
click at [383, 254] on div at bounding box center [612, 280] width 1224 height 561
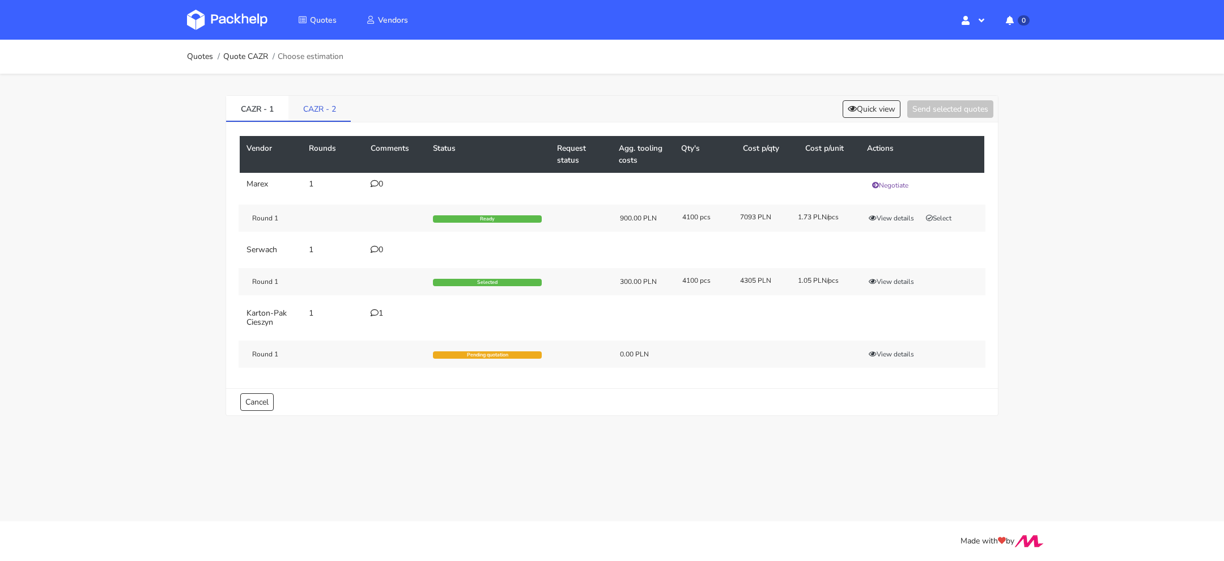
click at [318, 113] on link "CAZR - 2" at bounding box center [319, 108] width 62 height 25
click at [886, 112] on button "Quick view" at bounding box center [871, 109] width 58 height 18
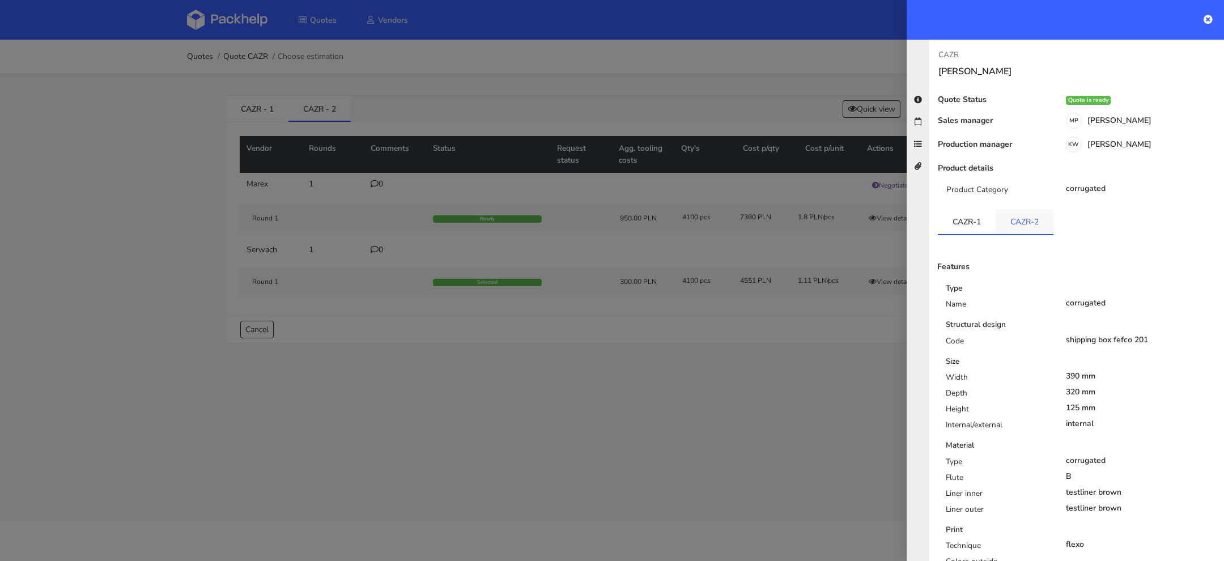
click at [1016, 220] on link "CAZR-2" at bounding box center [1024, 221] width 58 height 25
click at [341, 101] on div at bounding box center [612, 280] width 1224 height 561
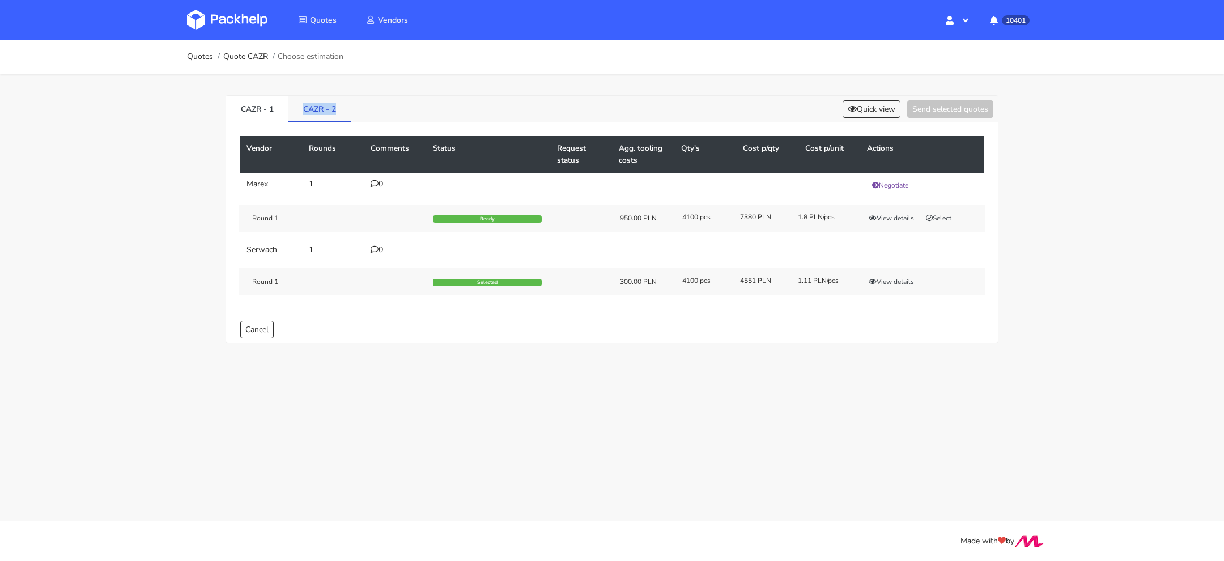
drag, startPoint x: 340, startPoint y: 113, endPoint x: 299, endPoint y: 112, distance: 41.4
click at [299, 112] on link "CAZR - 2" at bounding box center [319, 108] width 62 height 25
copy link "CAZR - 2"
click at [862, 112] on button "Quick view" at bounding box center [871, 109] width 58 height 18
click at [330, 104] on link "CAZR - 2" at bounding box center [319, 108] width 62 height 25
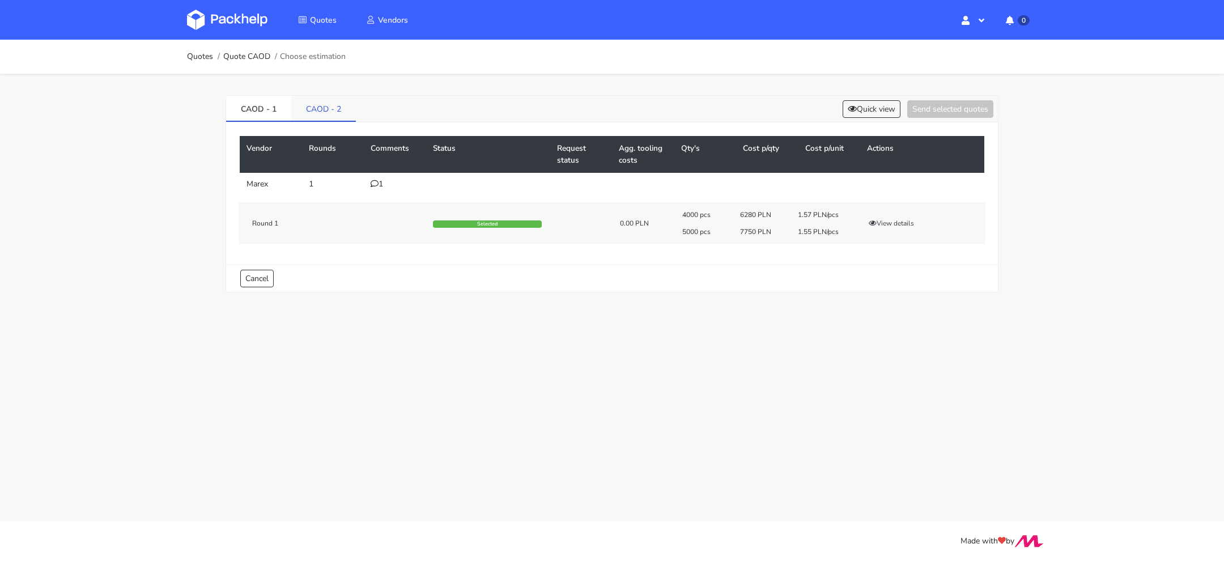
click at [321, 109] on link "CAOD - 2" at bounding box center [323, 108] width 65 height 25
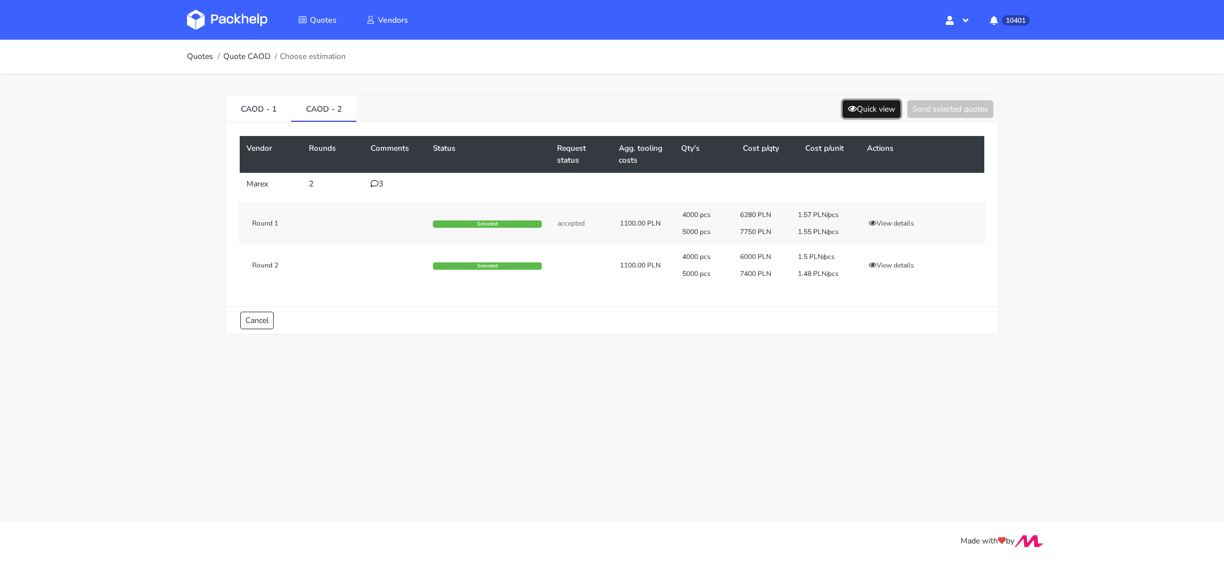
click at [856, 107] on button "Quick view" at bounding box center [871, 109] width 58 height 18
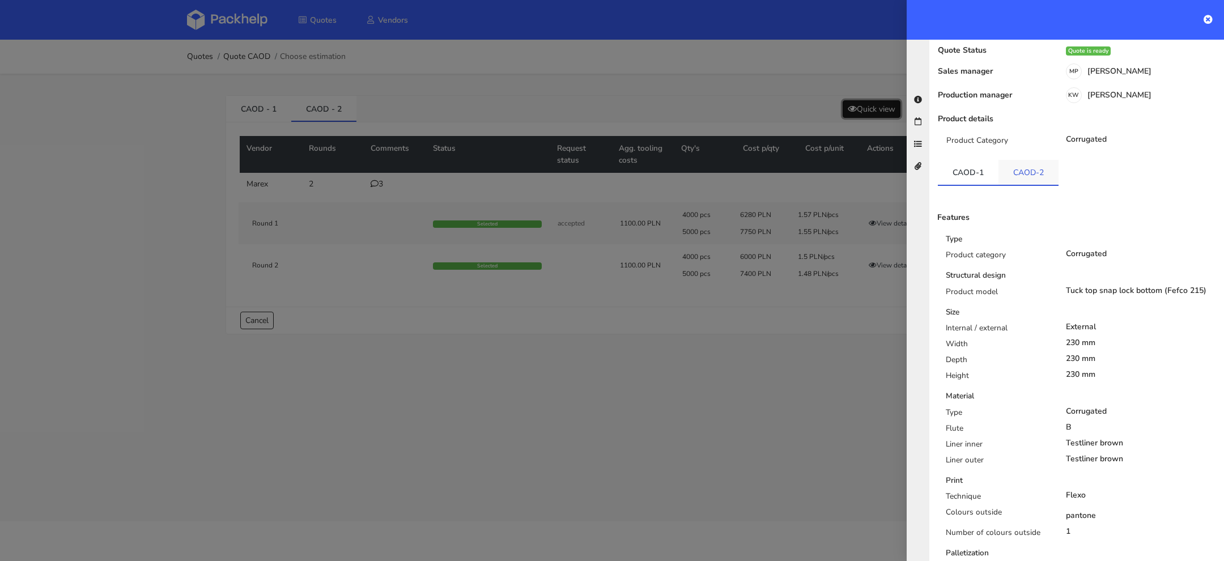
scroll to position [95, 0]
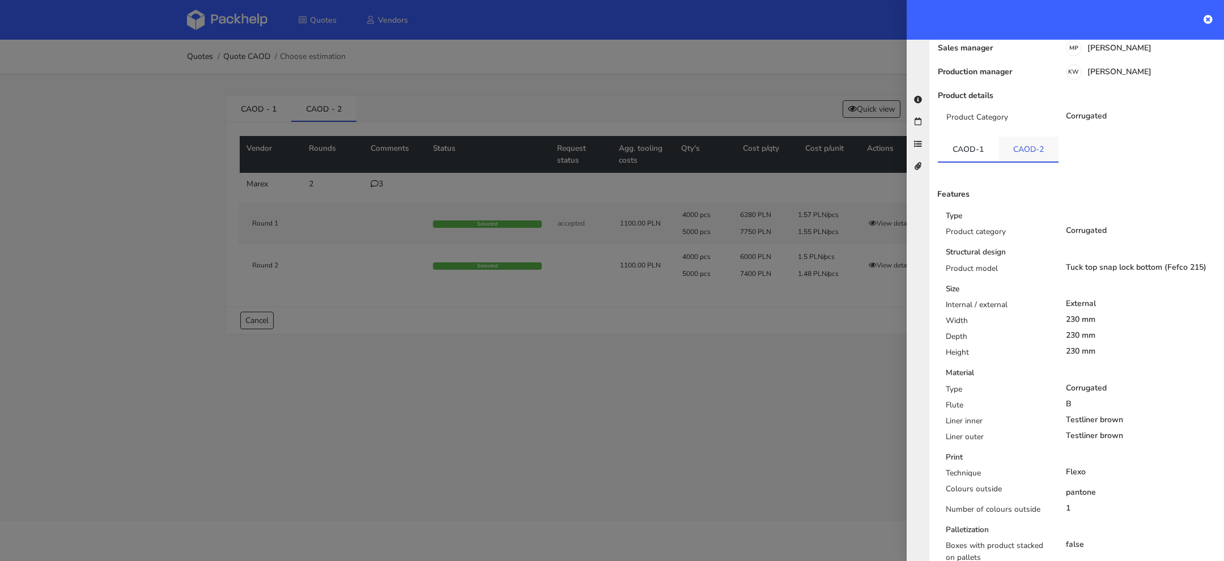
click at [1023, 137] on link "CAOD-2" at bounding box center [1028, 149] width 60 height 25
click at [567, 345] on div at bounding box center [612, 280] width 1224 height 561
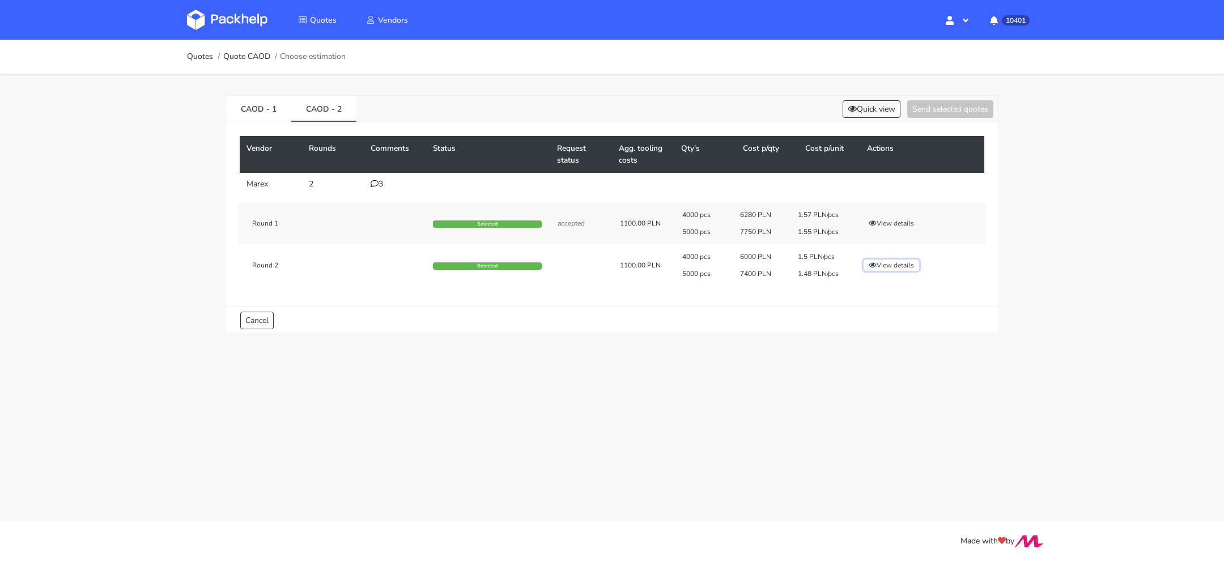
click at [884, 266] on button "View details" at bounding box center [891, 264] width 56 height 11
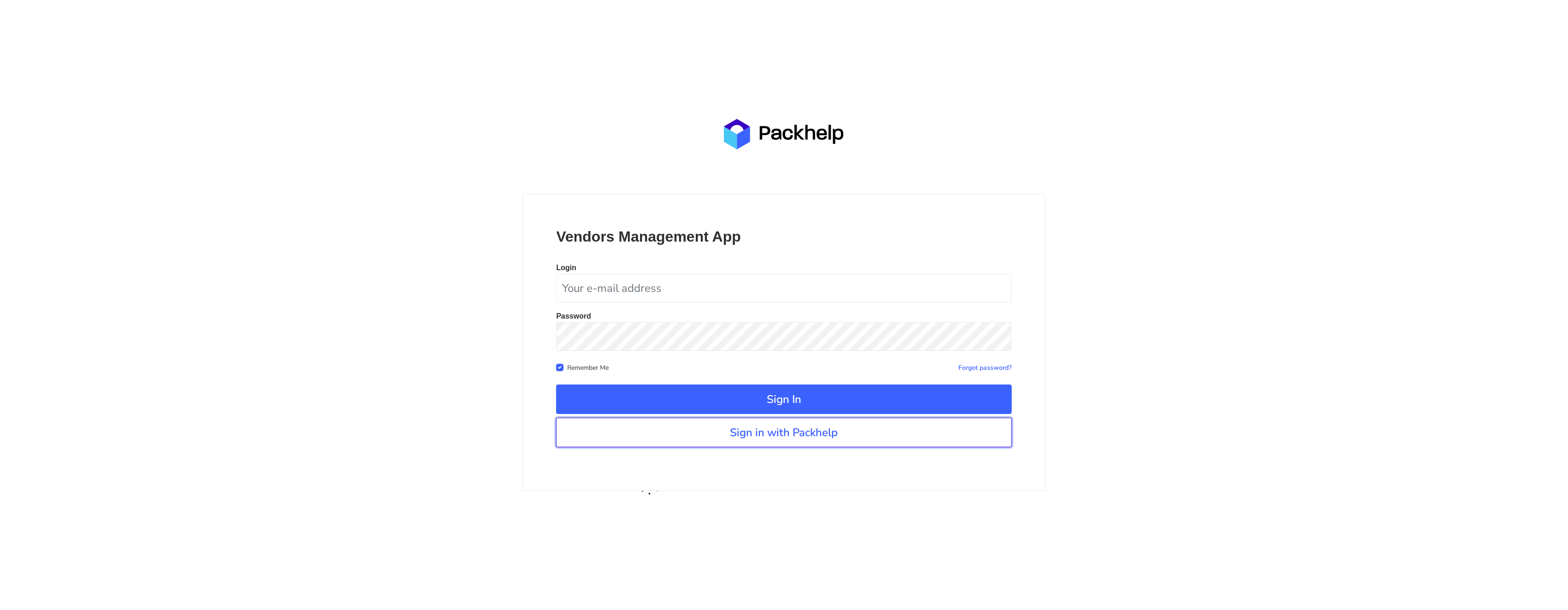
click at [738, 440] on link "Sign in with Packhelp" at bounding box center [784, 432] width 455 height 29
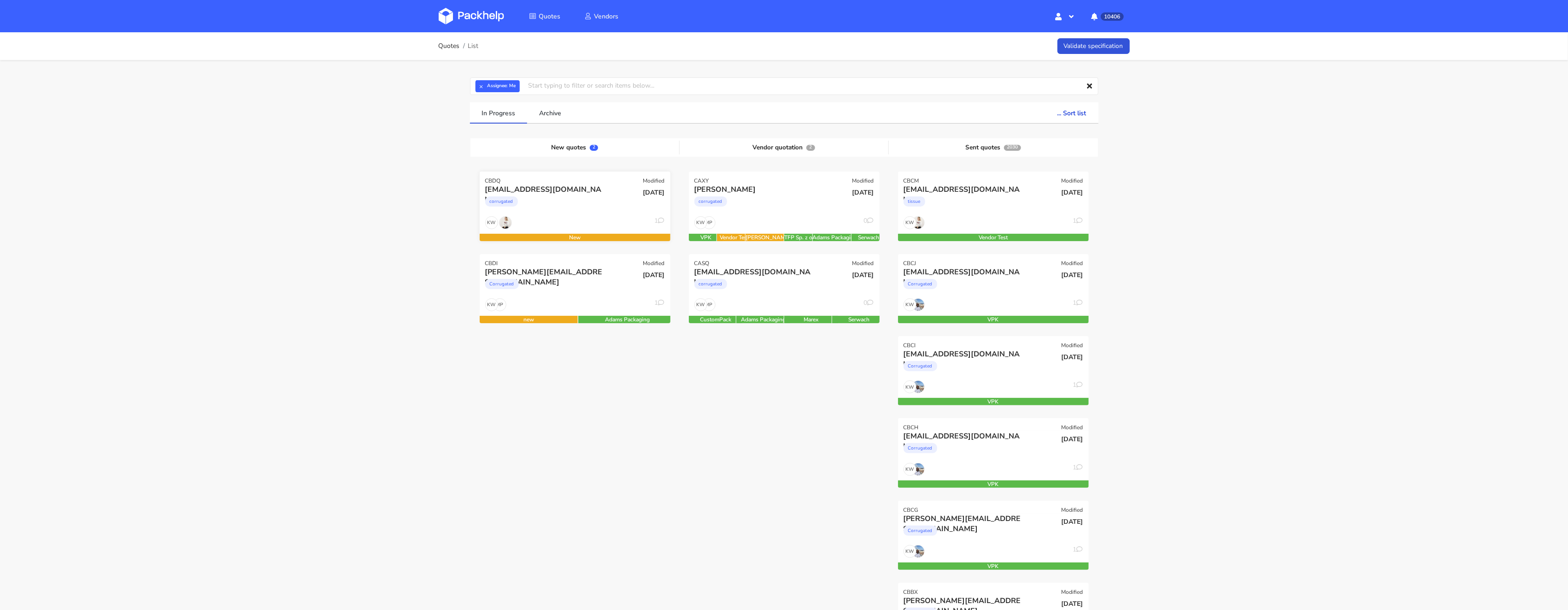
click at [538, 198] on div "corrugated" at bounding box center [547, 203] width 122 height 19
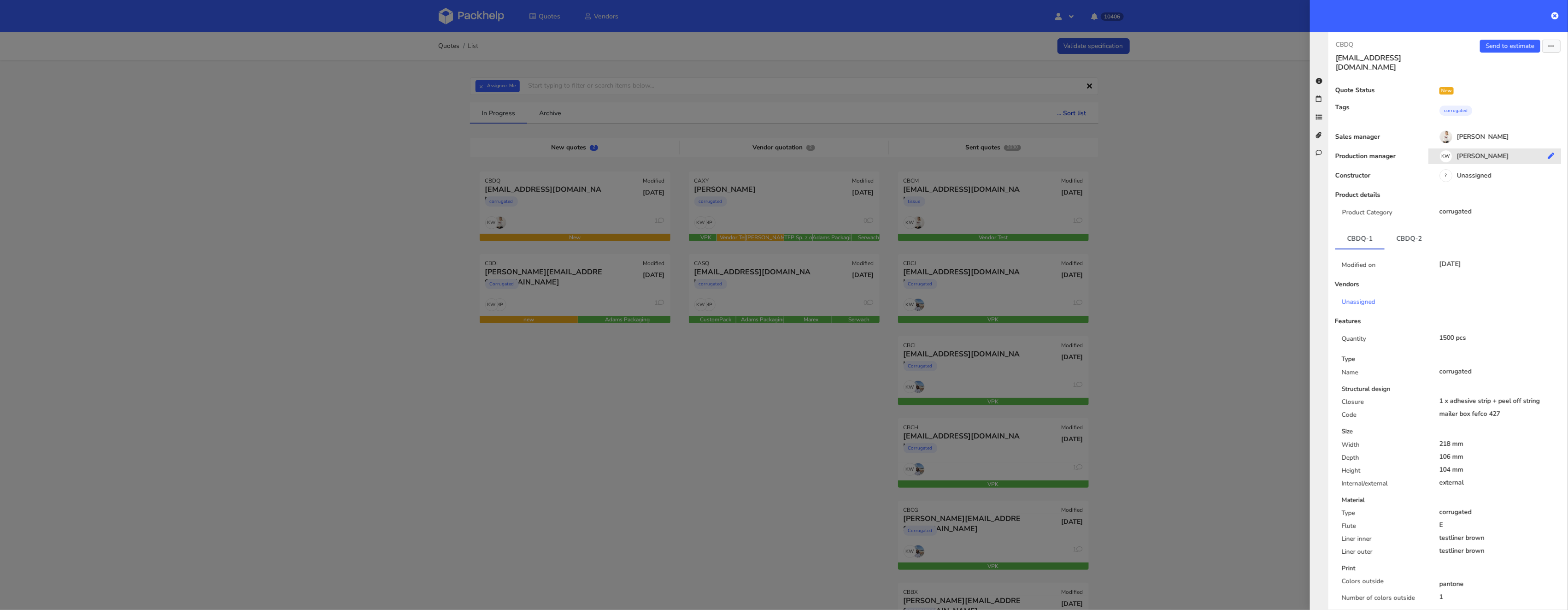
click at [1466, 153] on div "KW [PERSON_NAME]" at bounding box center [1498, 158] width 140 height 10
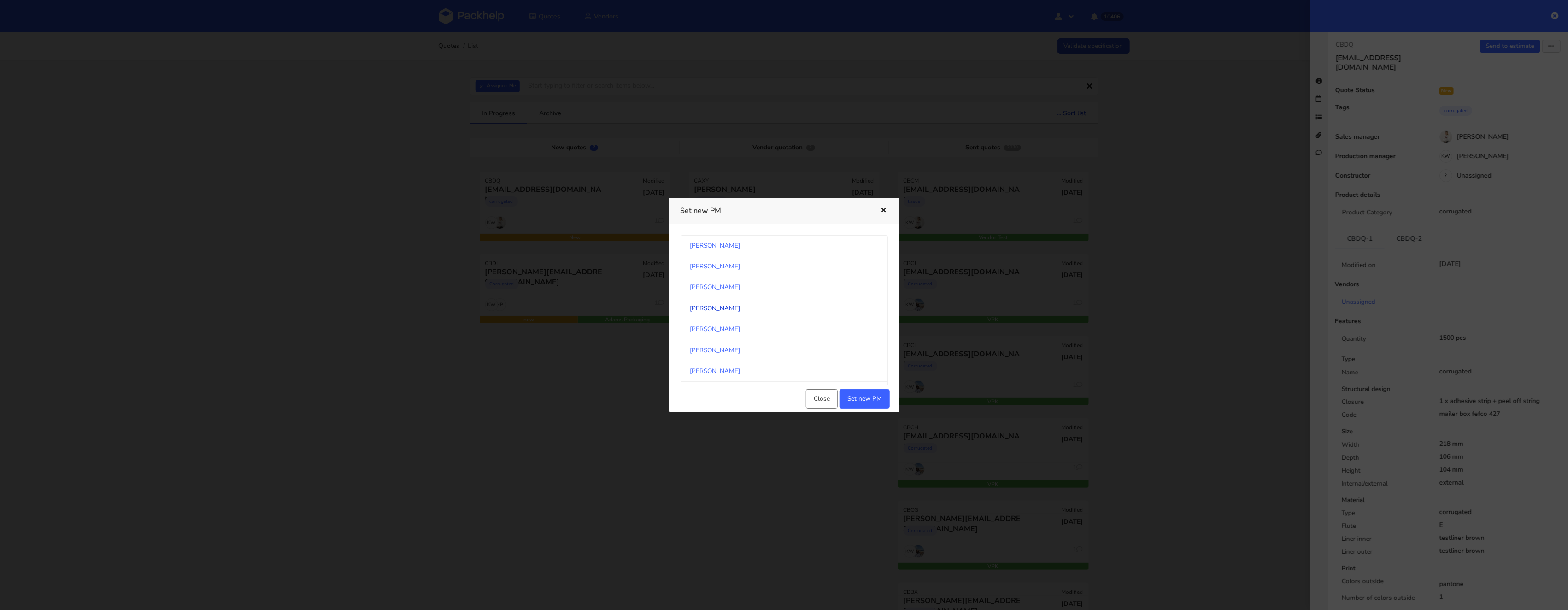
scroll to position [490, 0]
click at [756, 309] on link "[PERSON_NAME]" at bounding box center [784, 298] width 207 height 20
click at [865, 396] on button "Set new PM" at bounding box center [865, 399] width 50 height 20
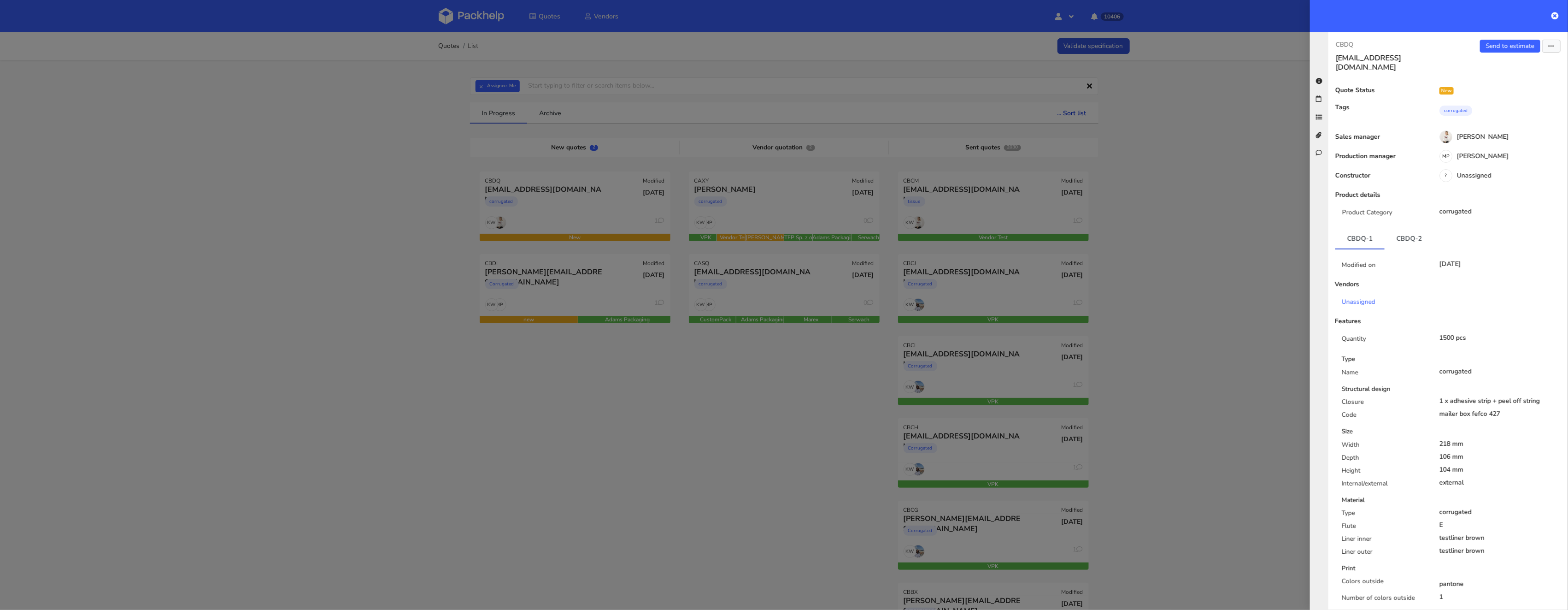
click at [694, 425] on div at bounding box center [784, 305] width 1568 height 610
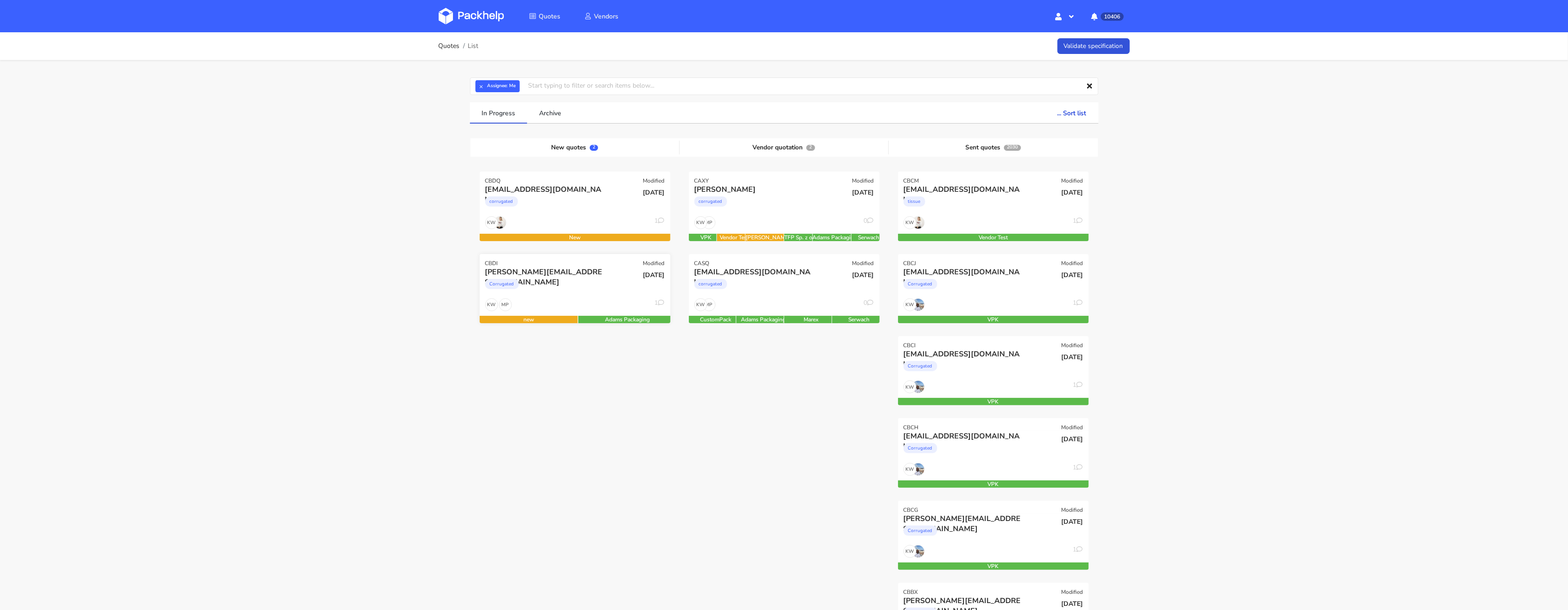
click at [577, 287] on div "Corrugated" at bounding box center [547, 285] width 122 height 19
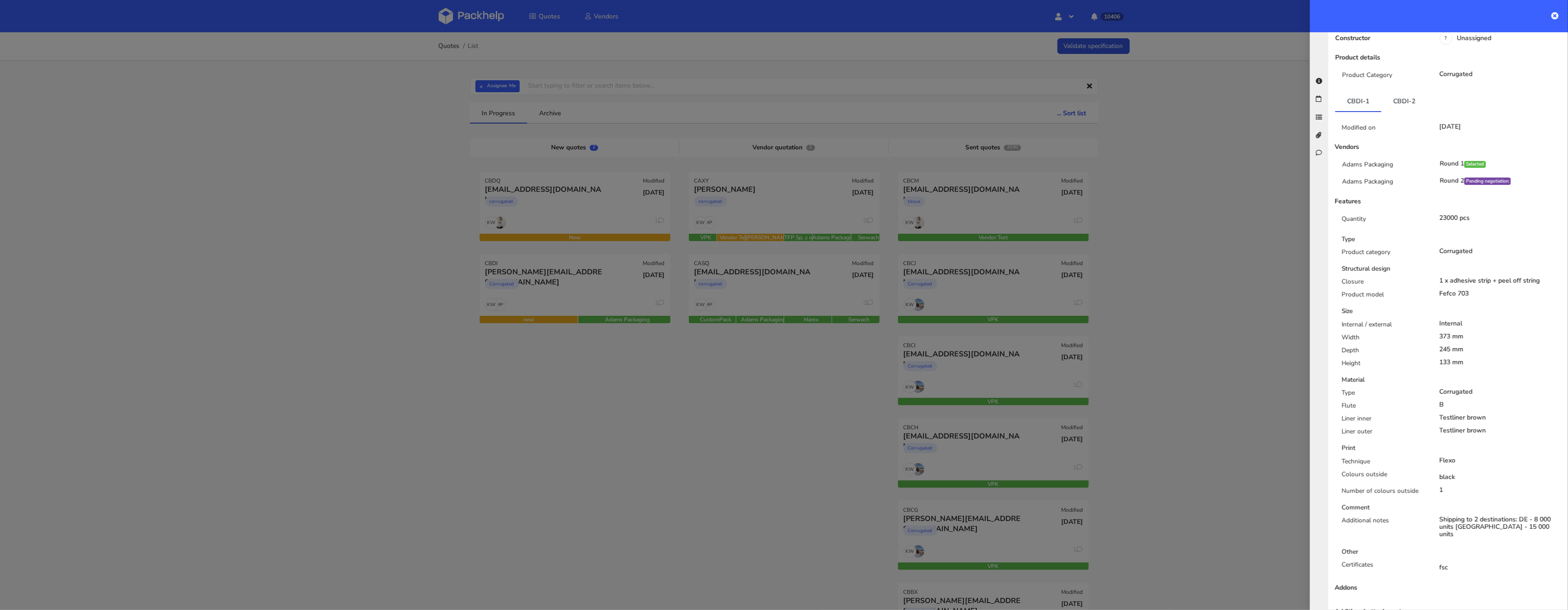
scroll to position [140, 0]
click at [1401, 98] on link "CBDI-2" at bounding box center [1404, 107] width 46 height 20
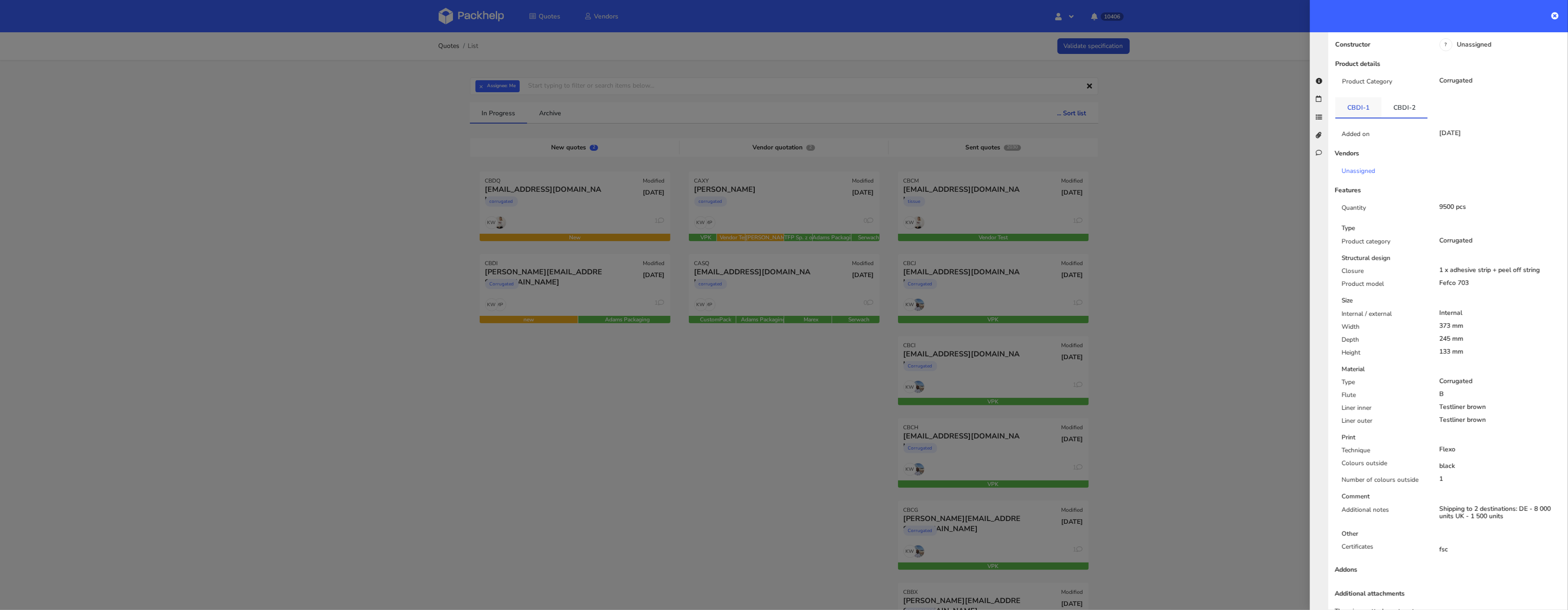
click at [1362, 98] on link "CBDI-1" at bounding box center [1358, 107] width 46 height 20
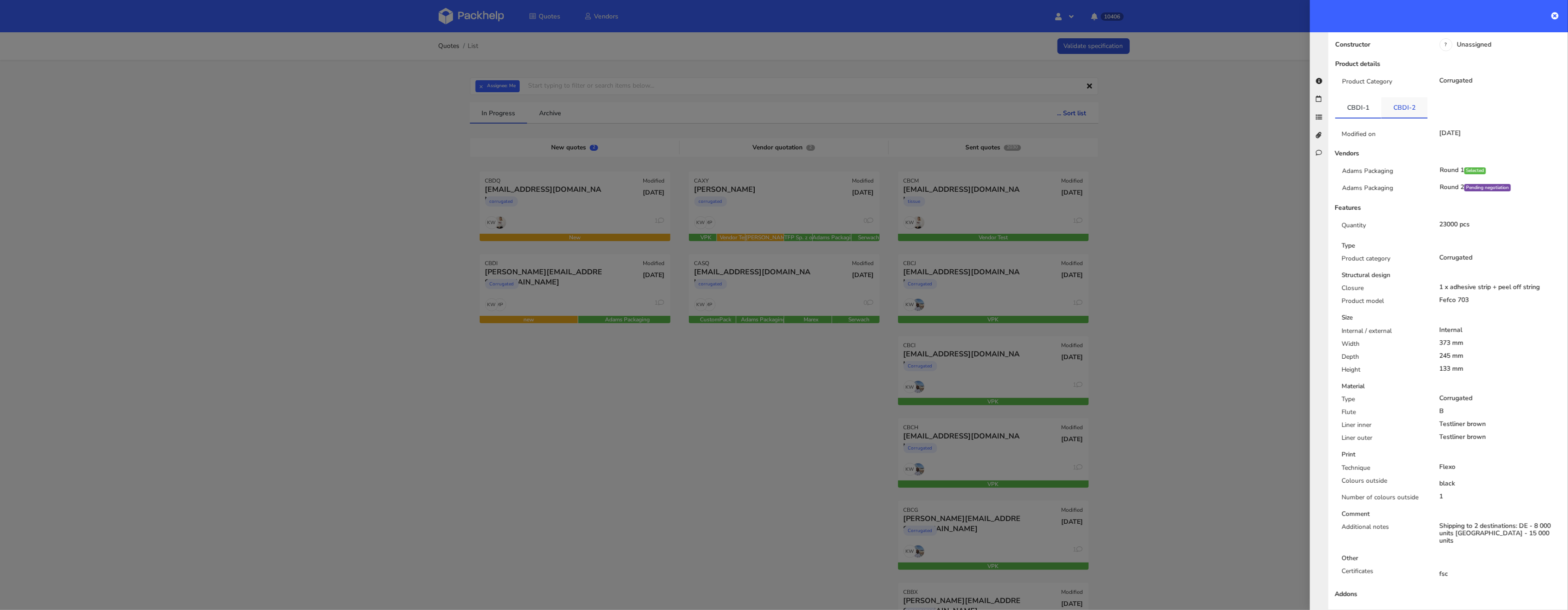
click at [1413, 98] on link "CBDI-2" at bounding box center [1404, 107] width 46 height 20
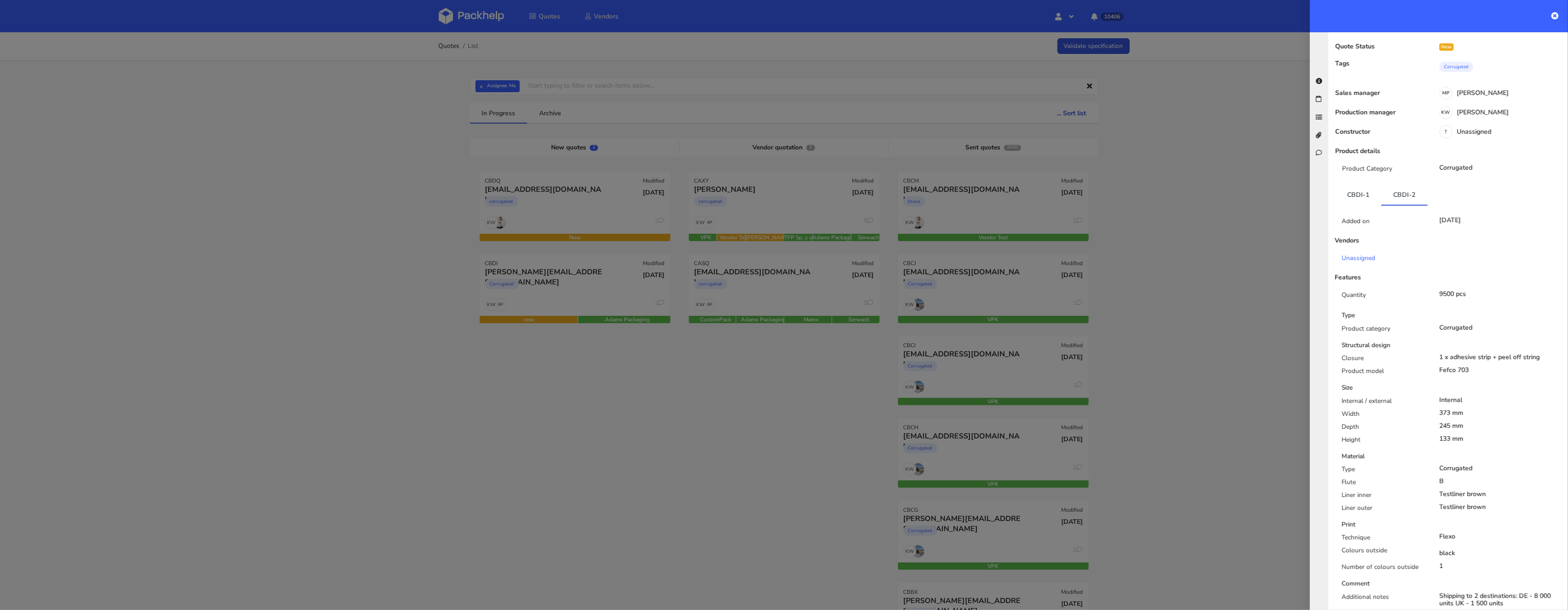
scroll to position [0, 0]
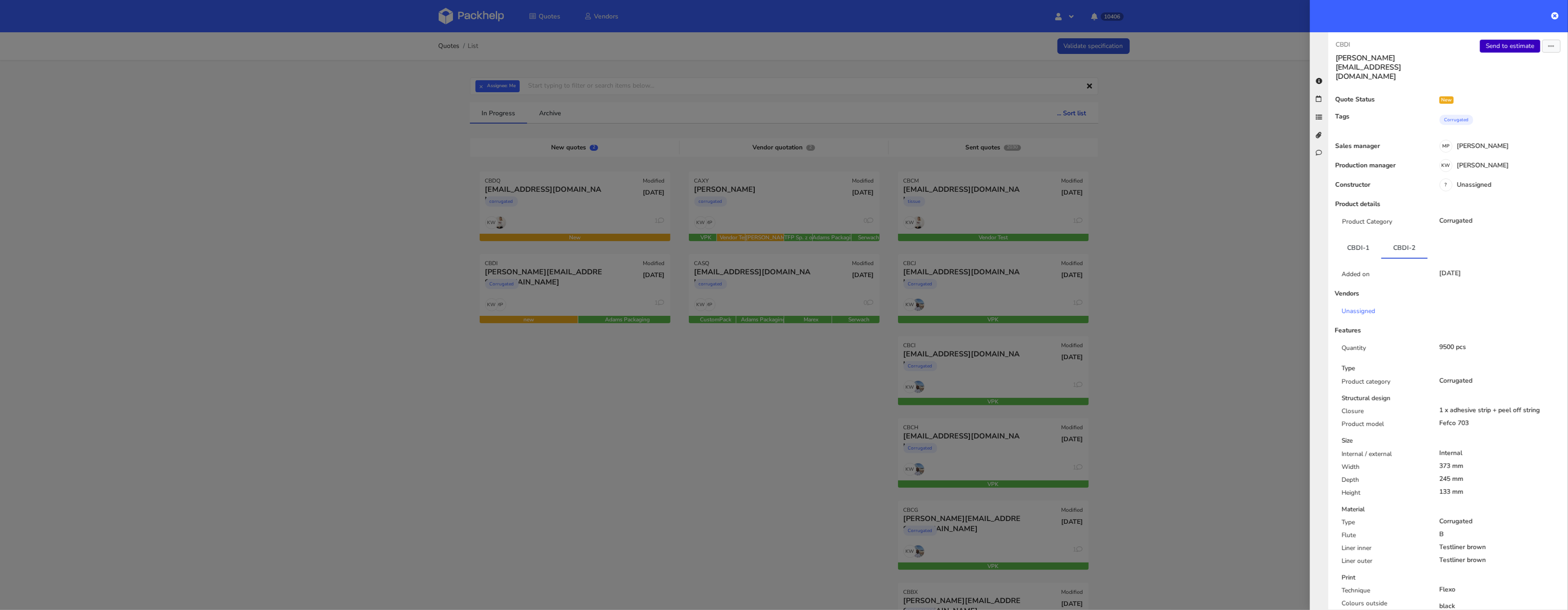
click at [1509, 51] on link "Send to estimate" at bounding box center [1510, 46] width 60 height 13
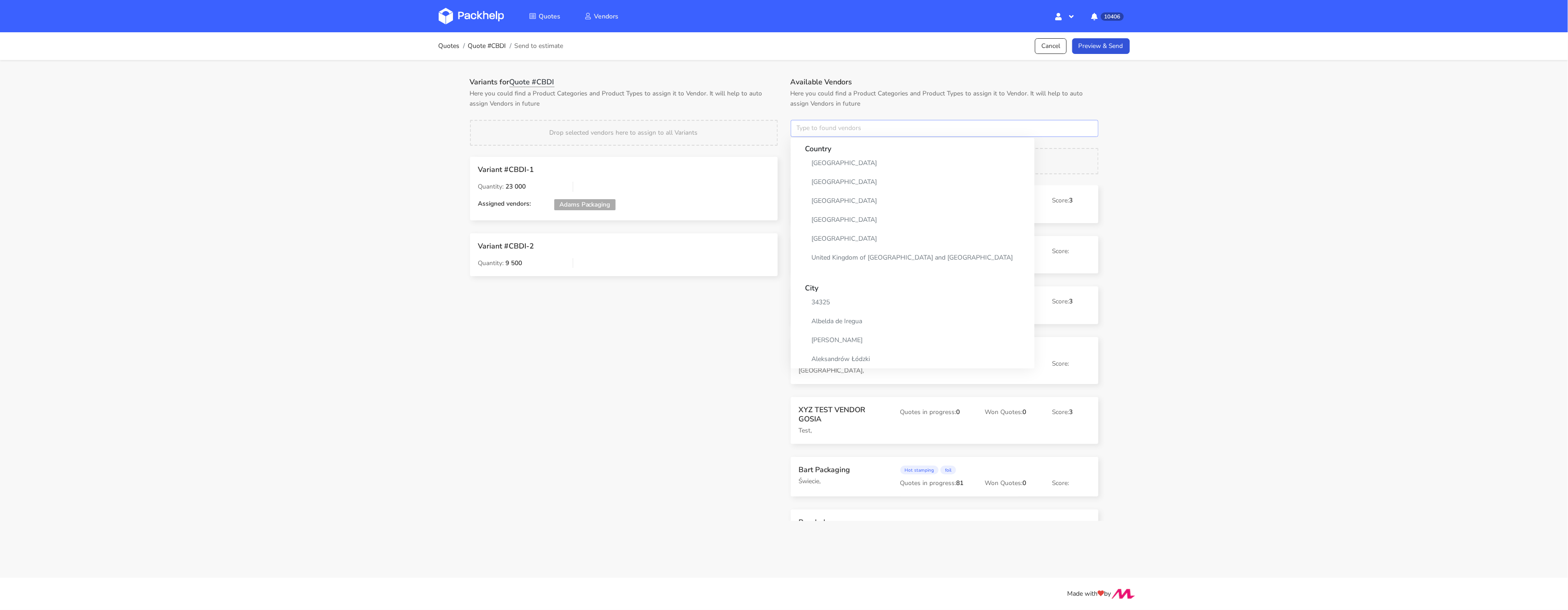
click at [805, 130] on input "text" at bounding box center [944, 129] width 307 height 18
type input "adams"
click at [817, 168] on link "adams" at bounding box center [847, 163] width 85 height 17
click at [703, 106] on p "Here you could find a Product Categories and Product Types to assign it to Vend…" at bounding box center [624, 98] width 307 height 20
click at [1109, 39] on link "Preview & Send" at bounding box center [1100, 46] width 58 height 16
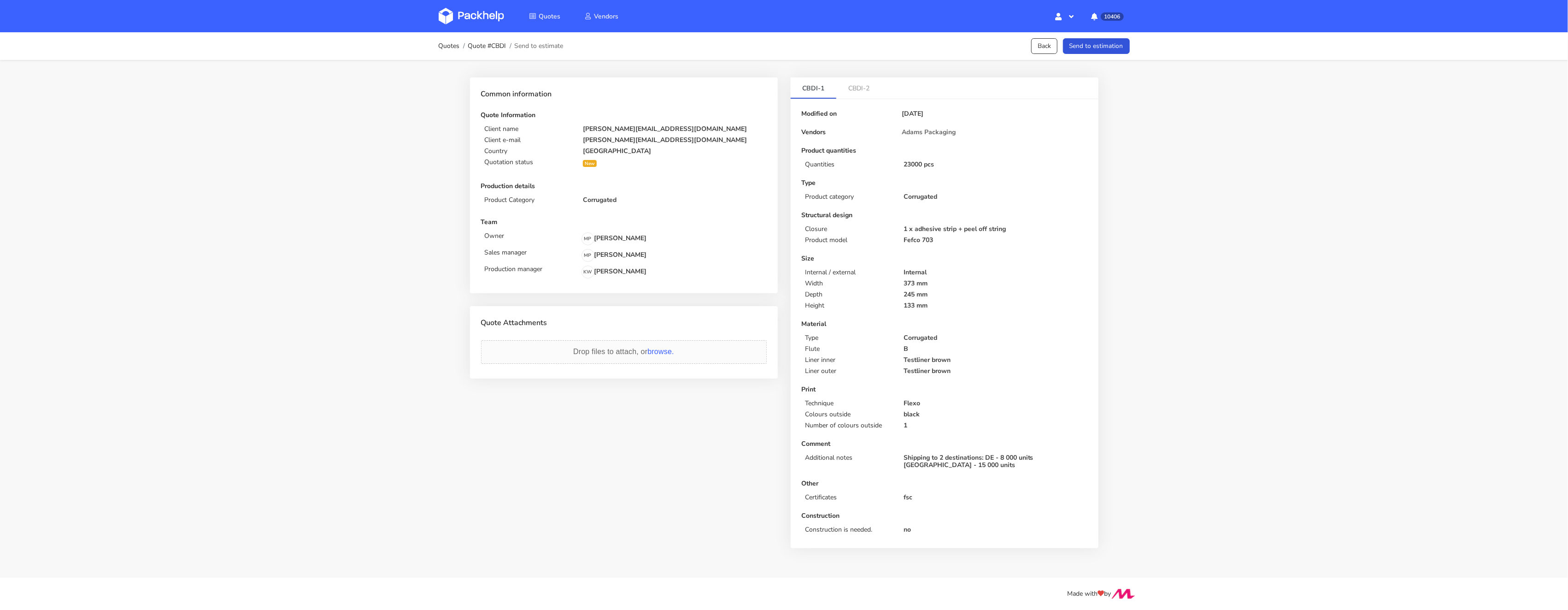
click at [1104, 50] on button "Send to estimation" at bounding box center [1096, 46] width 67 height 16
